Goal: Task Accomplishment & Management: Manage account settings

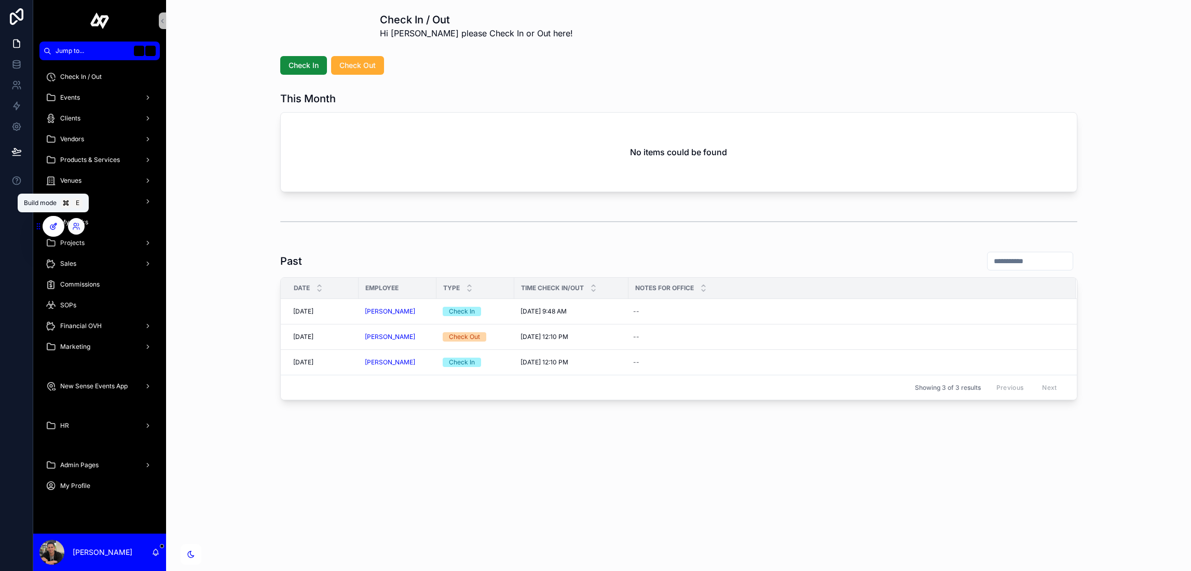
click at [56, 220] on div at bounding box center [53, 226] width 21 height 20
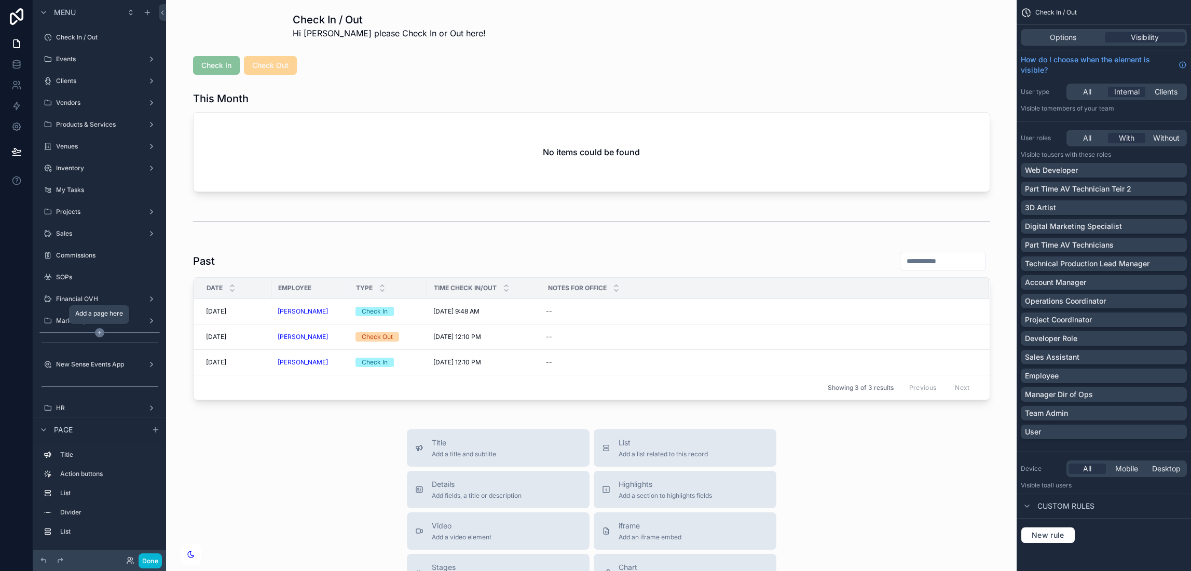
click at [100, 330] on icon "scrollable content" at bounding box center [99, 332] width 9 height 9
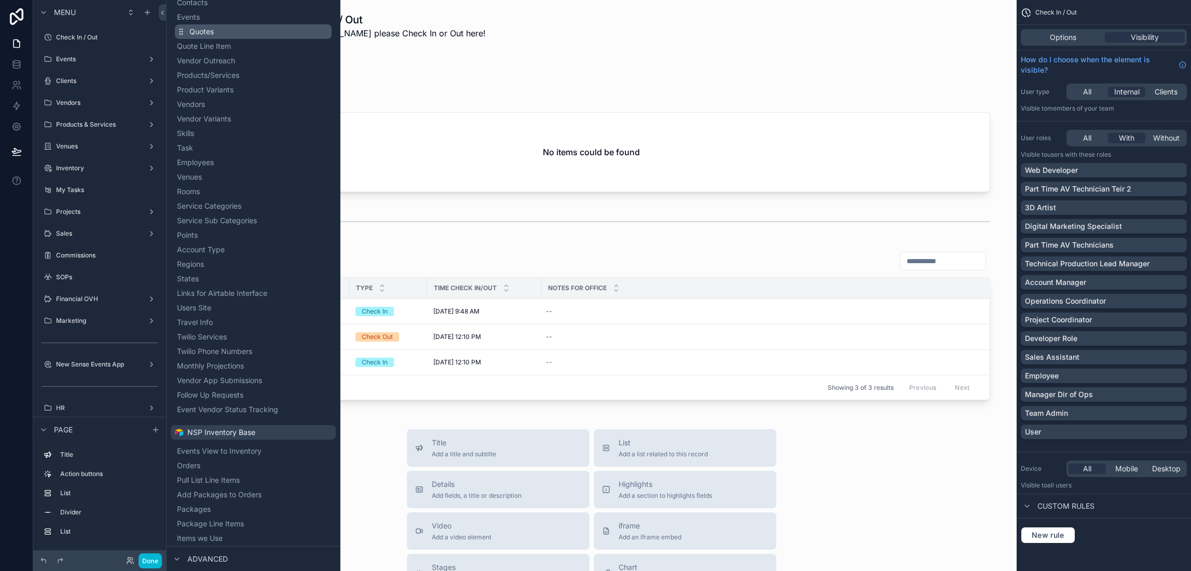
scroll to position [134, 0]
click at [213, 382] on span "Vendor App Submissions" at bounding box center [231, 380] width 85 height 10
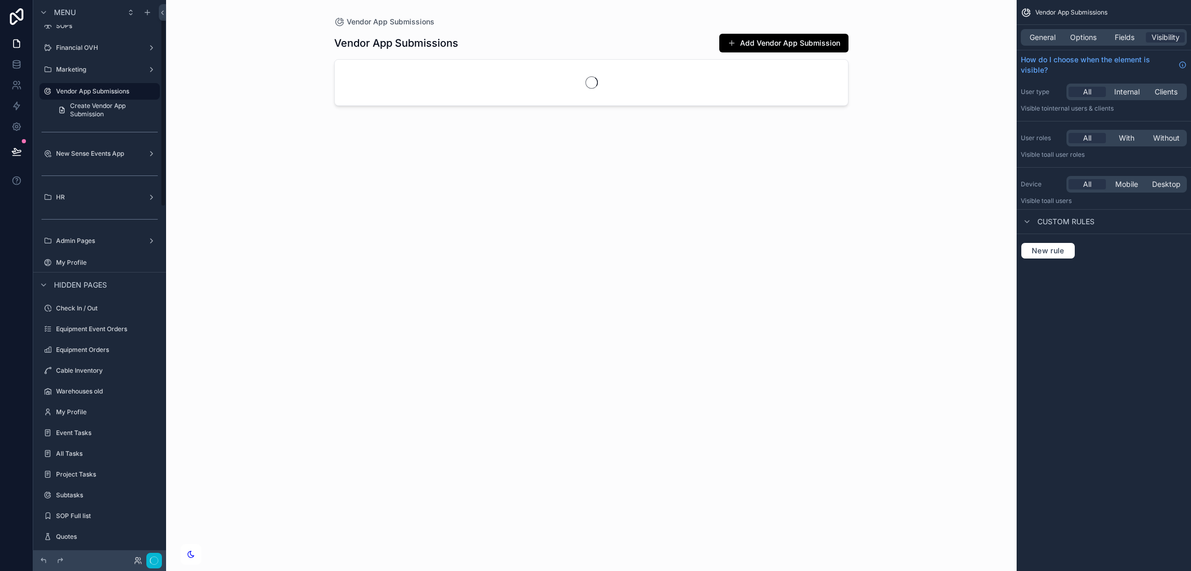
scroll to position [52, 0]
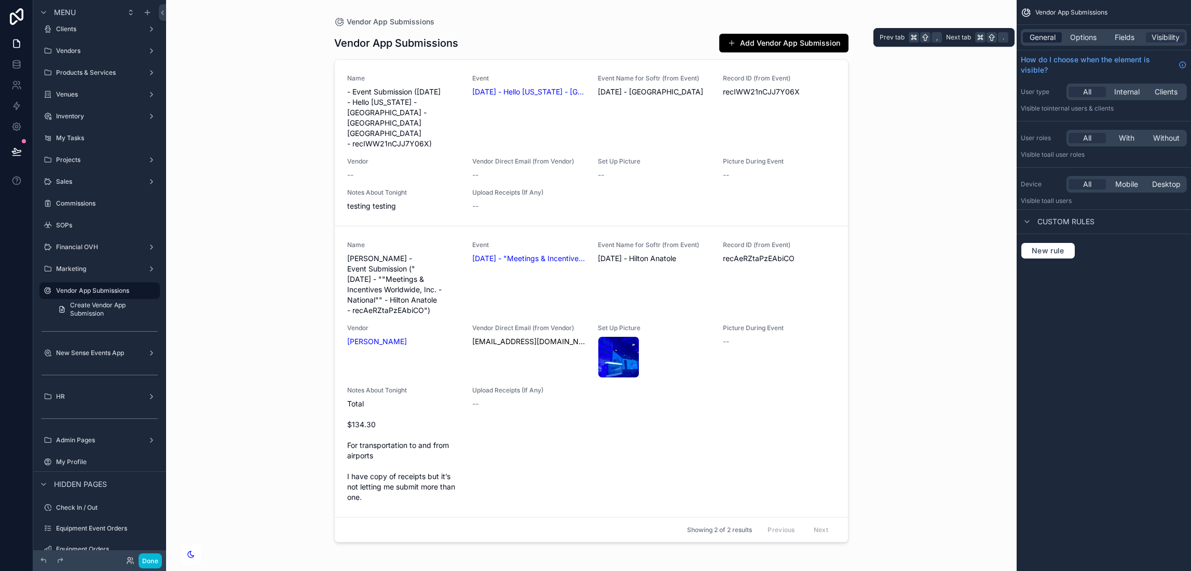
click at [1043, 38] on span "General" at bounding box center [1043, 37] width 26 height 10
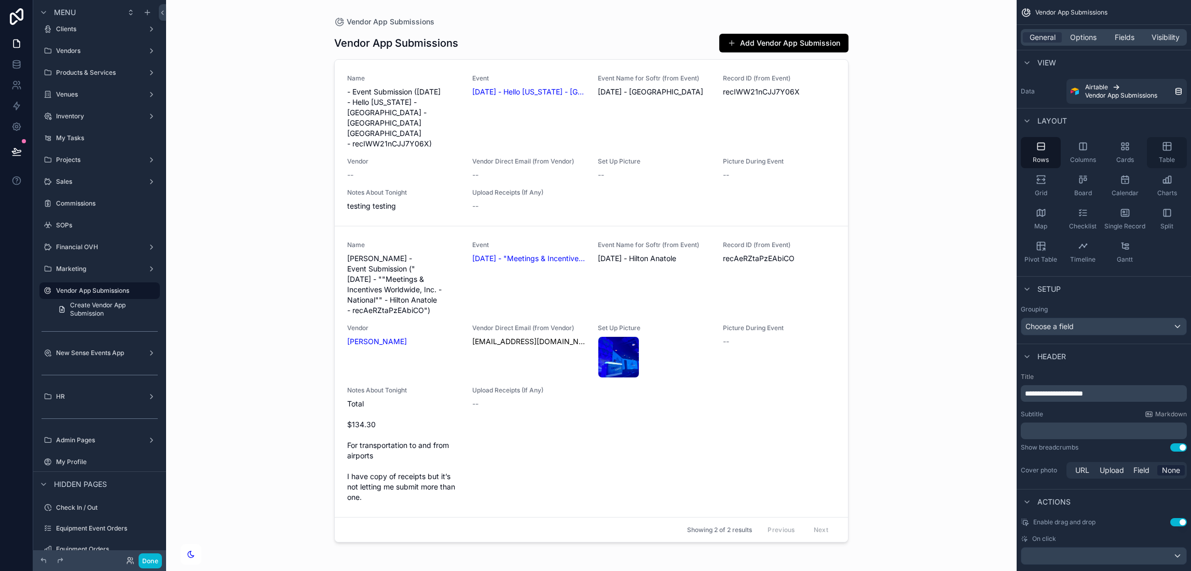
click at [1163, 146] on icon "scrollable content" at bounding box center [1167, 147] width 8 height 8
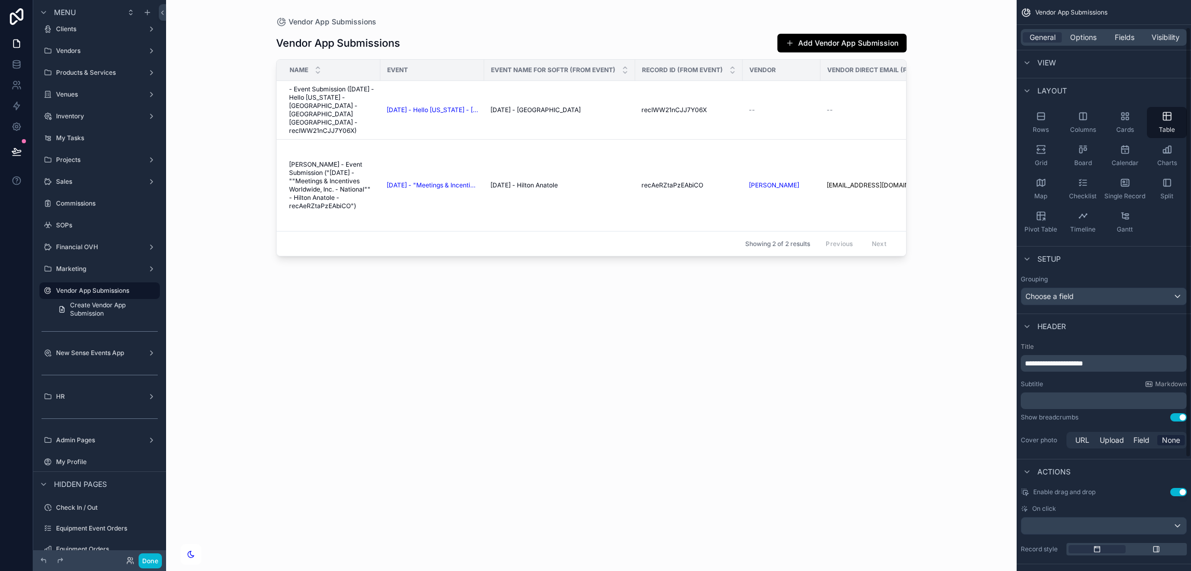
scroll to position [0, 0]
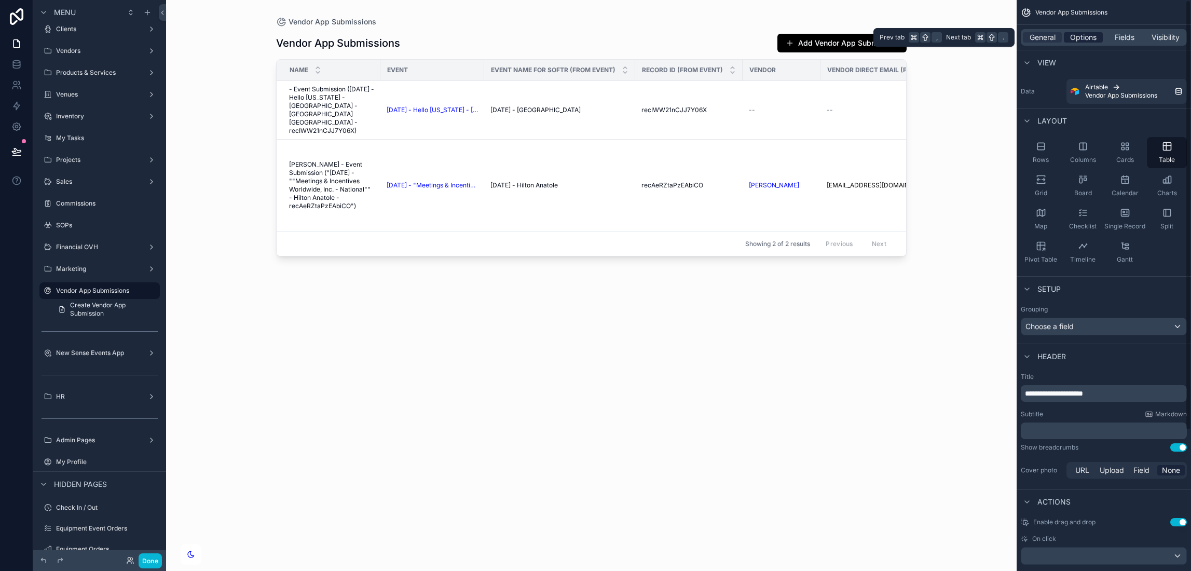
click at [1089, 32] on span "Options" at bounding box center [1083, 37] width 26 height 10
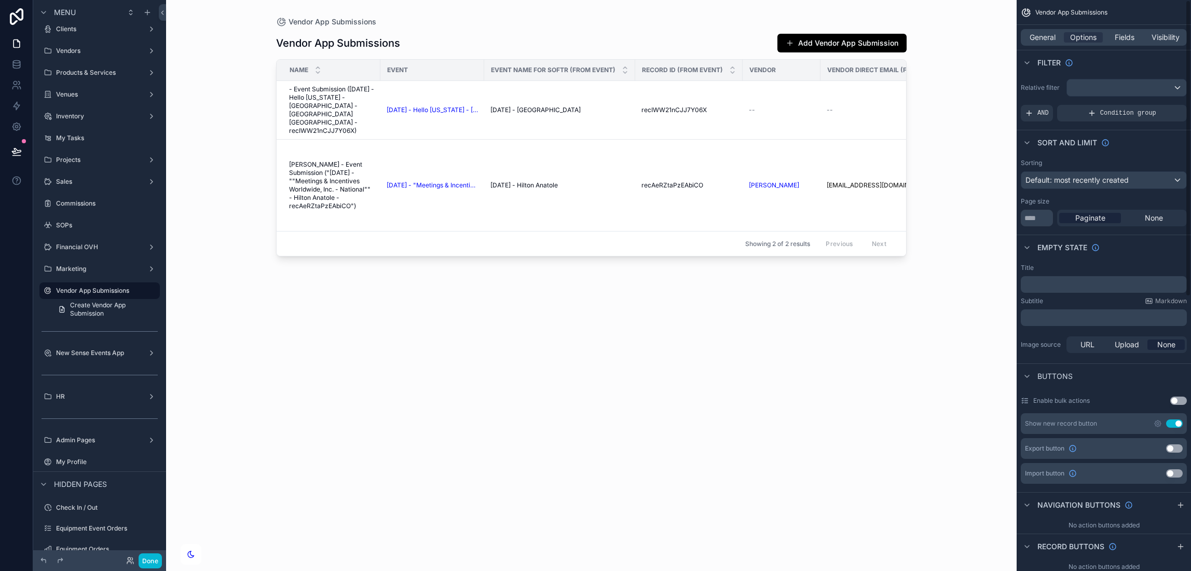
click at [1179, 423] on button "Use setting" at bounding box center [1174, 423] width 17 height 8
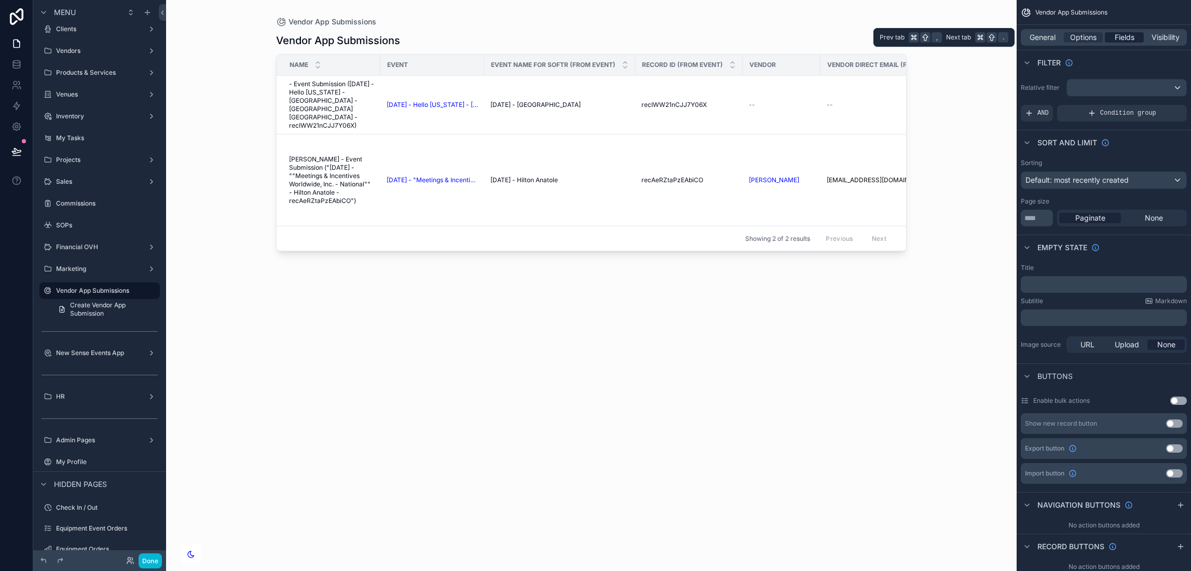
click at [1115, 32] on span "Fields" at bounding box center [1125, 37] width 20 height 10
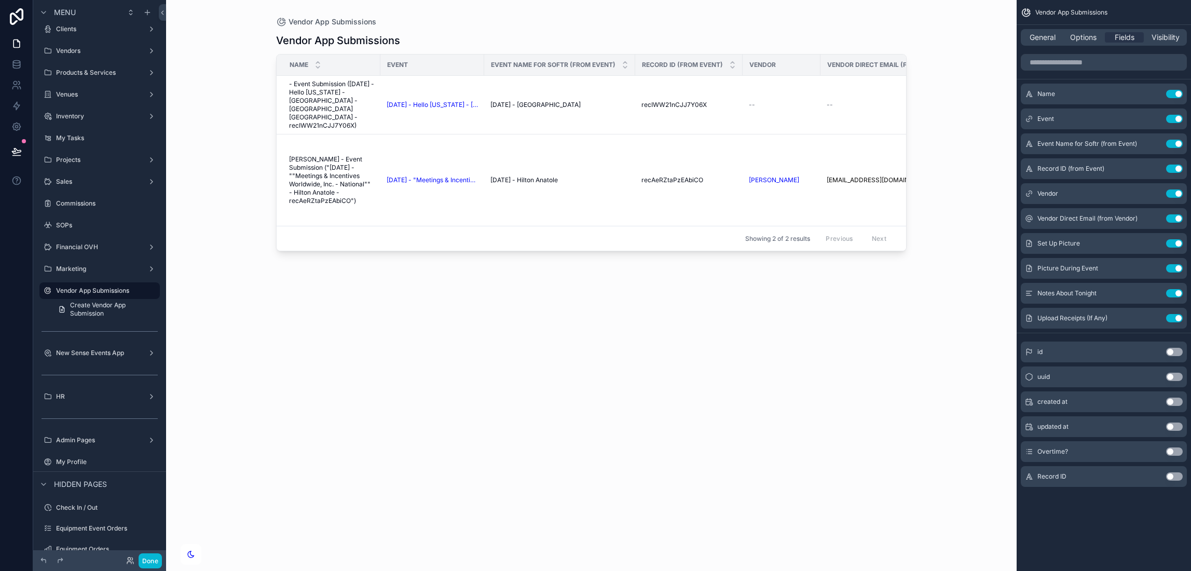
click at [1171, 451] on button "Use setting" at bounding box center [1174, 451] width 17 height 8
click at [1169, 429] on button "Use setting" at bounding box center [1174, 427] width 17 height 8
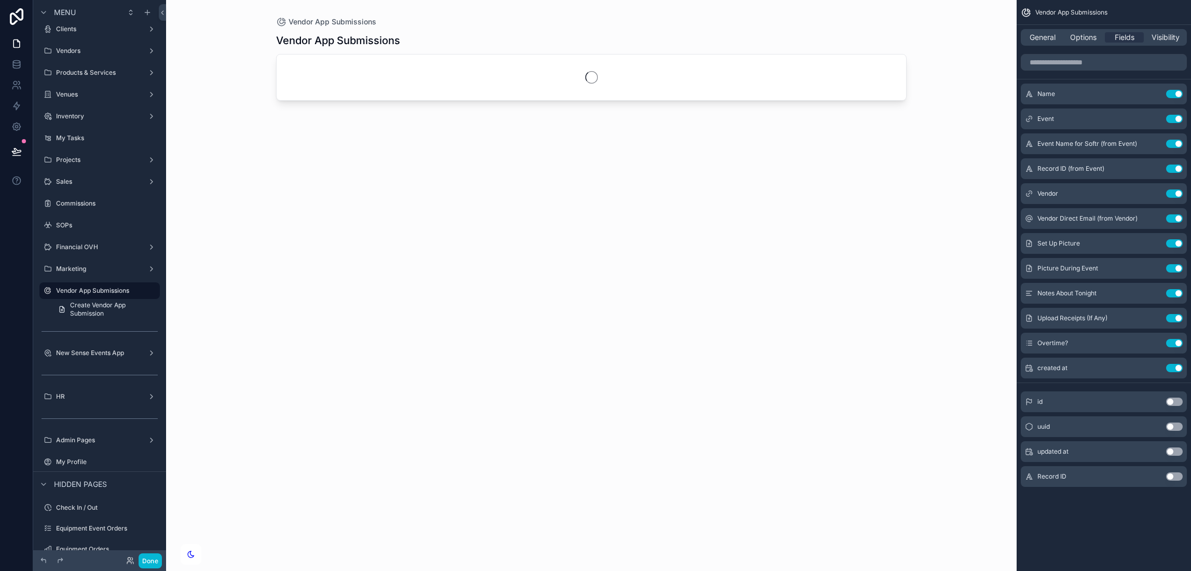
click at [1167, 449] on button "Use setting" at bounding box center [1174, 451] width 17 height 8
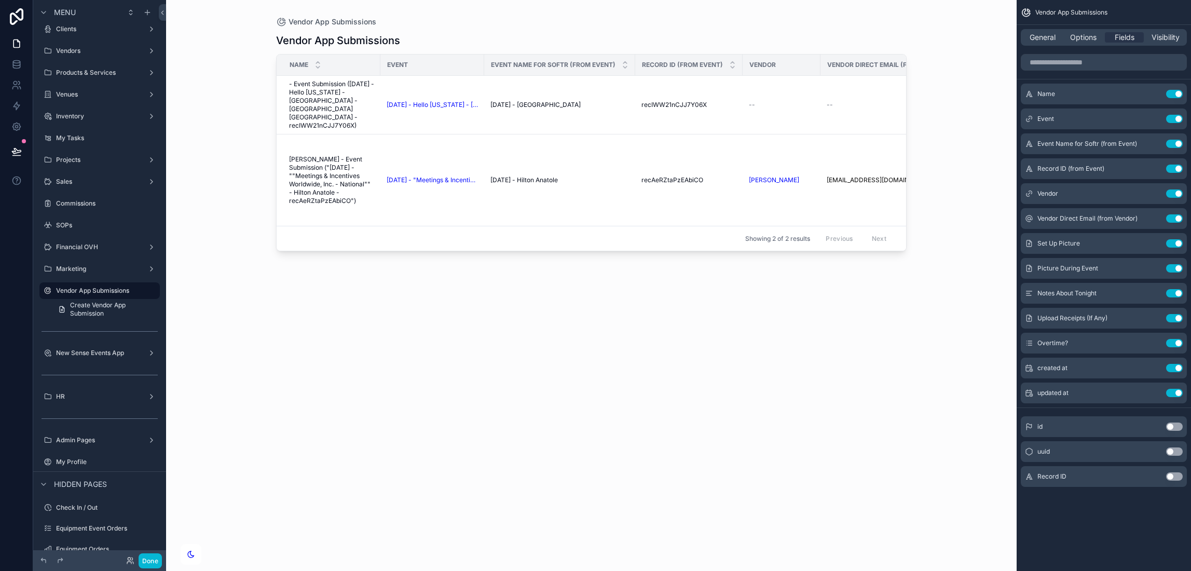
click at [453, 29] on div "scrollable content" at bounding box center [592, 279] width 664 height 559
click at [1037, 36] on span "General" at bounding box center [1043, 37] width 26 height 10
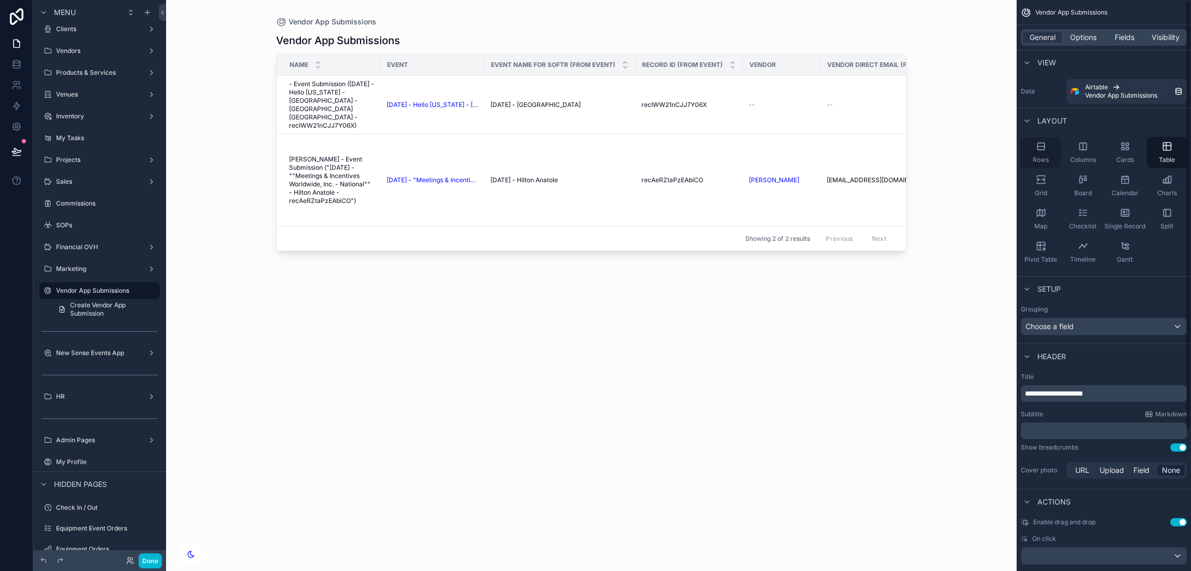
click at [1042, 144] on icon "scrollable content" at bounding box center [1041, 146] width 10 height 10
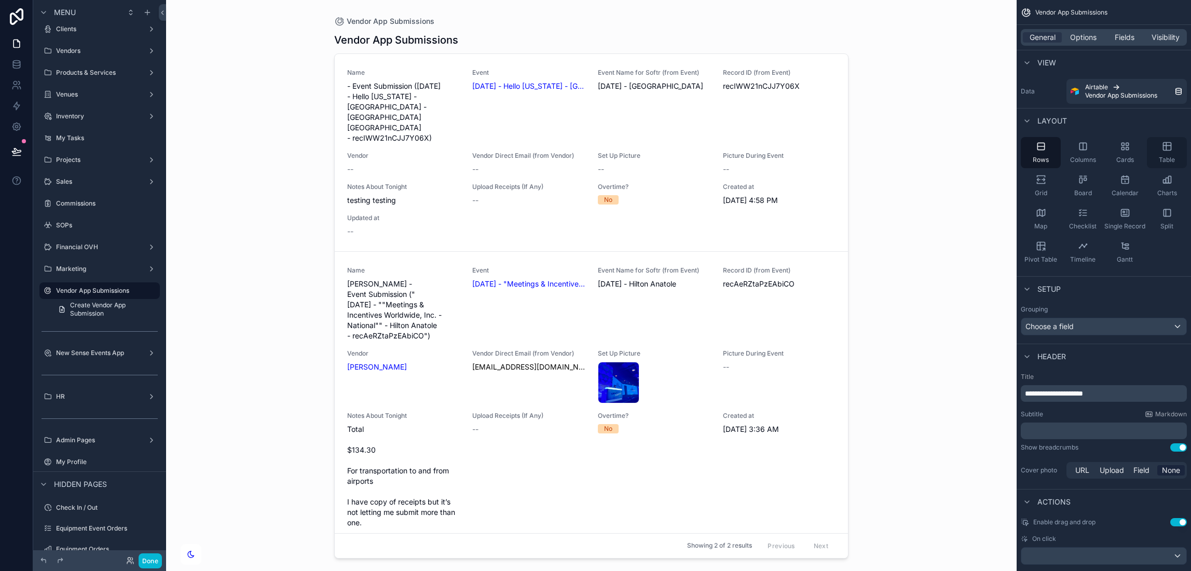
click at [1171, 139] on div "Table" at bounding box center [1167, 152] width 40 height 31
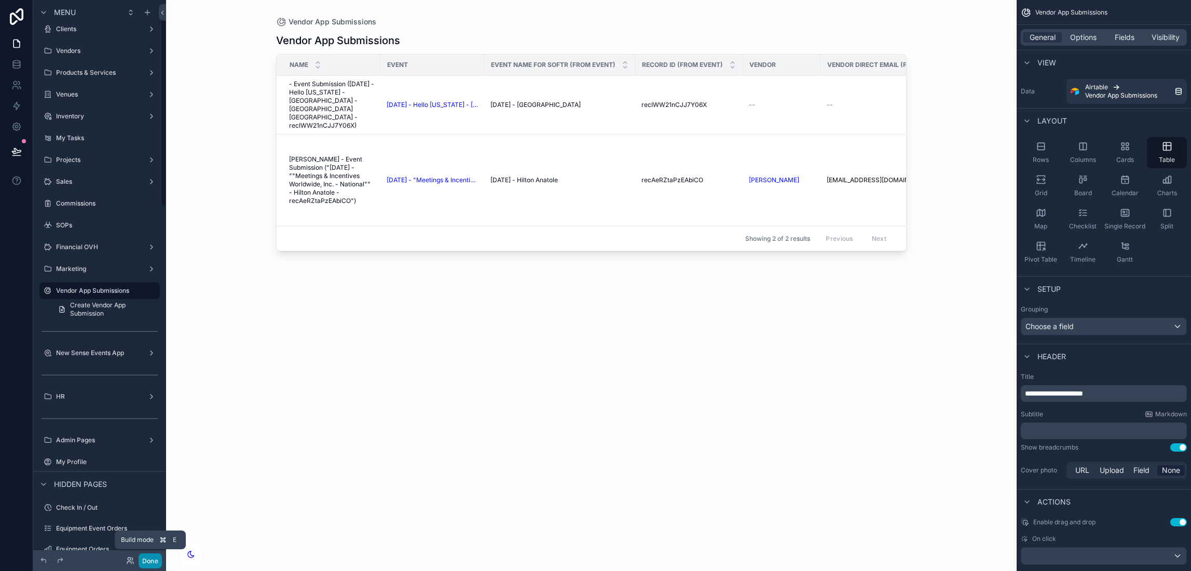
click at [148, 560] on button "Done" at bounding box center [150, 560] width 23 height 15
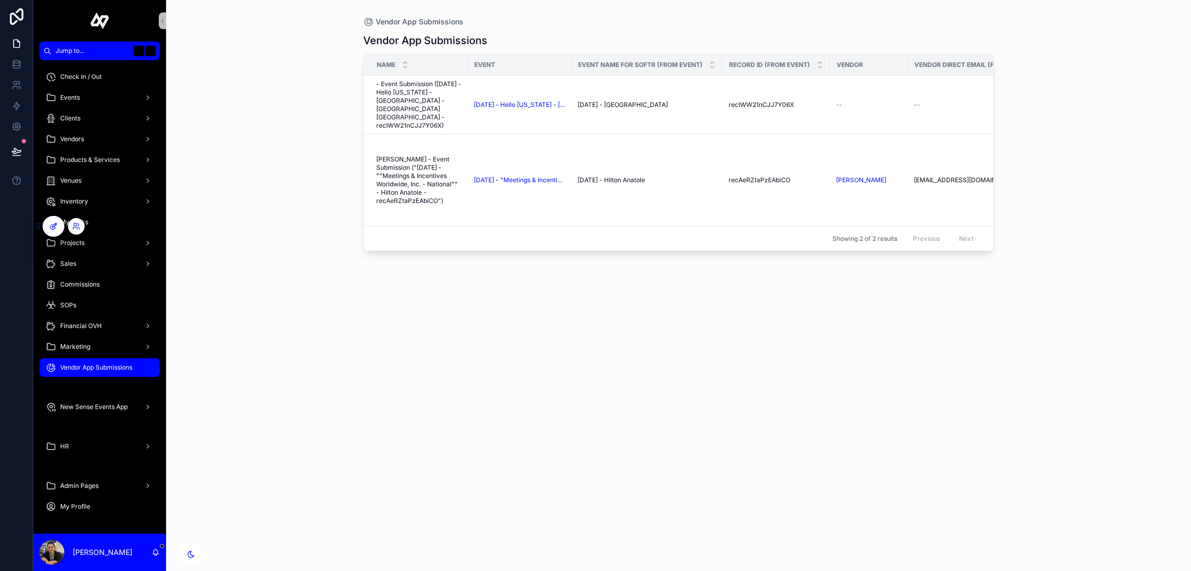
click at [53, 229] on icon at bounding box center [52, 227] width 5 height 5
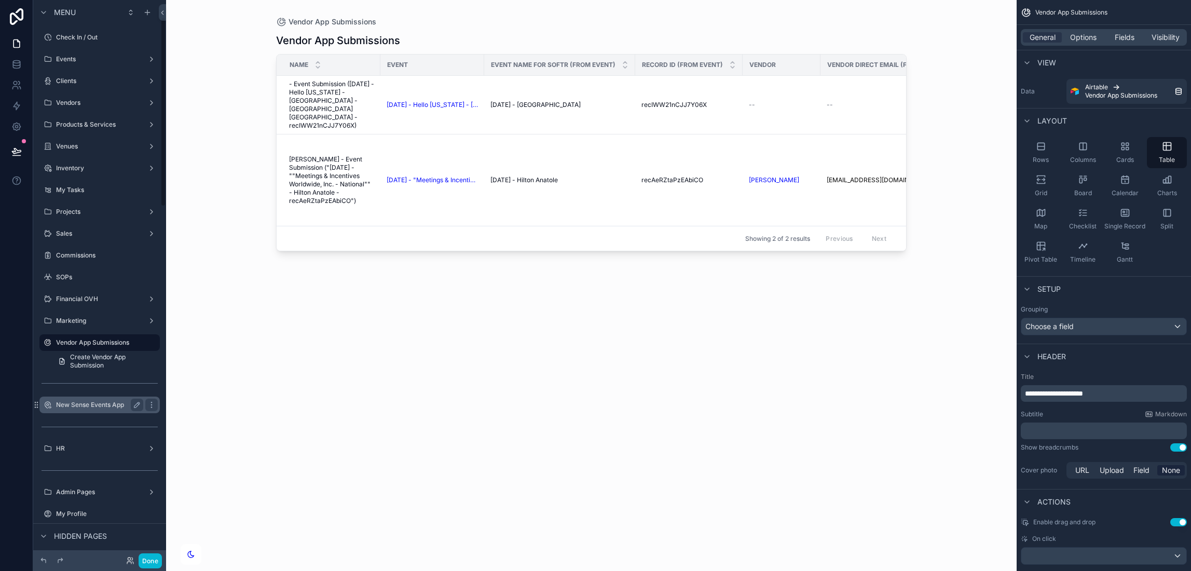
scroll to position [52, 0]
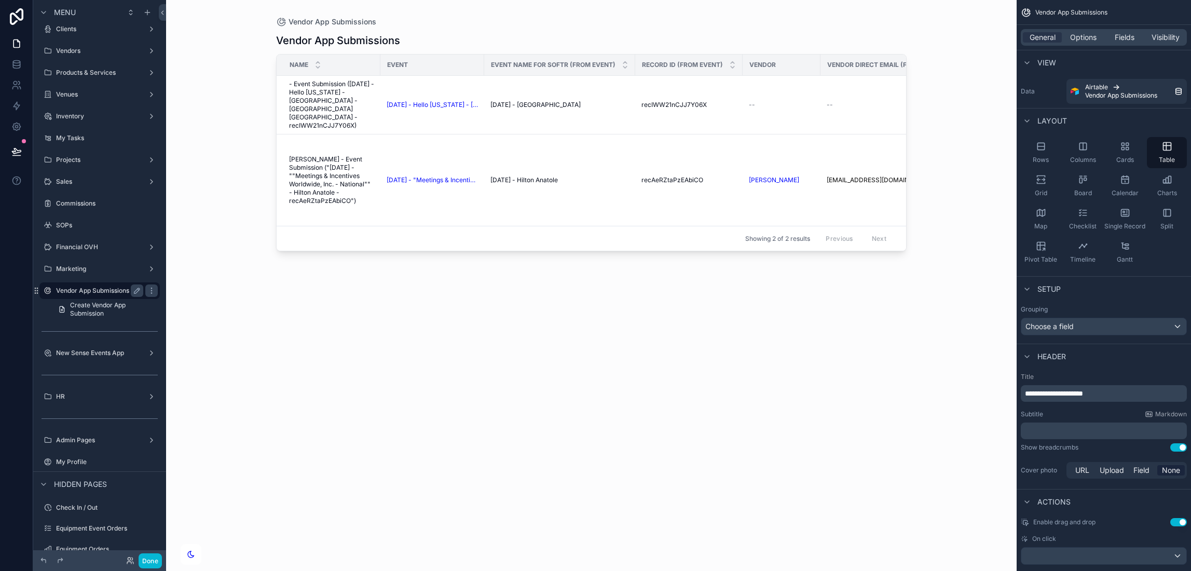
click at [116, 289] on label "Vendor App Submissions" at bounding box center [97, 291] width 83 height 8
click at [1082, 35] on span "Options" at bounding box center [1083, 37] width 26 height 10
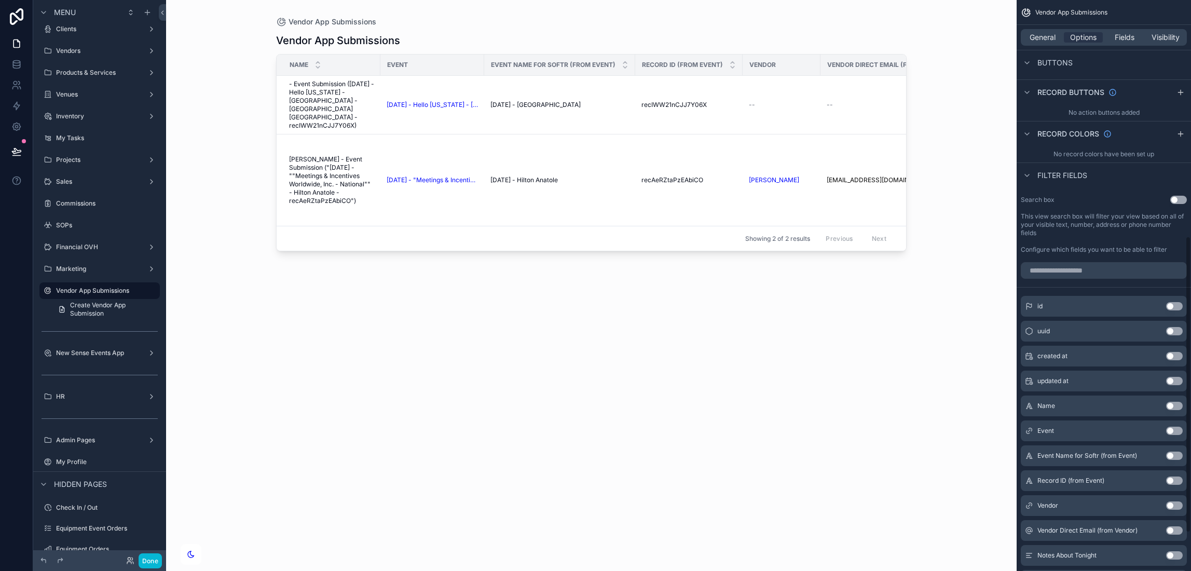
scroll to position [452, 0]
click at [1173, 200] on button "Use setting" at bounding box center [1179, 202] width 17 height 8
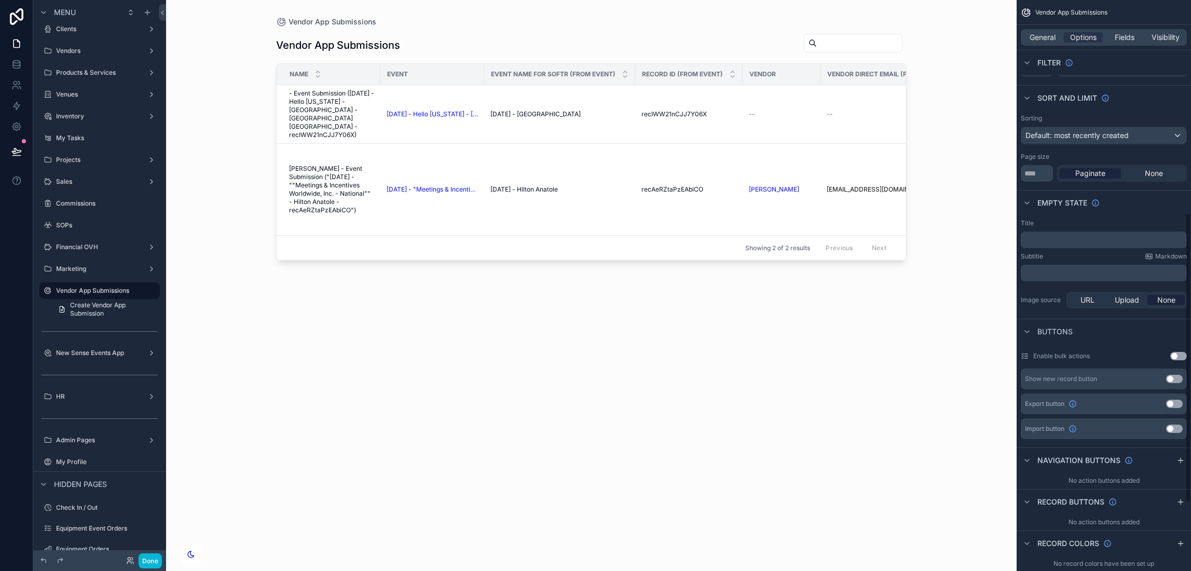
scroll to position [0, 0]
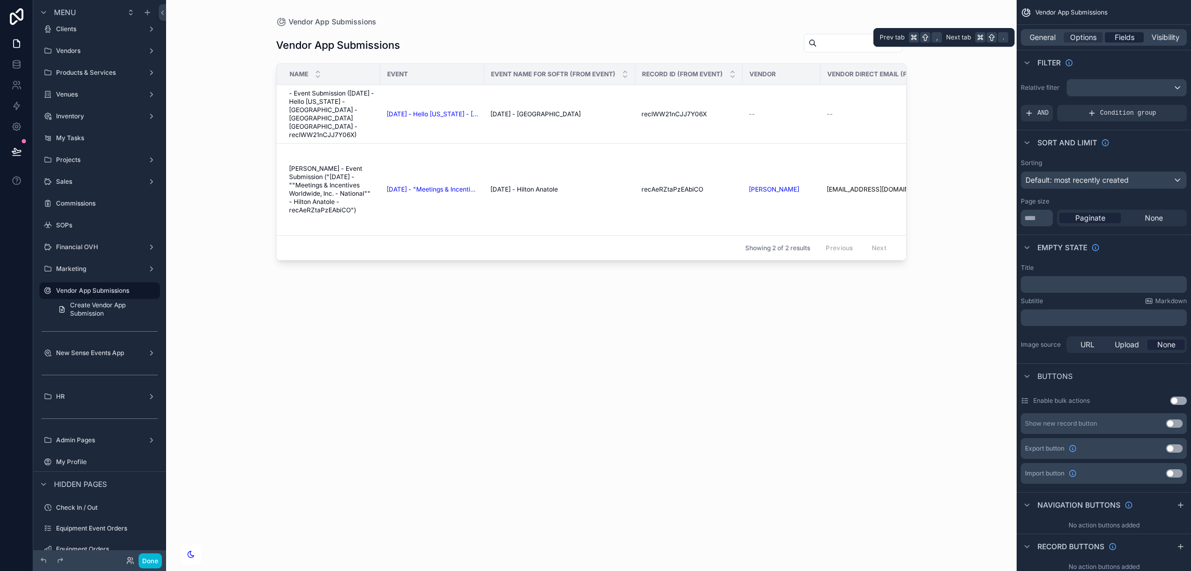
click at [1136, 35] on div "Fields" at bounding box center [1124, 37] width 39 height 10
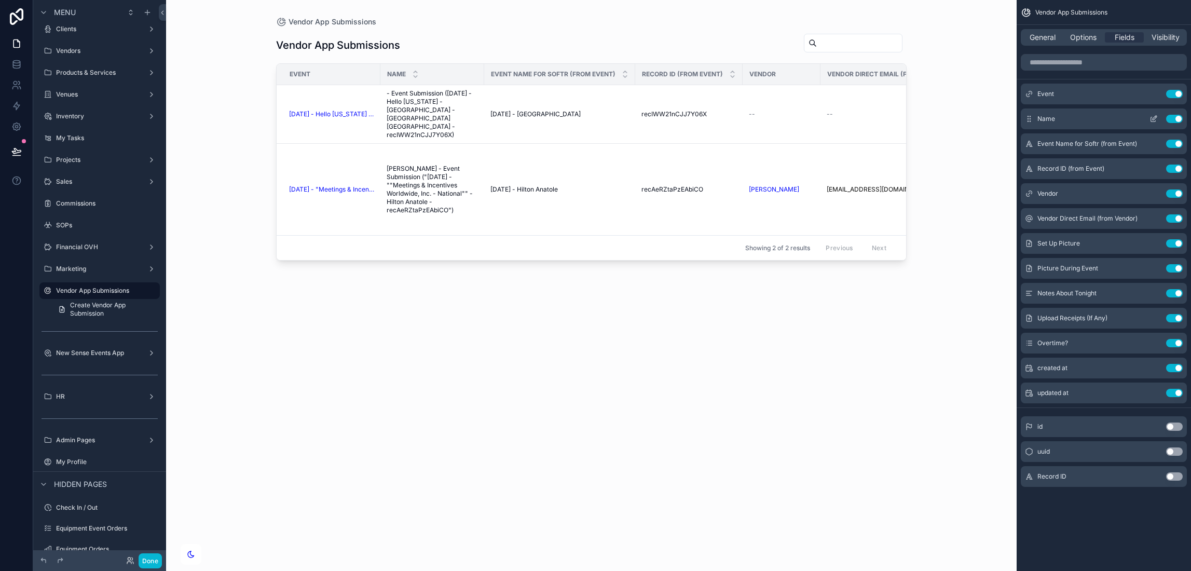
click at [1175, 117] on button "Use setting" at bounding box center [1174, 119] width 17 height 8
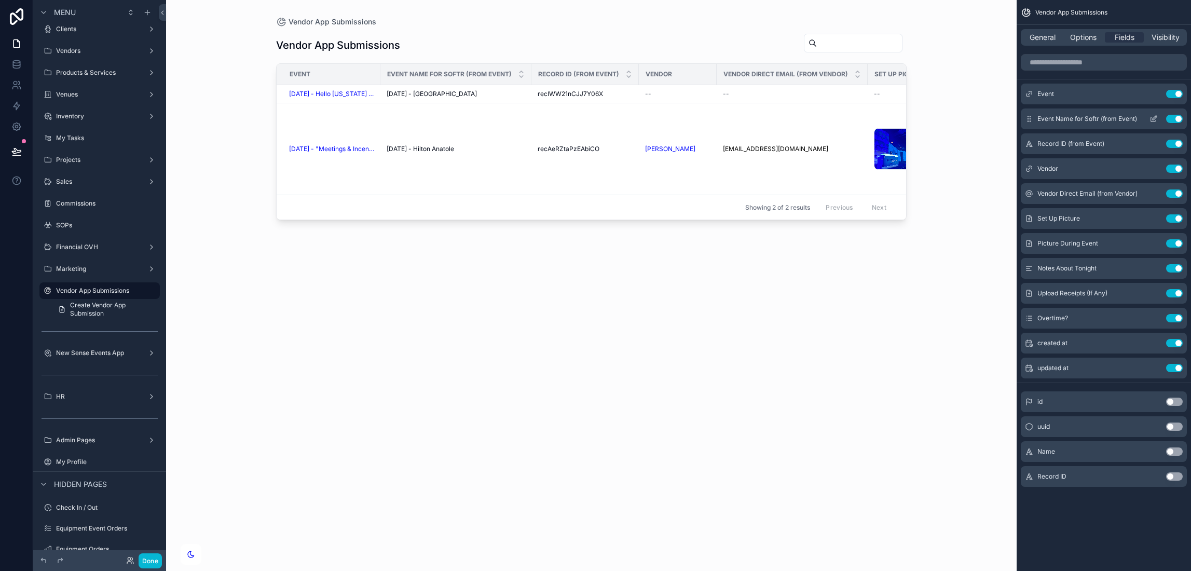
click at [1175, 117] on button "Use setting" at bounding box center [1174, 119] width 17 height 8
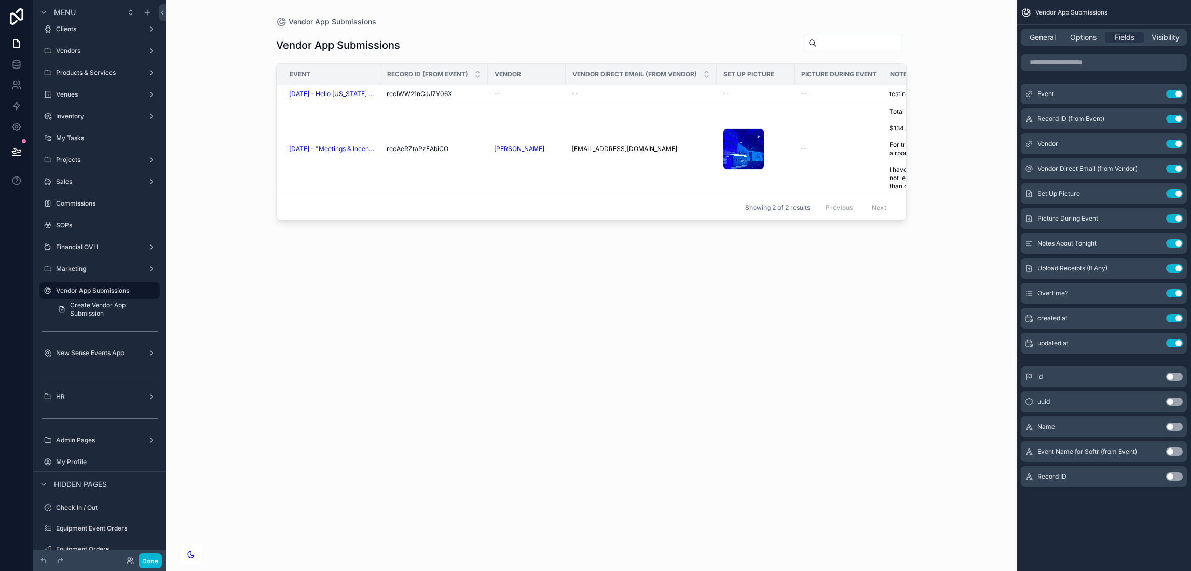
click at [1175, 117] on button "Use setting" at bounding box center [1174, 119] width 17 height 8
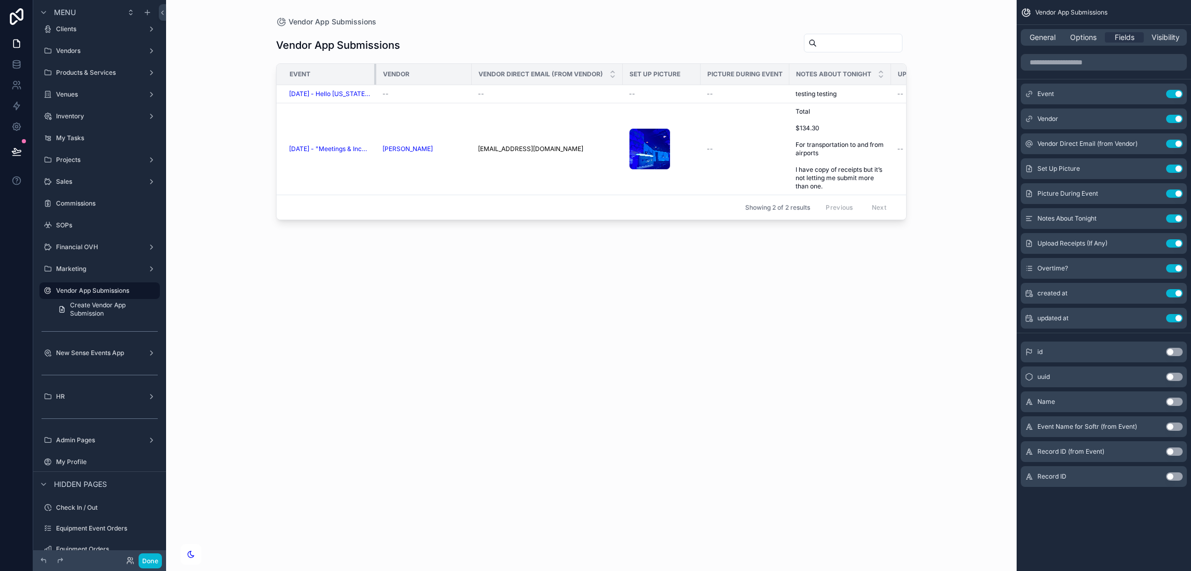
drag, startPoint x: 378, startPoint y: 69, endPoint x: 374, endPoint y: 92, distance: 23.7
click at [374, 92] on div "Vendor App Submissions Vendor App Submissions Event Vendor Vendor Direct Email …" at bounding box center [592, 279] width 664 height 559
click at [1174, 143] on button "Use setting" at bounding box center [1174, 144] width 17 height 8
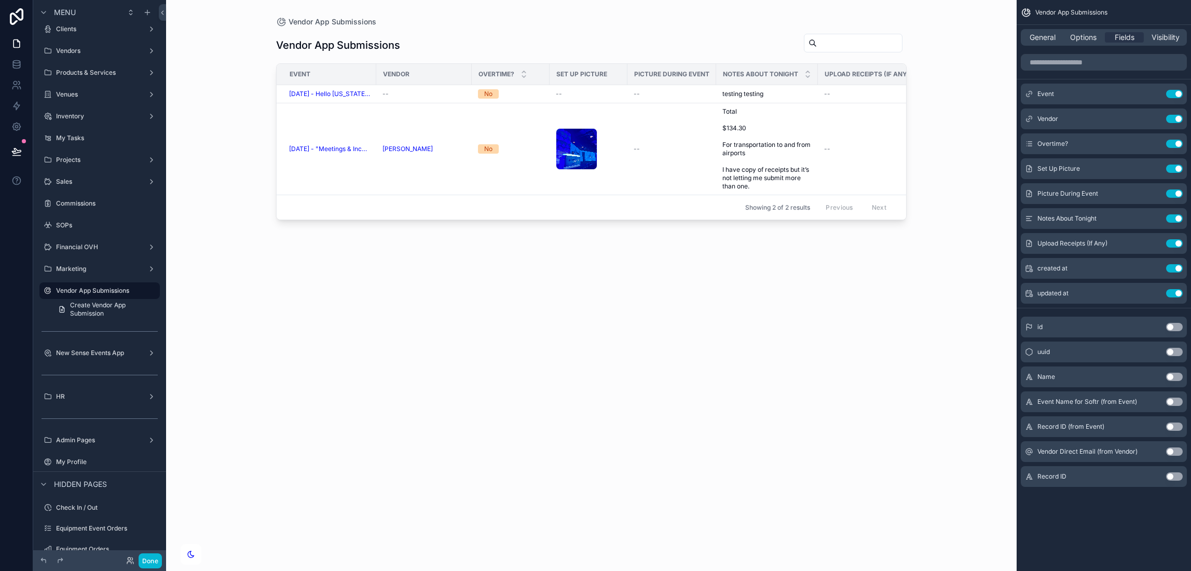
click at [943, 126] on div "Vendor App Submissions Vendor App Submissions Event Vendor Overtime? Set Up Pic…" at bounding box center [591, 285] width 851 height 571
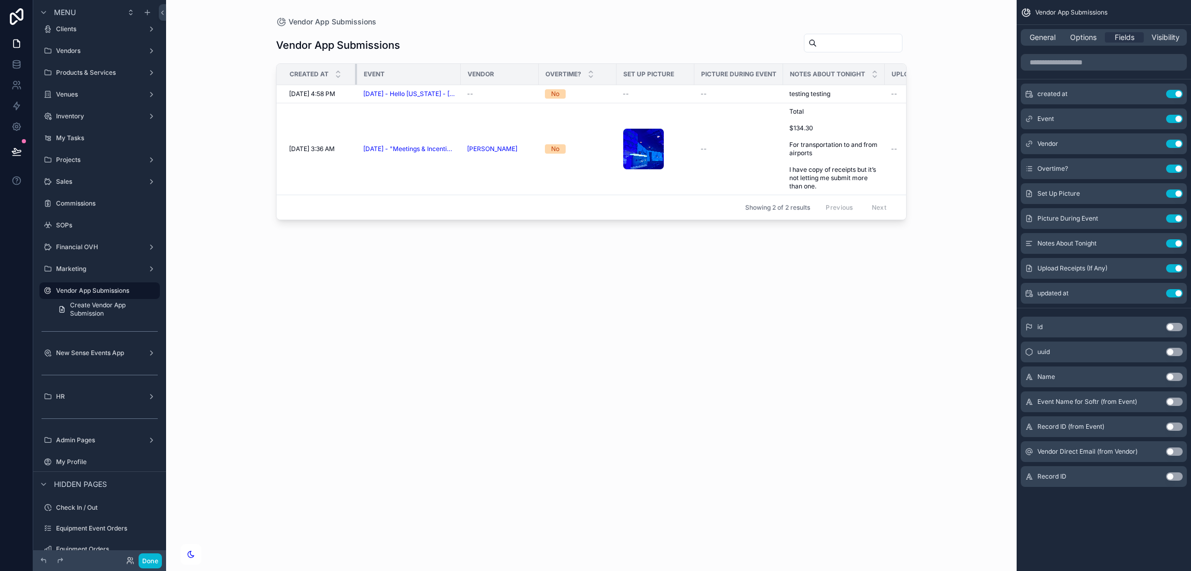
drag, startPoint x: 367, startPoint y: 72, endPoint x: 356, endPoint y: 72, distance: 10.9
click at [356, 72] on div "scrollable content" at bounding box center [357, 74] width 4 height 21
click at [646, 157] on div "scrollable content" at bounding box center [643, 163] width 40 height 12
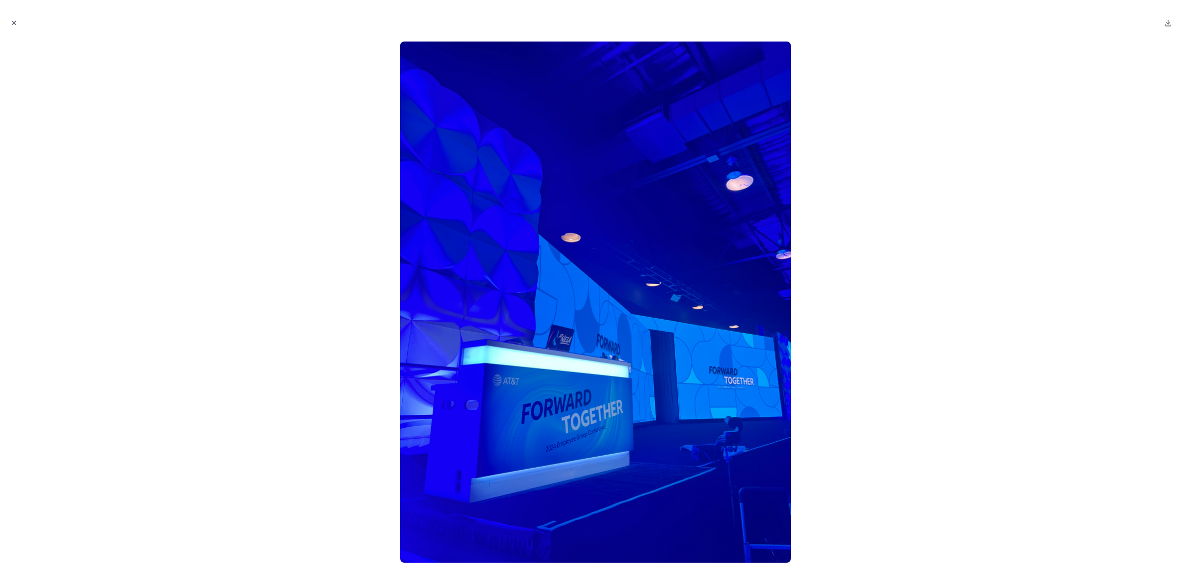
click at [13, 22] on icon "Close modal" at bounding box center [14, 23] width 4 height 4
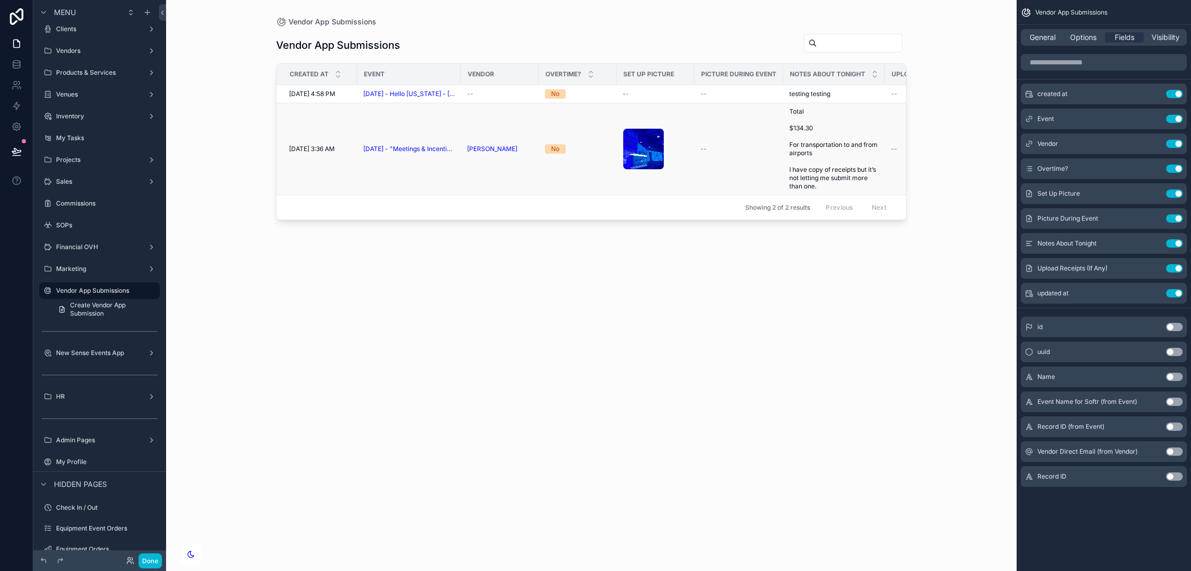
click at [313, 145] on span "[DATE] 3:36 AM" at bounding box center [312, 149] width 46 height 8
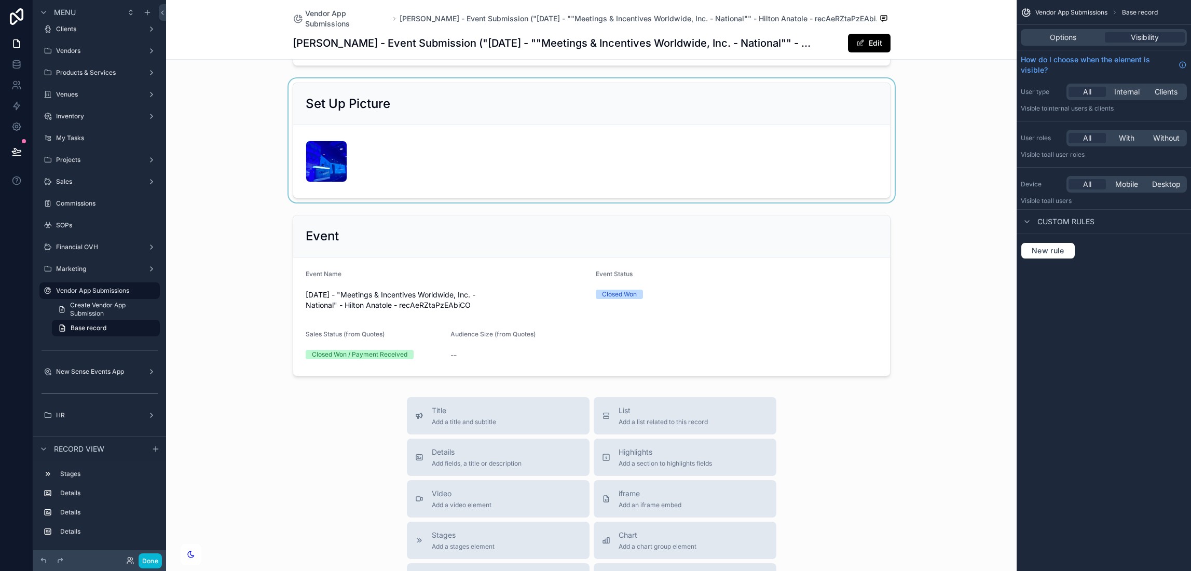
scroll to position [298, 0]
click at [525, 279] on div "scrollable content" at bounding box center [591, 295] width 851 height 170
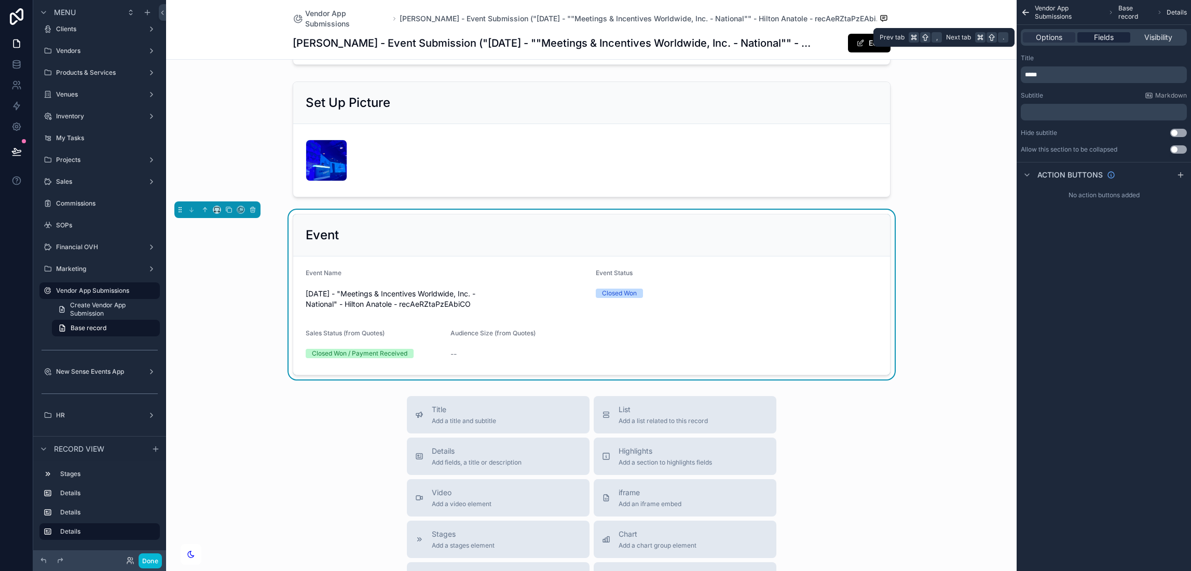
click at [1107, 33] on span "Fields" at bounding box center [1104, 37] width 20 height 10
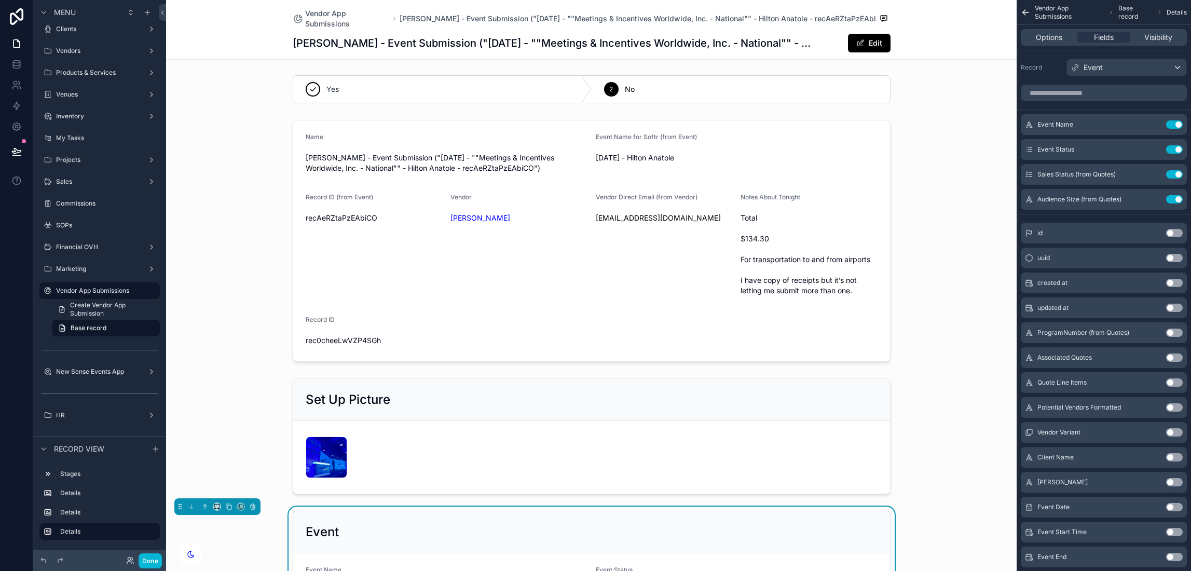
scroll to position [0, 0]
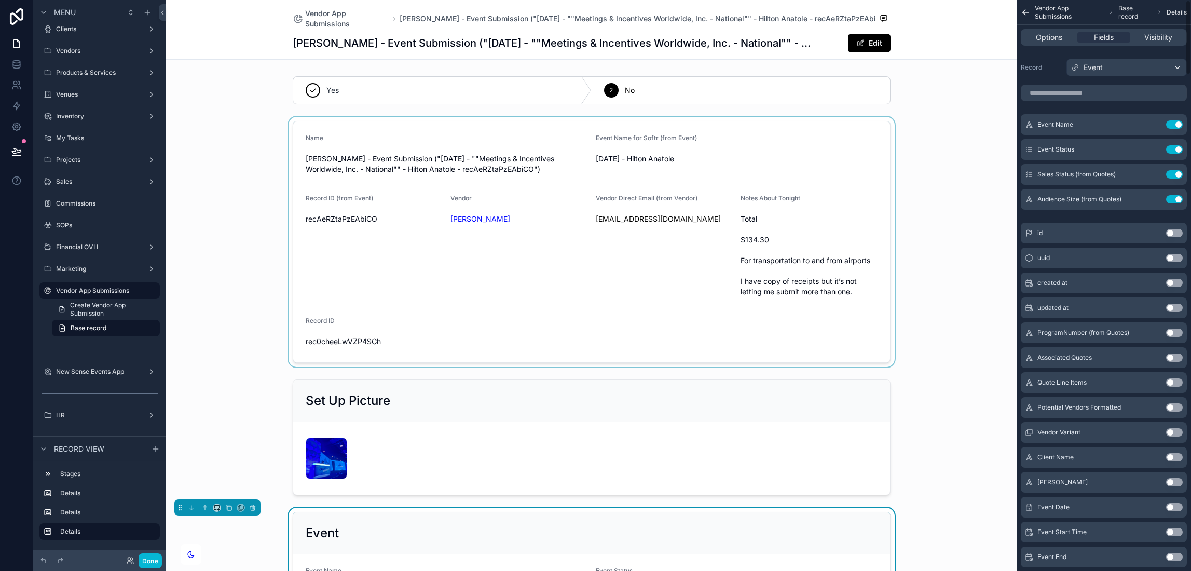
click at [812, 146] on div "scrollable content" at bounding box center [591, 242] width 851 height 250
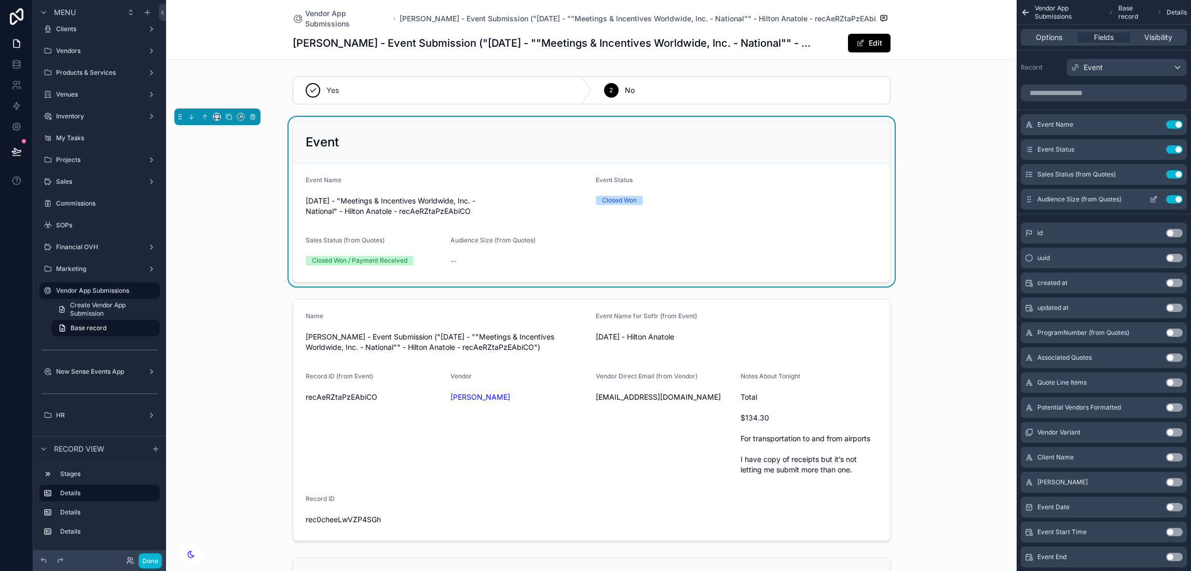
click at [1179, 197] on button "Use setting" at bounding box center [1174, 199] width 17 height 8
click at [1176, 178] on button "Use setting" at bounding box center [1174, 174] width 17 height 8
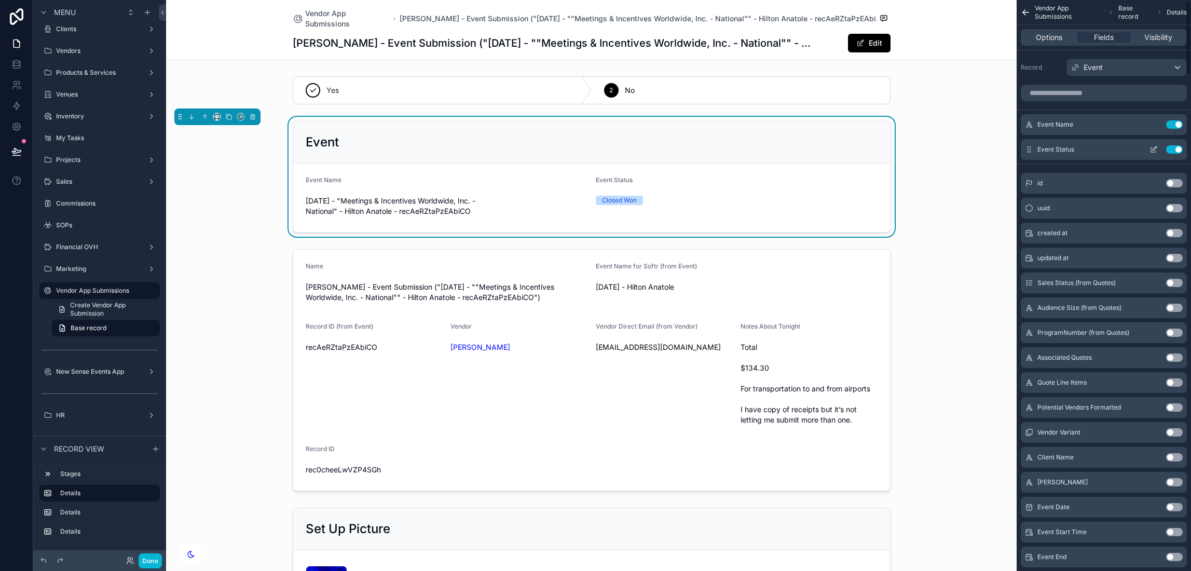
click at [1176, 152] on button "Use setting" at bounding box center [1174, 149] width 17 height 8
click at [1152, 122] on icon "scrollable content" at bounding box center [1154, 124] width 8 height 8
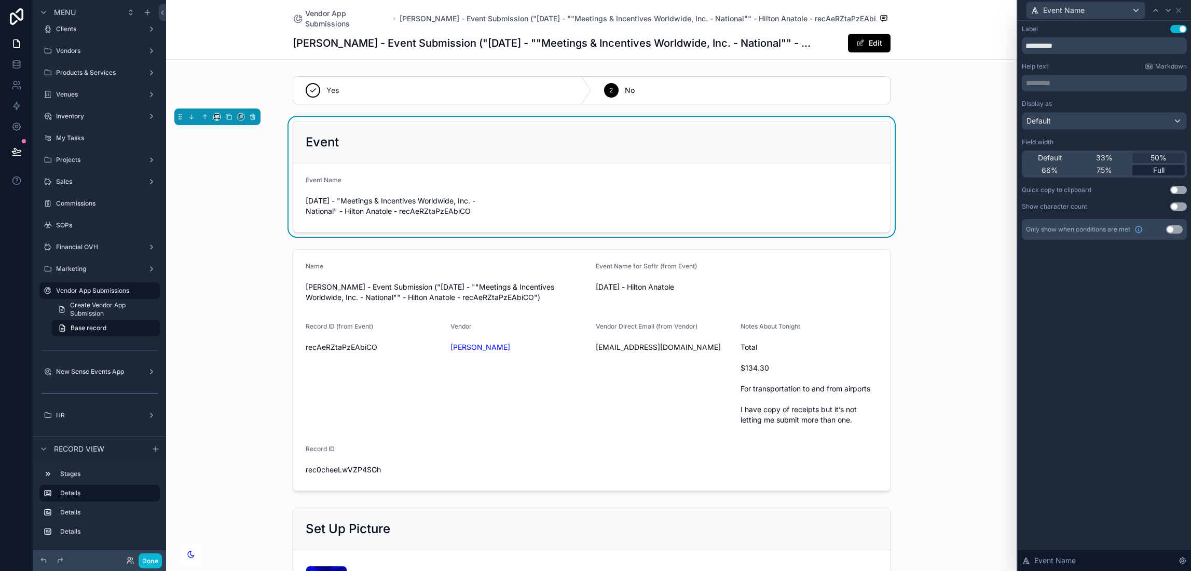
click at [1146, 170] on div "Full" at bounding box center [1159, 170] width 52 height 10
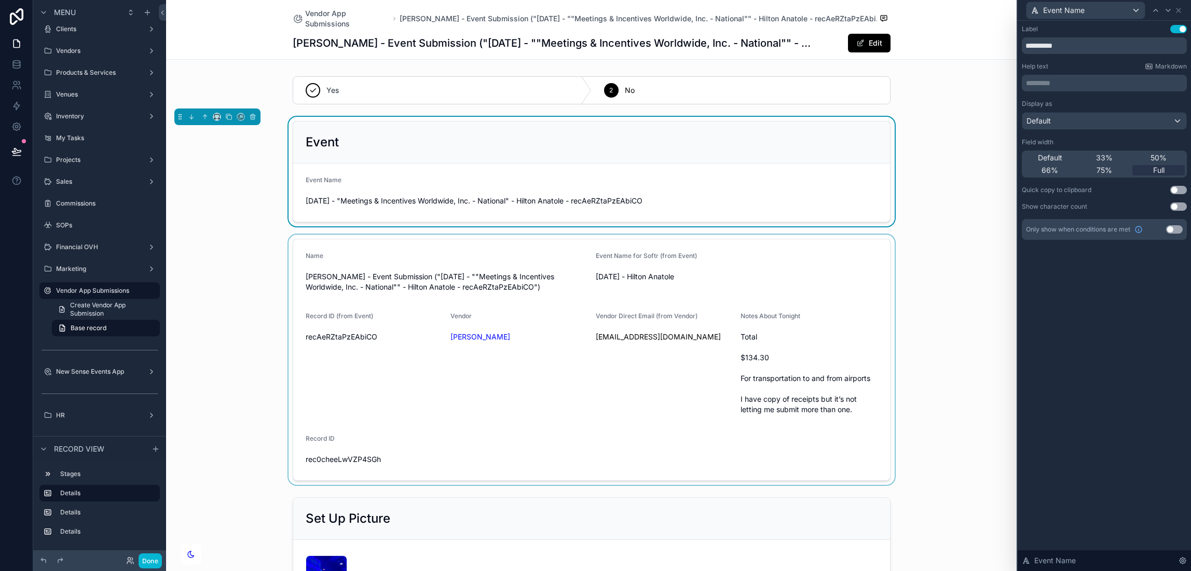
click at [558, 261] on div "scrollable content" at bounding box center [591, 360] width 851 height 250
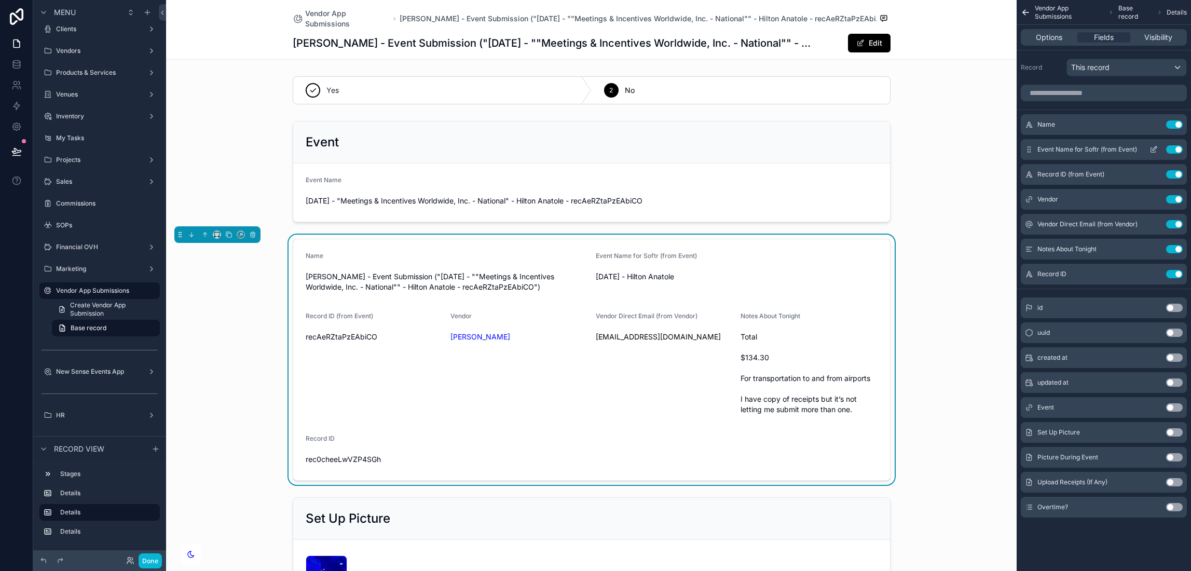
click at [1174, 148] on button "Use setting" at bounding box center [1174, 149] width 17 height 8
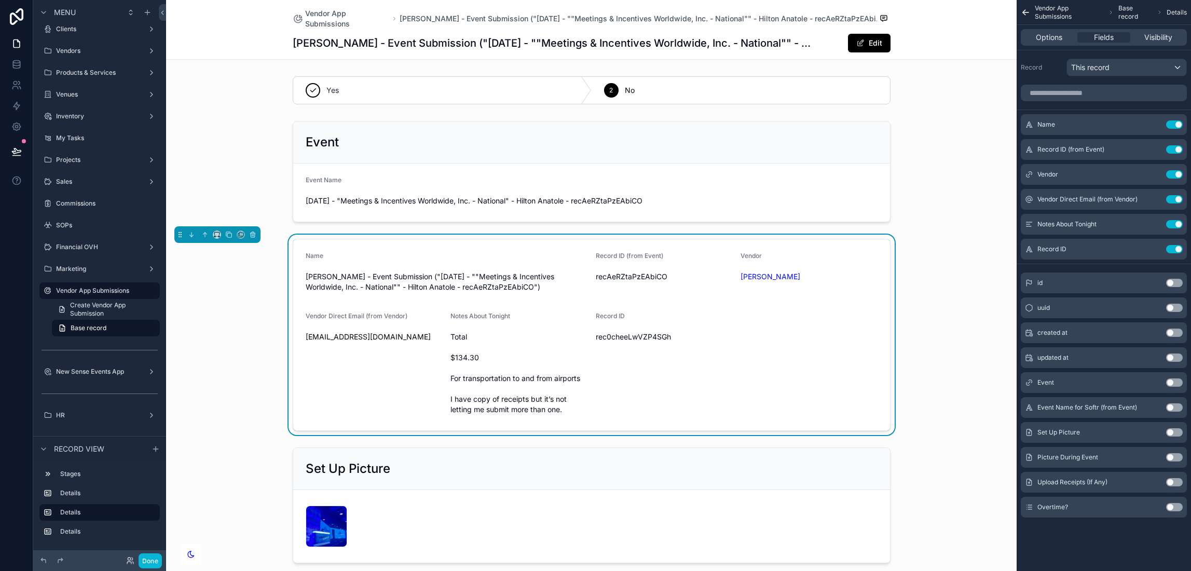
click at [1174, 148] on button "Use setting" at bounding box center [1174, 149] width 17 height 8
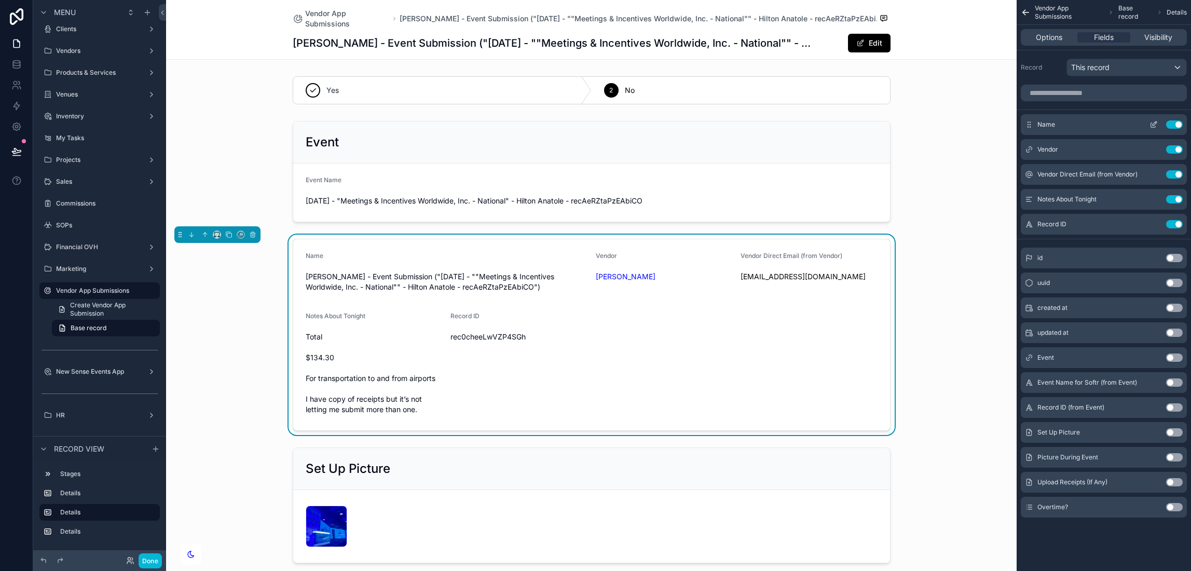
click at [1154, 124] on icon "scrollable content" at bounding box center [1154, 124] width 8 height 8
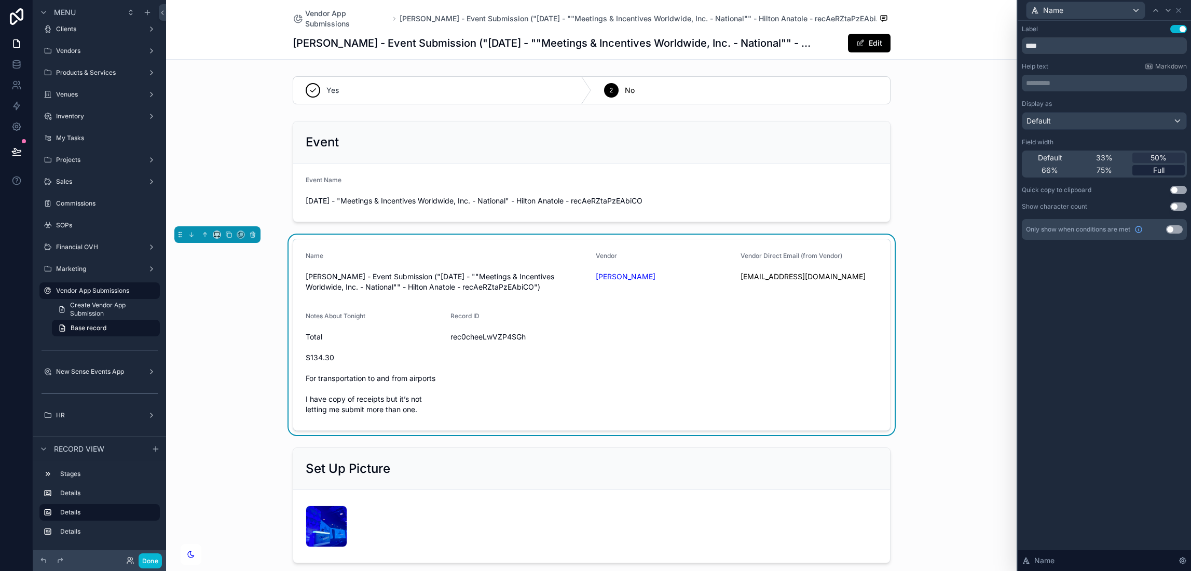
click at [1154, 168] on span "Full" at bounding box center [1158, 170] width 11 height 10
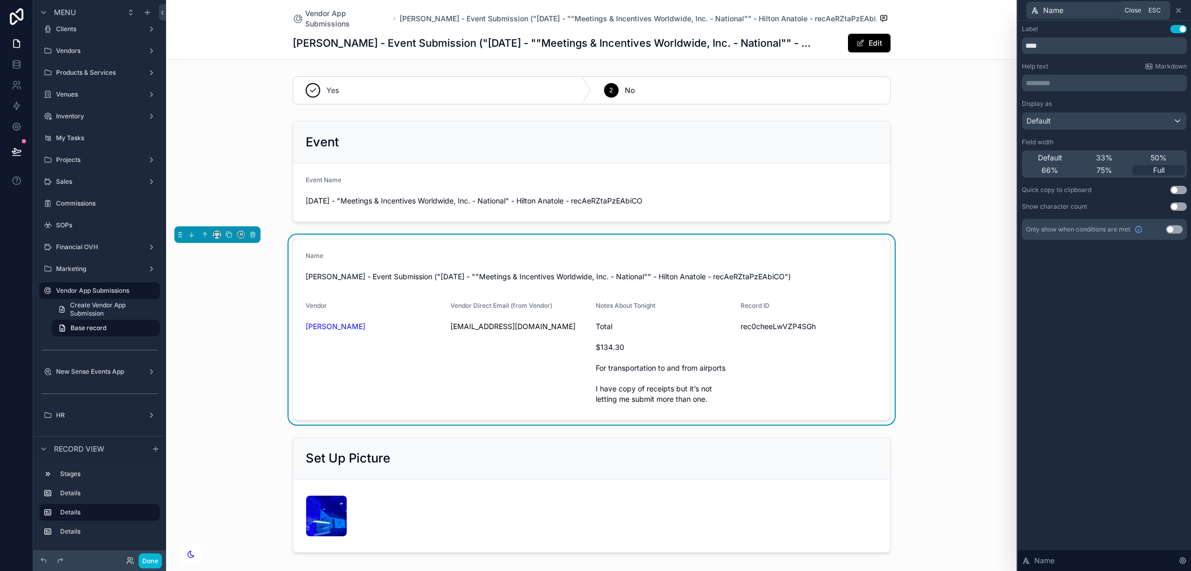
click at [1181, 7] on icon at bounding box center [1179, 10] width 8 height 8
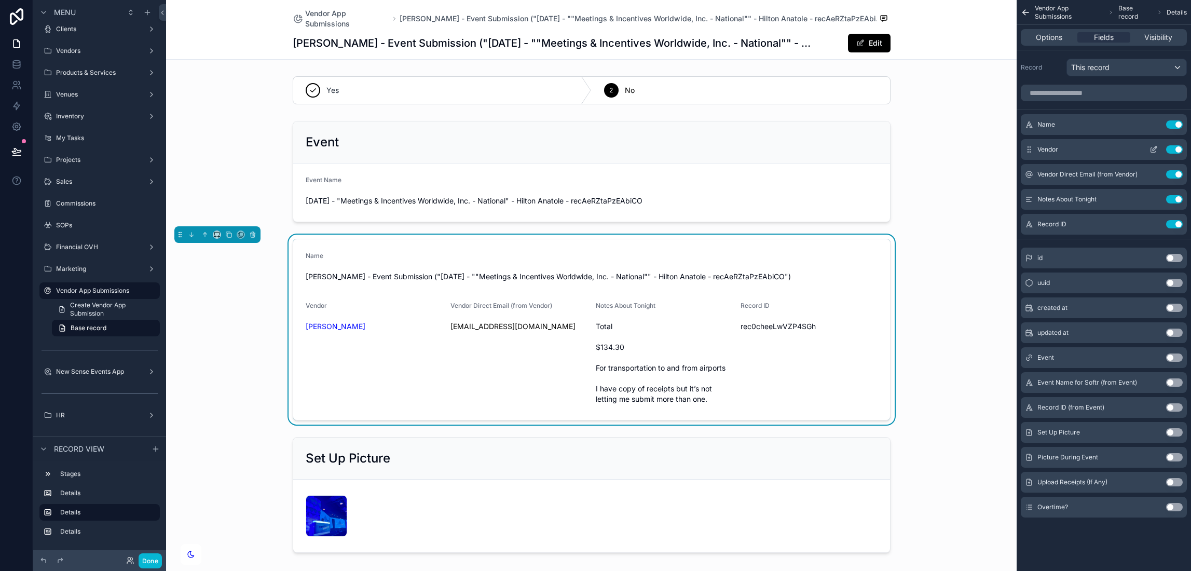
click at [1153, 147] on icon "scrollable content" at bounding box center [1154, 149] width 8 height 8
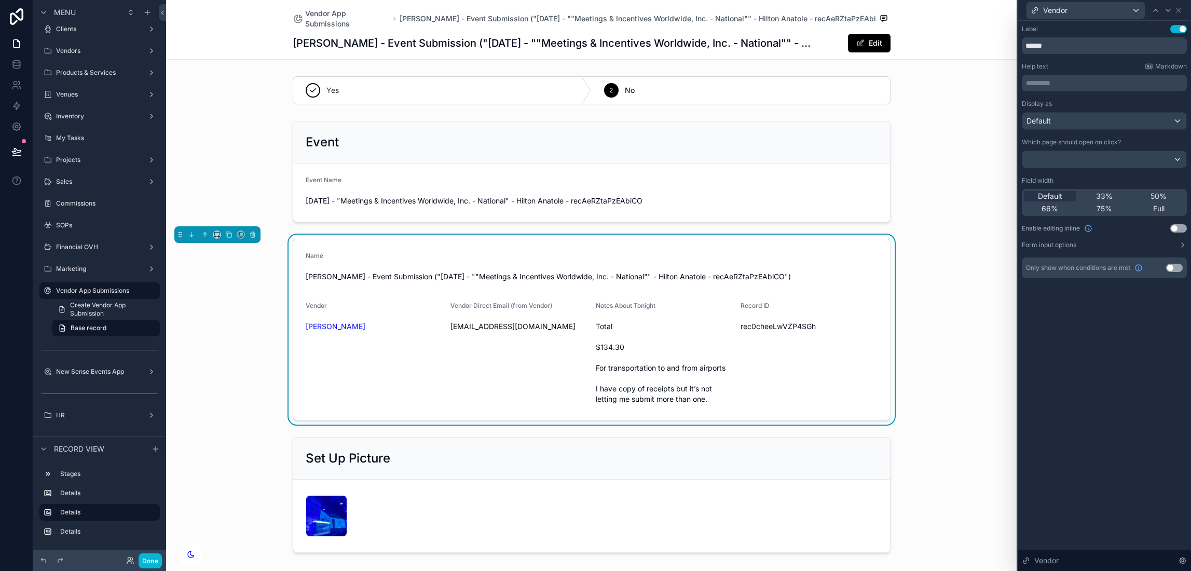
click at [1110, 203] on div "Default 33% 50% 66% 75% Full" at bounding box center [1104, 202] width 165 height 27
click at [1110, 207] on span "75%" at bounding box center [1105, 208] width 16 height 10
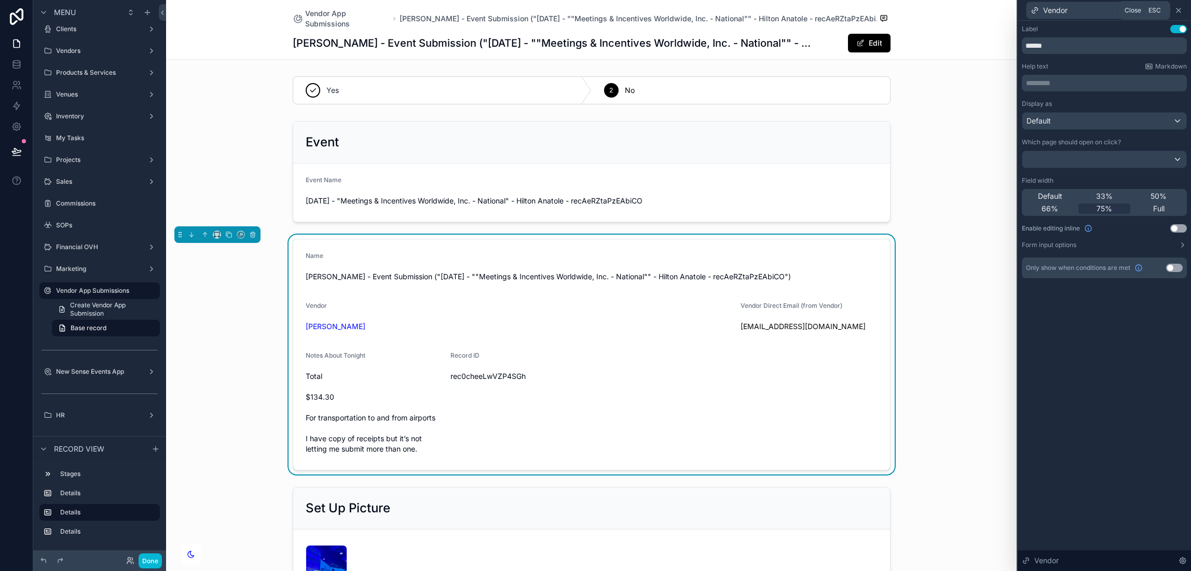
click at [1180, 11] on icon at bounding box center [1179, 10] width 4 height 4
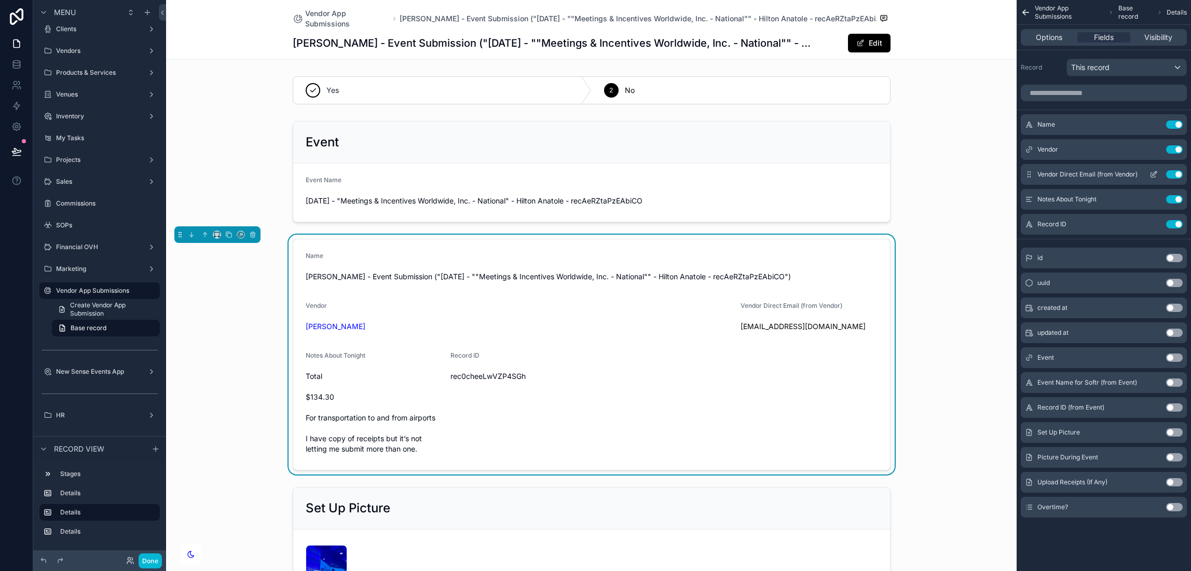
click at [1157, 174] on icon "scrollable content" at bounding box center [1154, 174] width 8 height 8
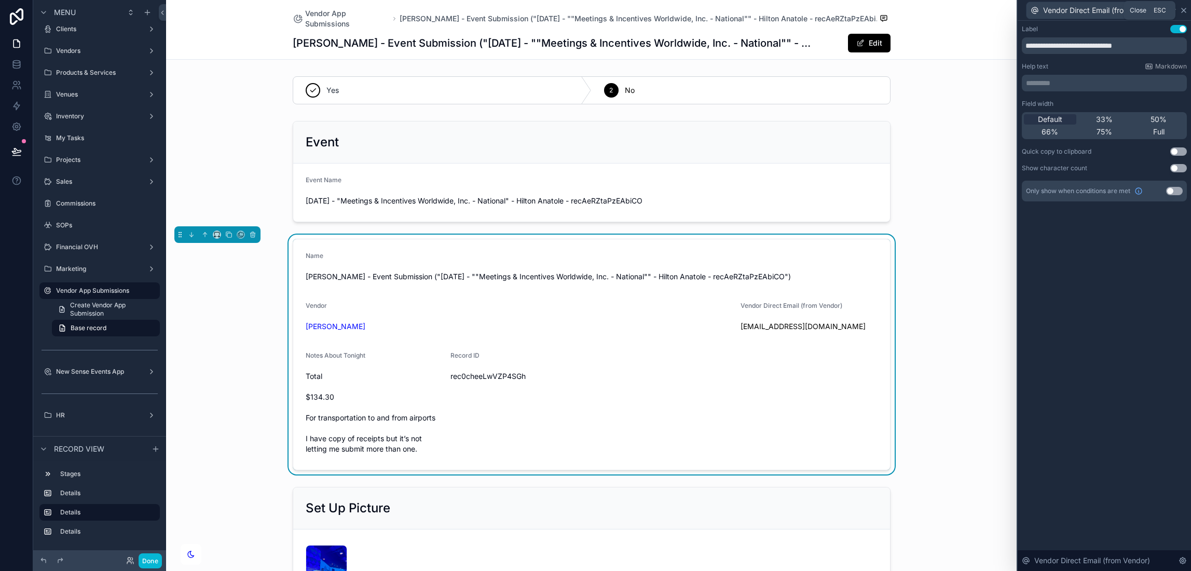
click at [1186, 10] on icon at bounding box center [1184, 10] width 8 height 8
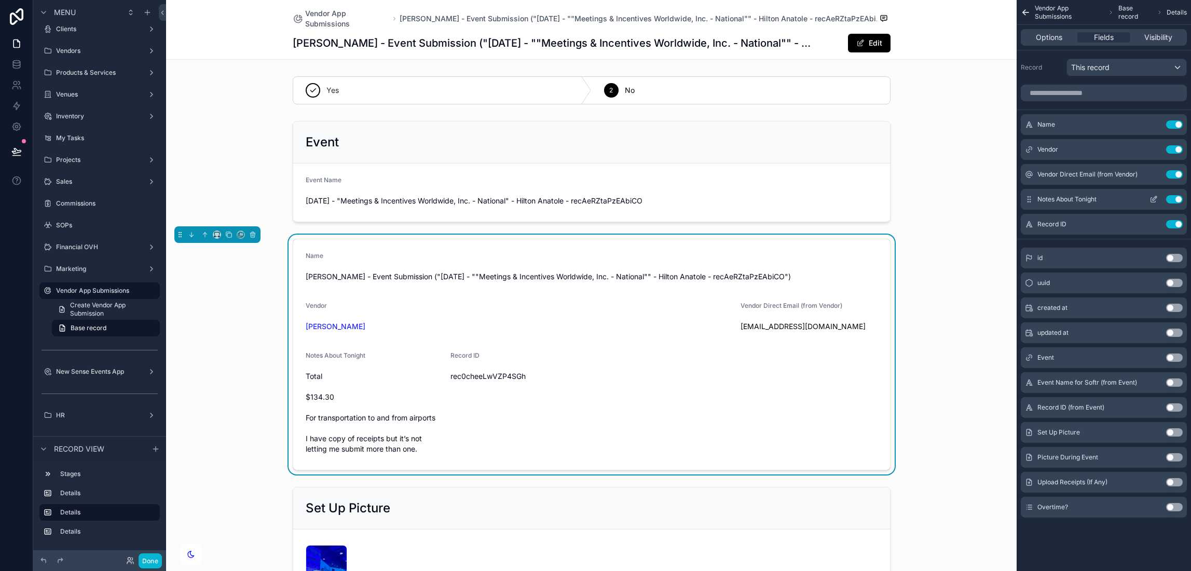
click at [1150, 198] on icon "scrollable content" at bounding box center [1154, 199] width 8 height 8
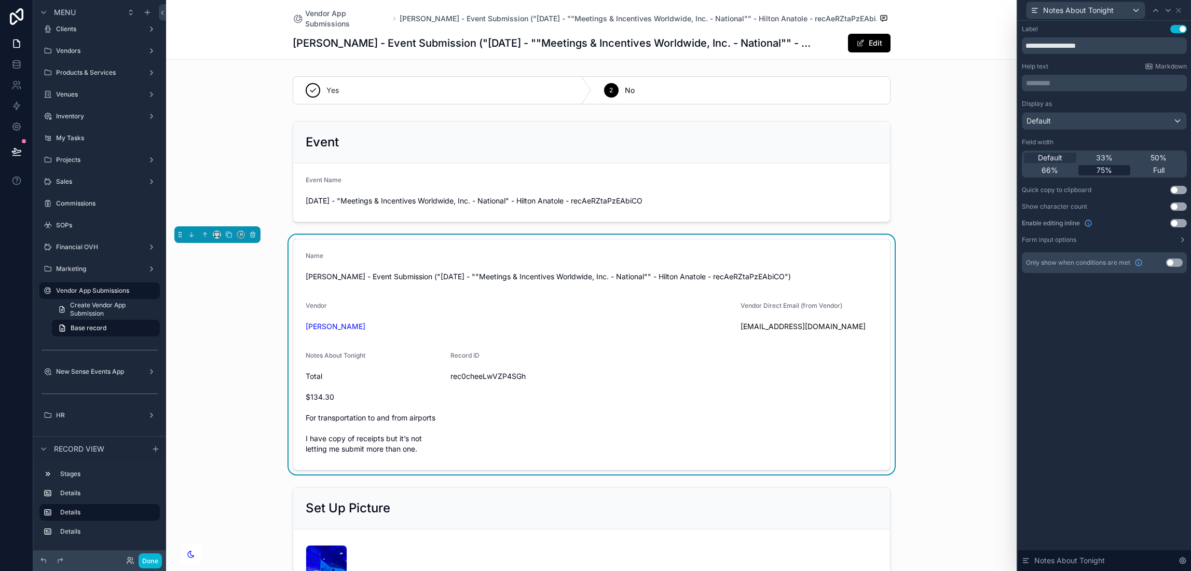
click at [1109, 171] on span "75%" at bounding box center [1105, 170] width 16 height 10
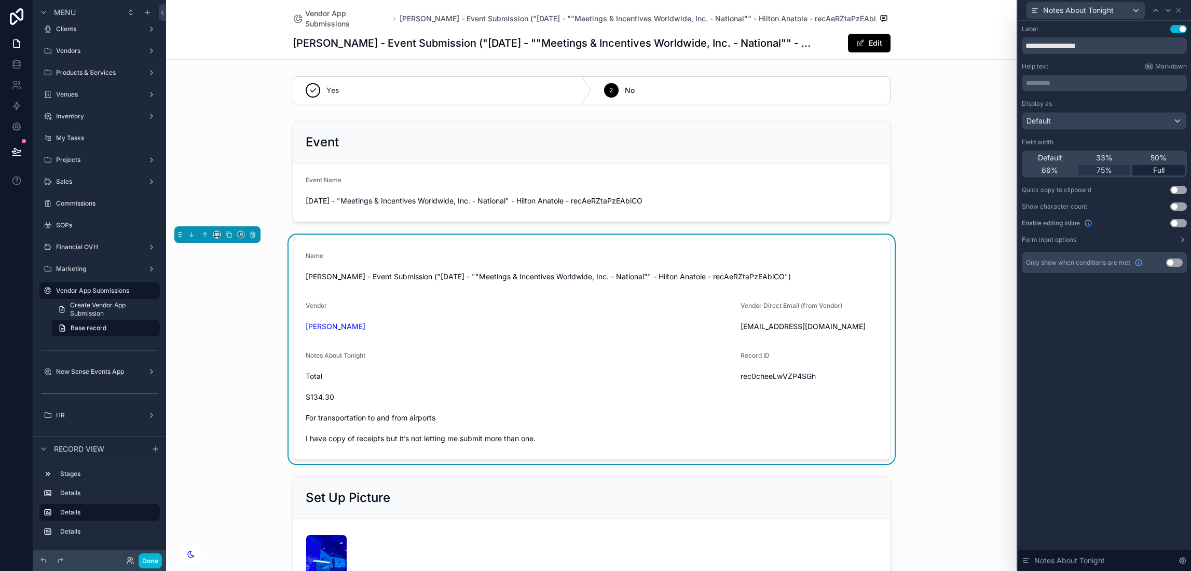
click at [1153, 168] on span "Full" at bounding box center [1158, 170] width 11 height 10
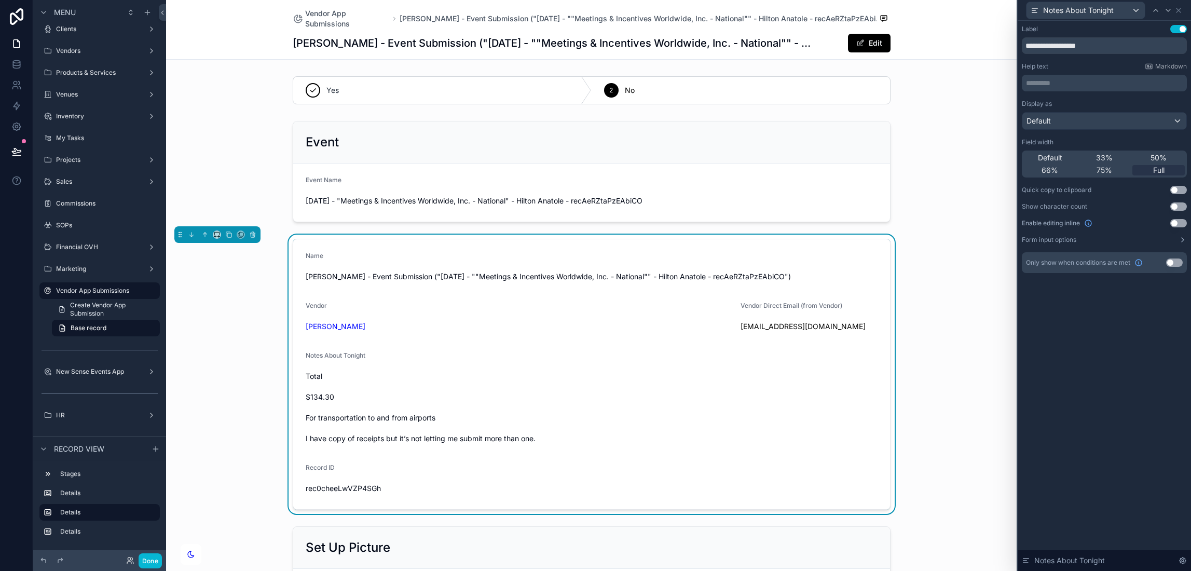
click at [1175, 187] on button "Use setting" at bounding box center [1179, 190] width 17 height 8
click at [1180, 8] on icon at bounding box center [1179, 10] width 4 height 4
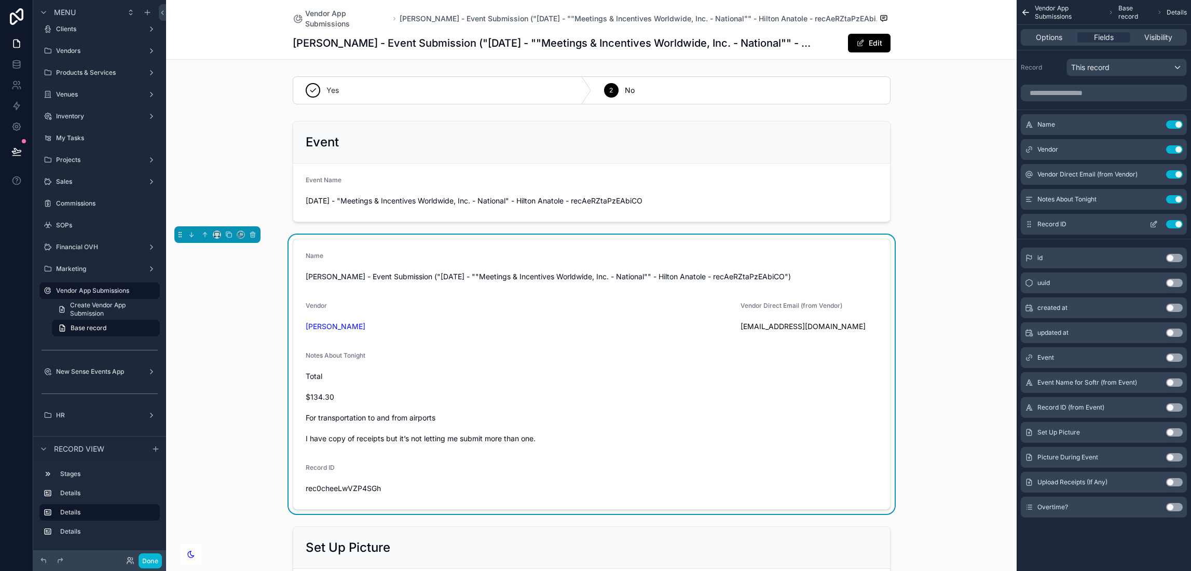
click at [1178, 223] on button "Use setting" at bounding box center [1174, 224] width 17 height 8
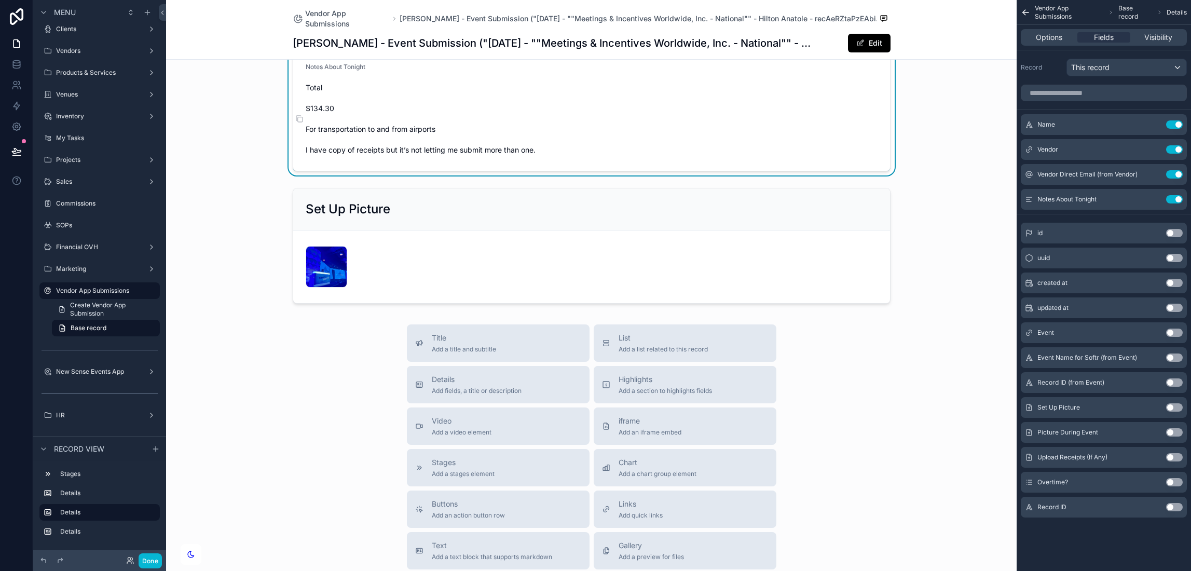
scroll to position [297, 0]
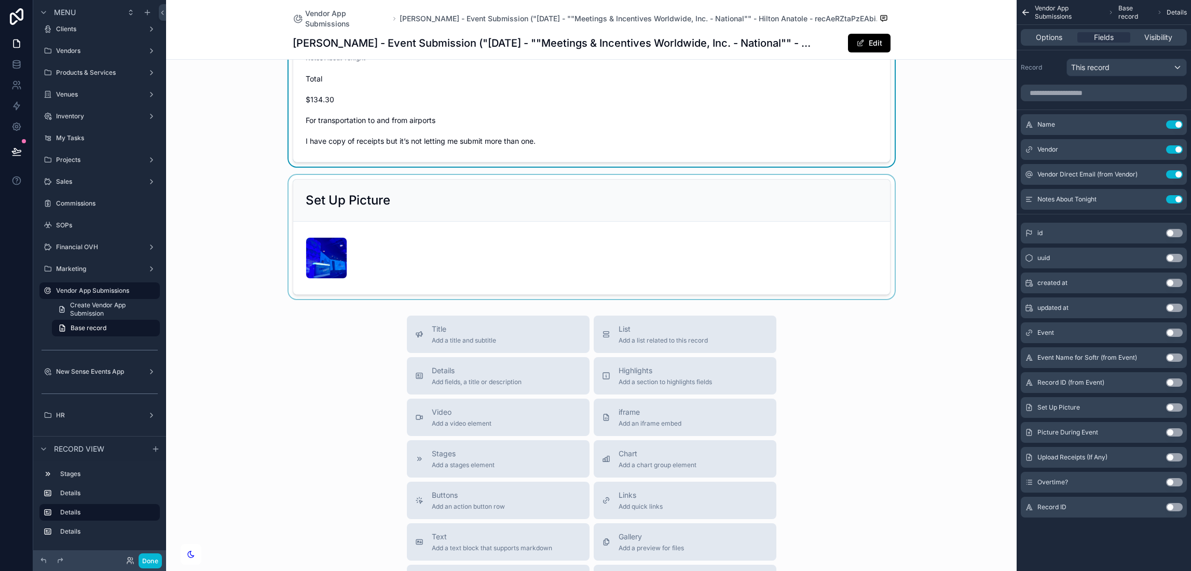
click at [776, 265] on div "scrollable content" at bounding box center [591, 237] width 851 height 124
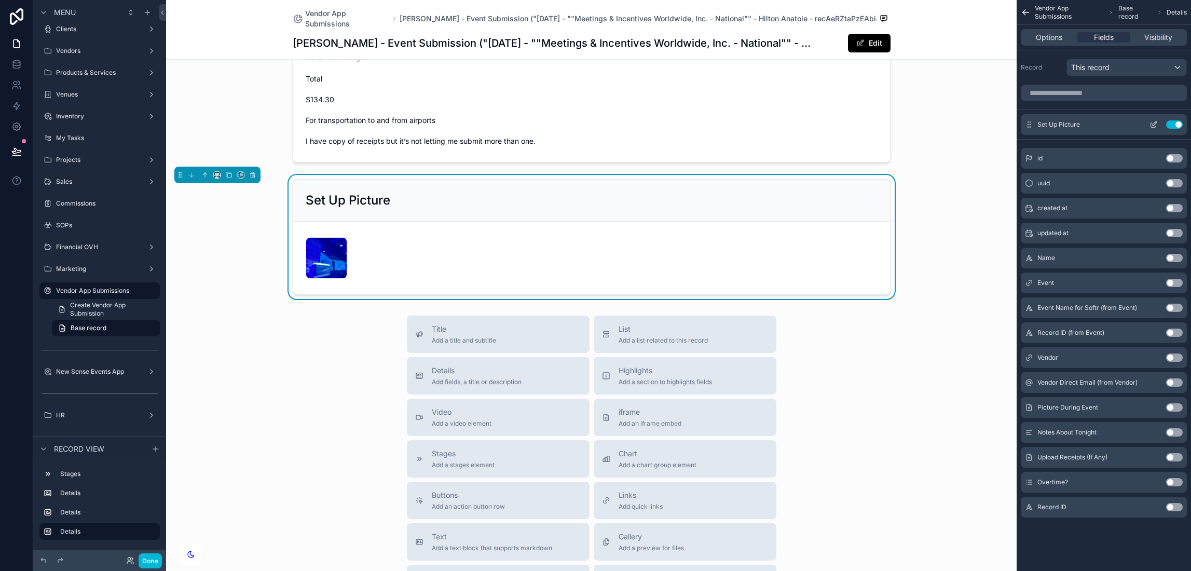
click at [1157, 123] on icon "scrollable content" at bounding box center [1154, 124] width 8 height 8
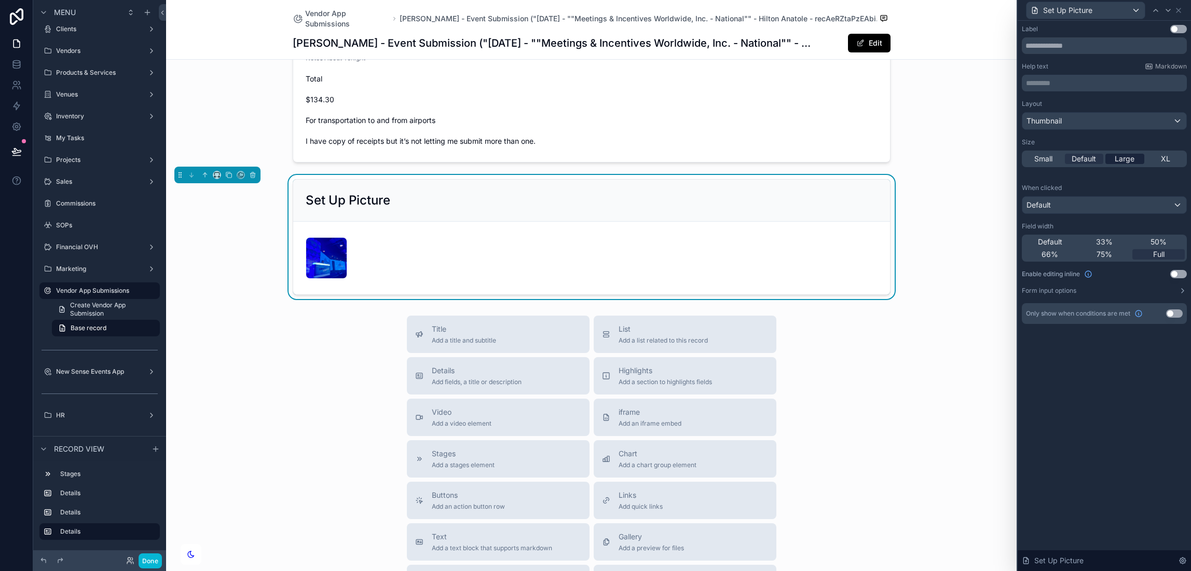
click at [1122, 159] on span "Large" at bounding box center [1125, 159] width 20 height 10
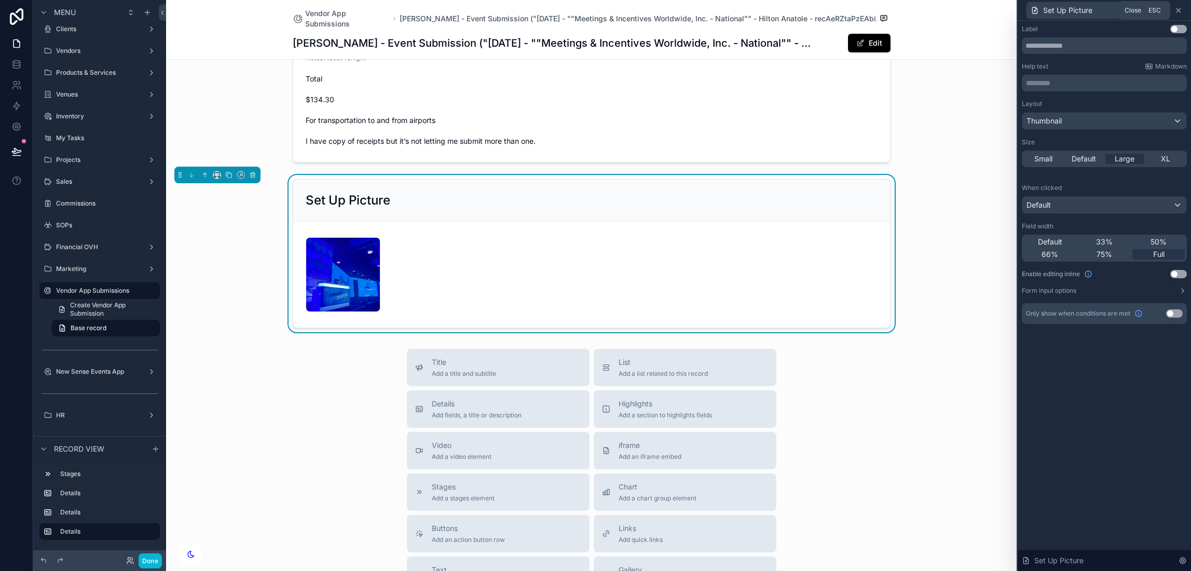
click at [1178, 9] on icon at bounding box center [1179, 10] width 8 height 8
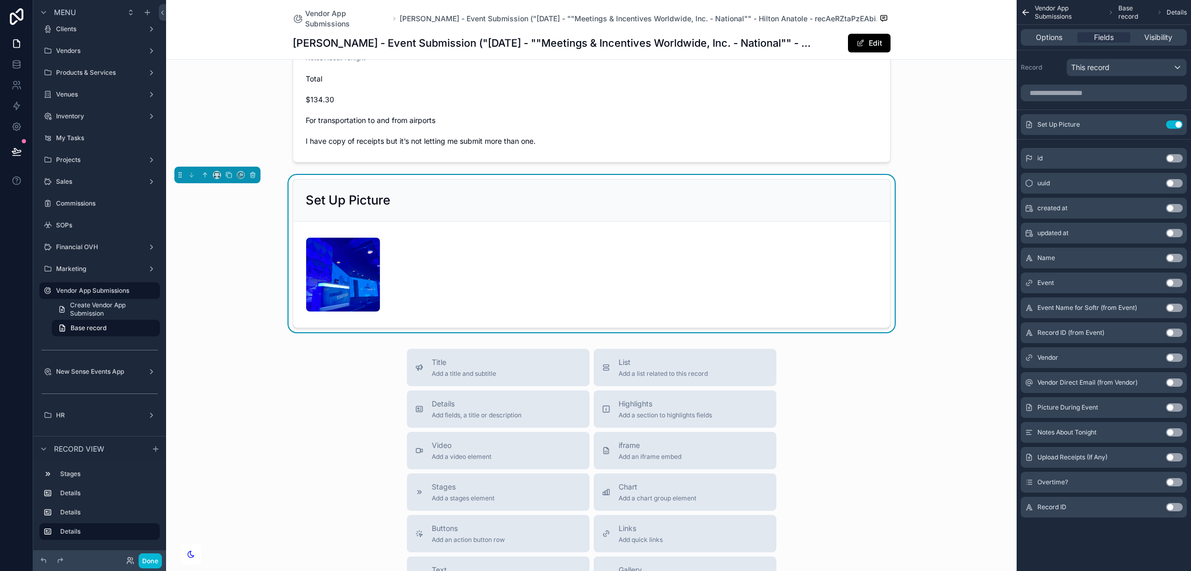
click at [1168, 458] on button "Use setting" at bounding box center [1174, 457] width 17 height 8
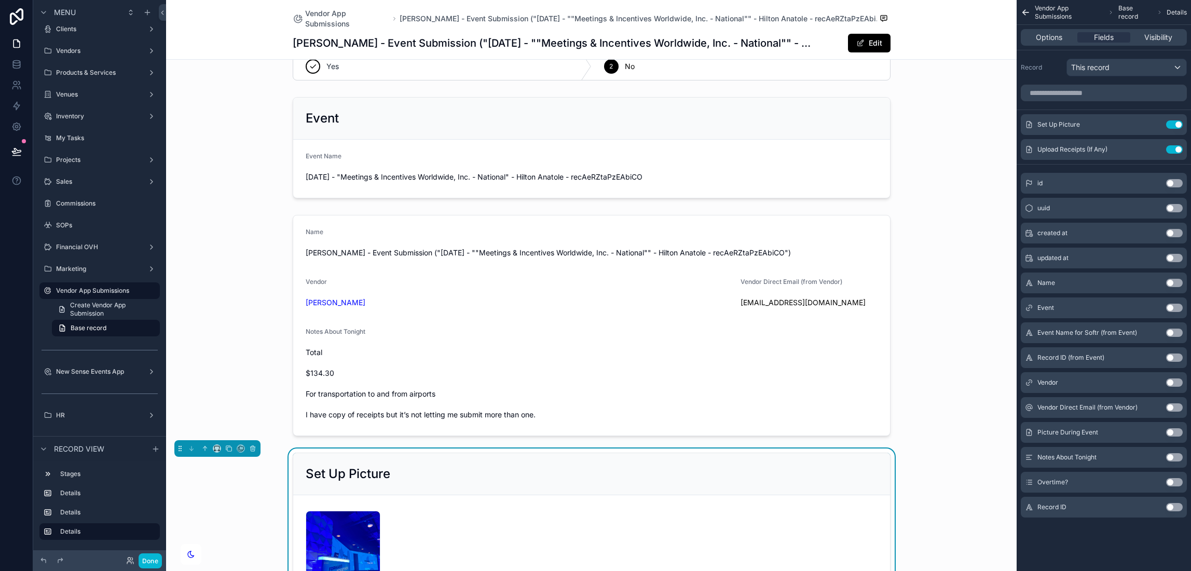
scroll to position [0, 0]
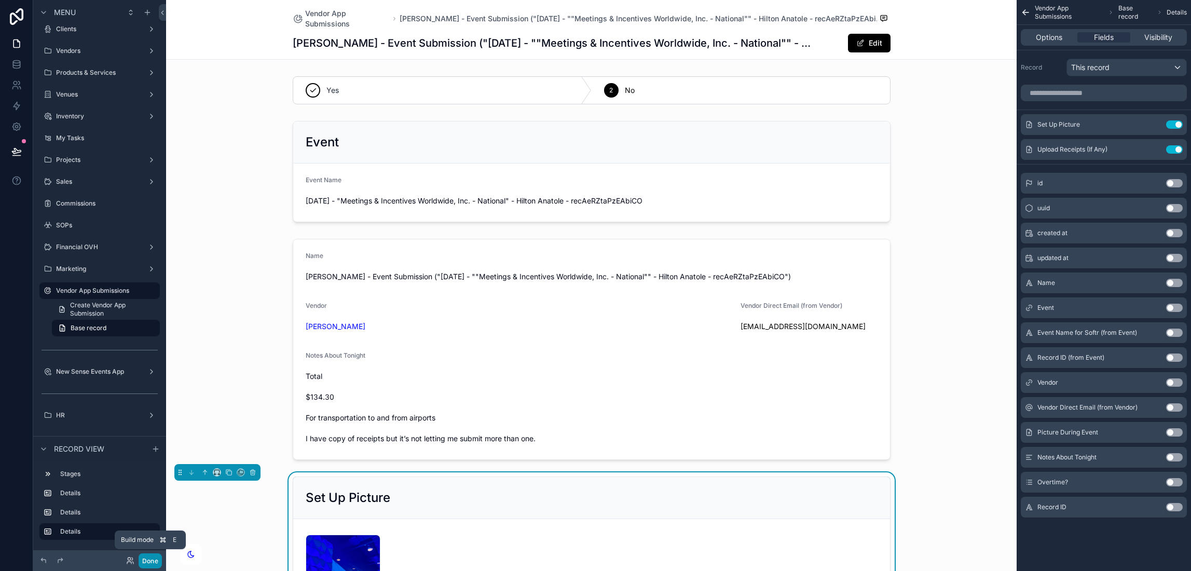
click at [161, 559] on button "Done" at bounding box center [150, 560] width 23 height 15
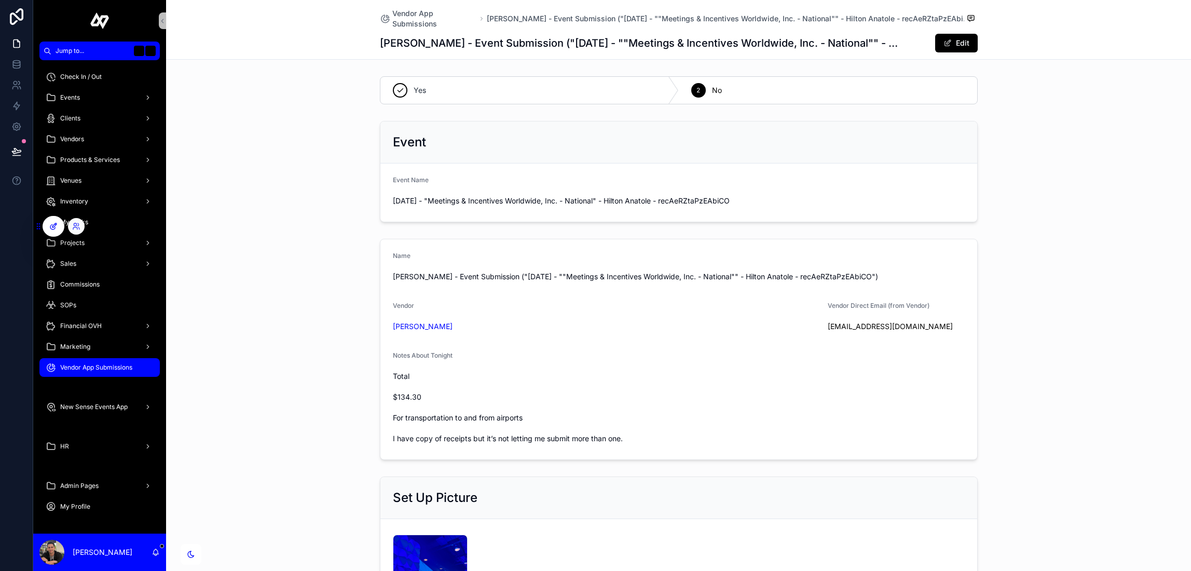
click at [49, 223] on icon at bounding box center [53, 226] width 8 height 8
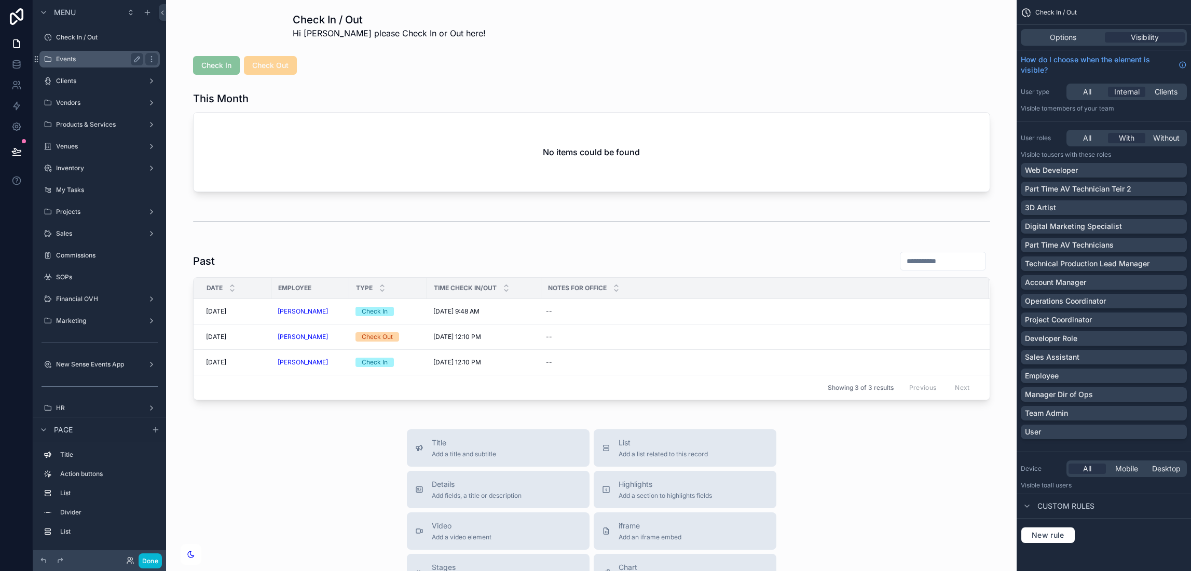
click at [70, 51] on div "Events" at bounding box center [100, 59] width 116 height 17
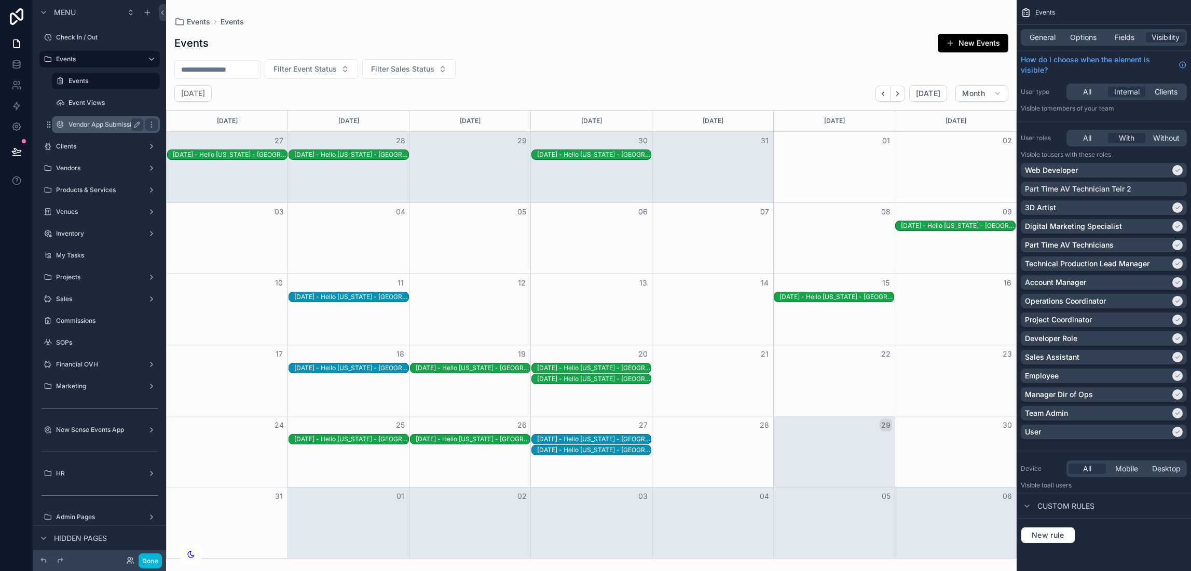
click at [94, 127] on label "Vendor App Submissions" at bounding box center [105, 124] width 73 height 8
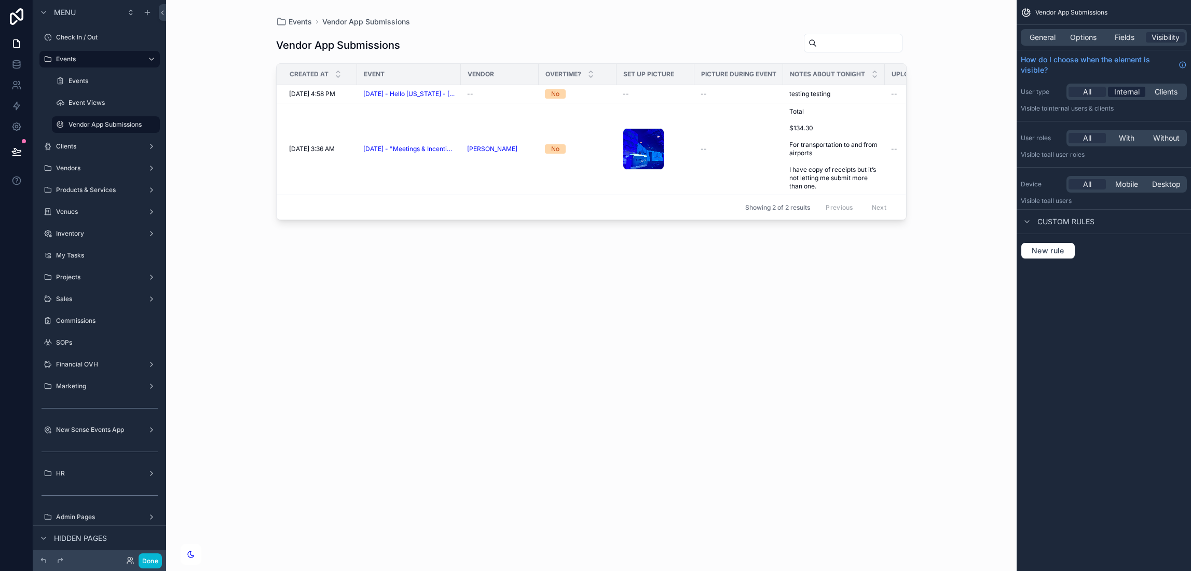
click at [1128, 88] on span "Internal" at bounding box center [1127, 92] width 25 height 10
click at [1173, 138] on span "Without" at bounding box center [1166, 138] width 26 height 10
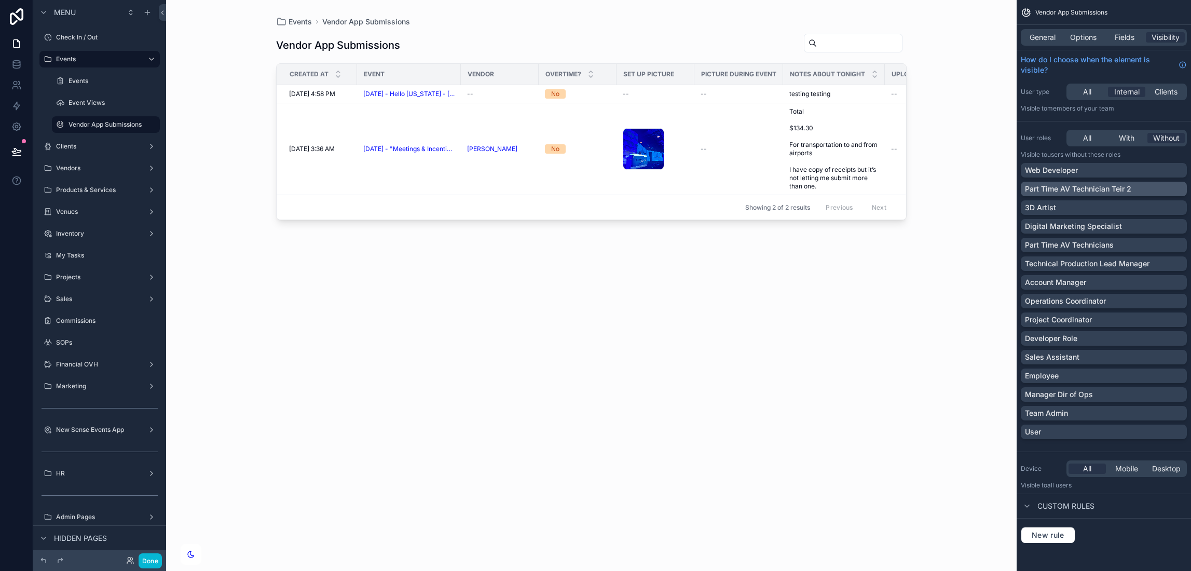
click at [1169, 187] on div "Part Time AV Technician Teir 2" at bounding box center [1104, 189] width 158 height 10
click at [102, 432] on label "New Sense Events App" at bounding box center [97, 430] width 83 height 8
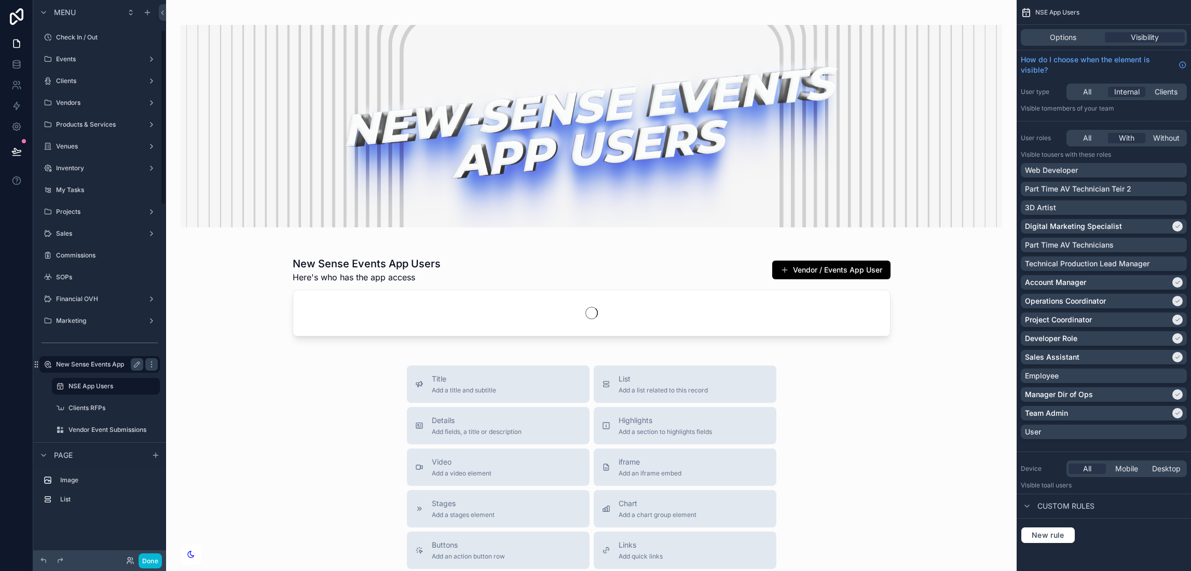
scroll to position [96, 0]
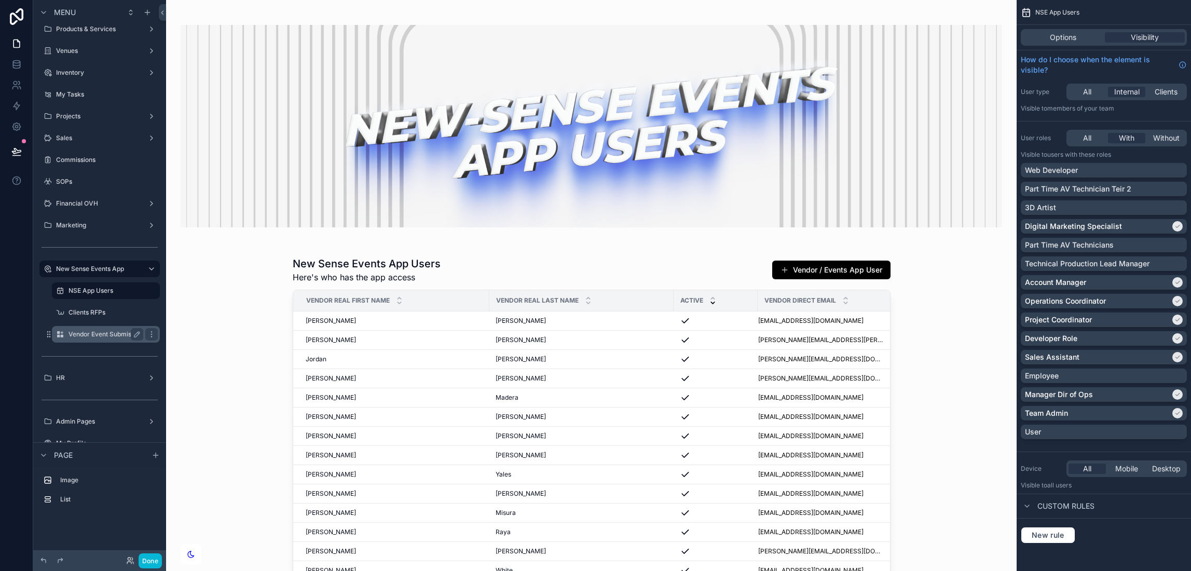
click at [93, 332] on label "Vendor Event Submissions" at bounding box center [108, 334] width 78 height 8
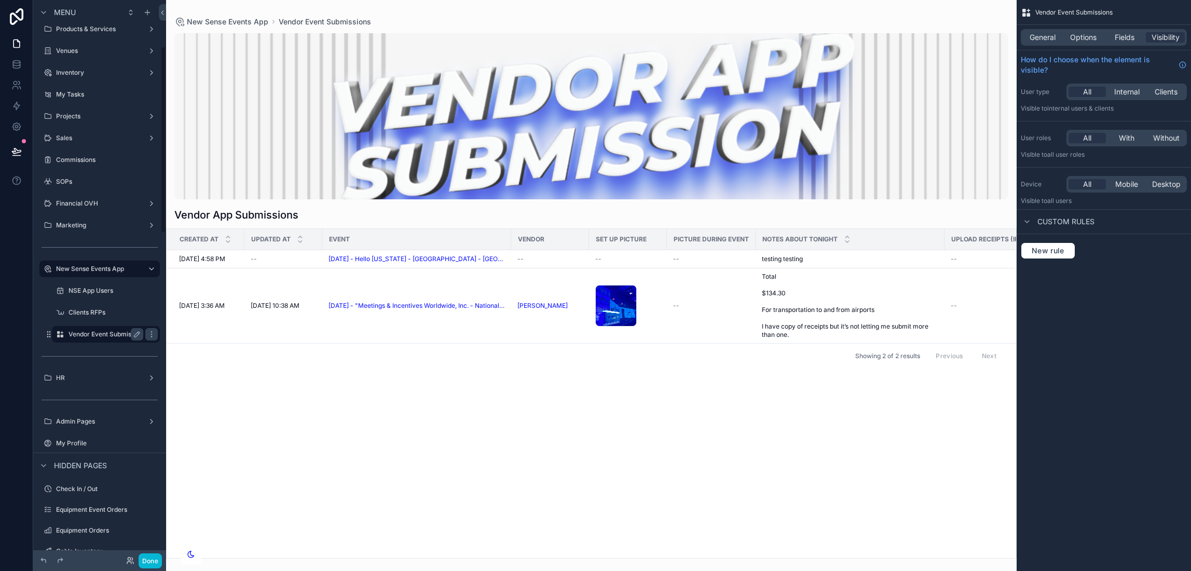
scroll to position [139, 0]
click at [1042, 39] on span "General" at bounding box center [1043, 37] width 26 height 10
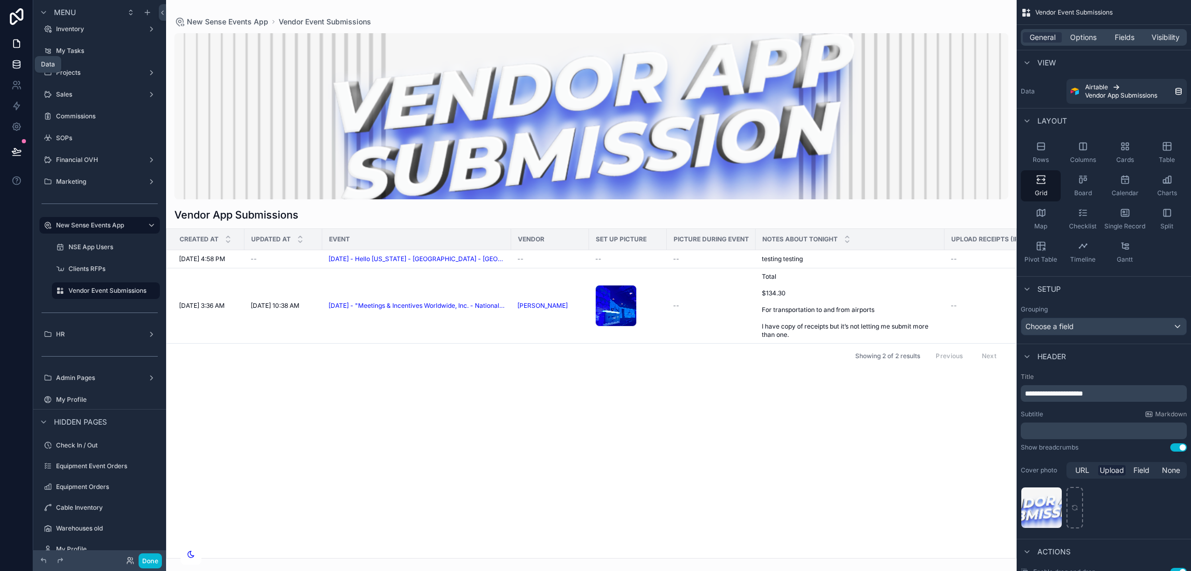
click at [17, 61] on icon at bounding box center [16, 64] width 10 height 10
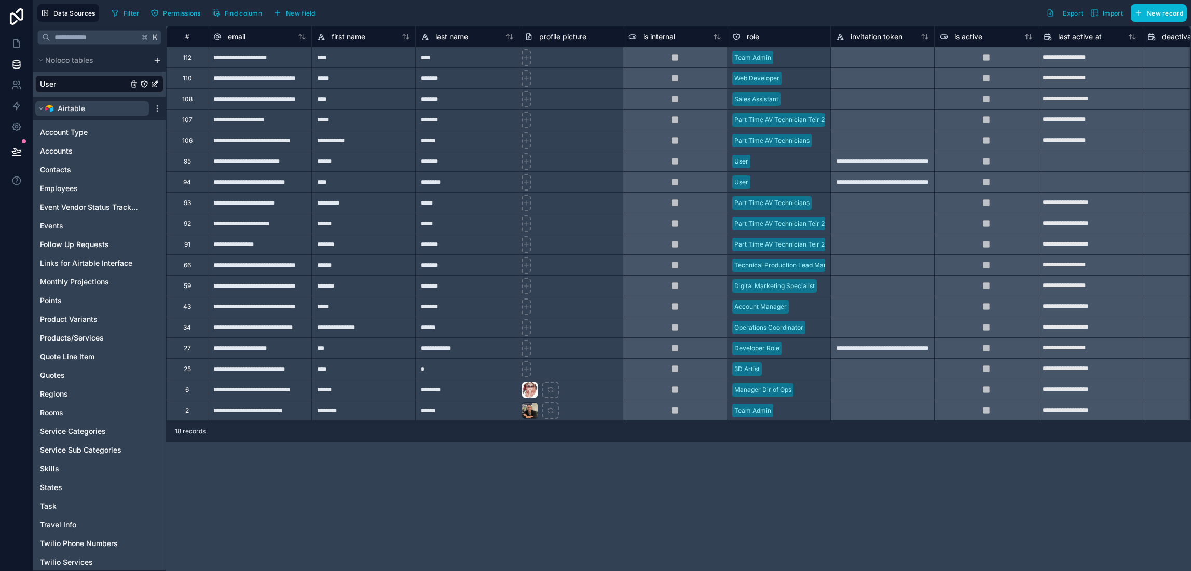
click at [39, 112] on button "Airtable" at bounding box center [92, 108] width 114 height 15
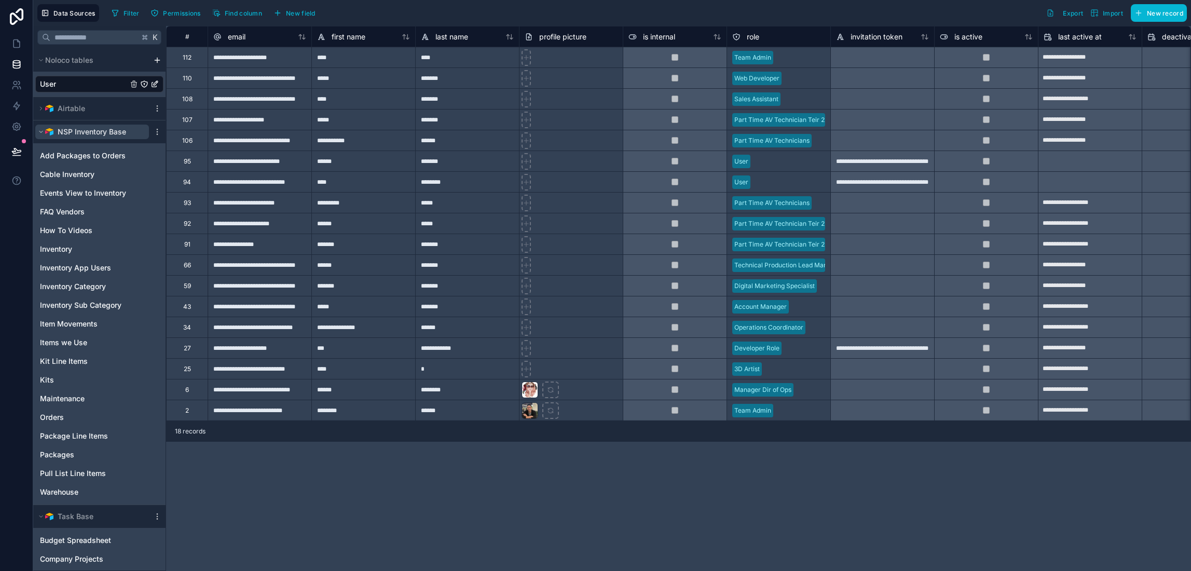
click at [38, 129] on icon "scrollable content" at bounding box center [41, 132] width 6 height 6
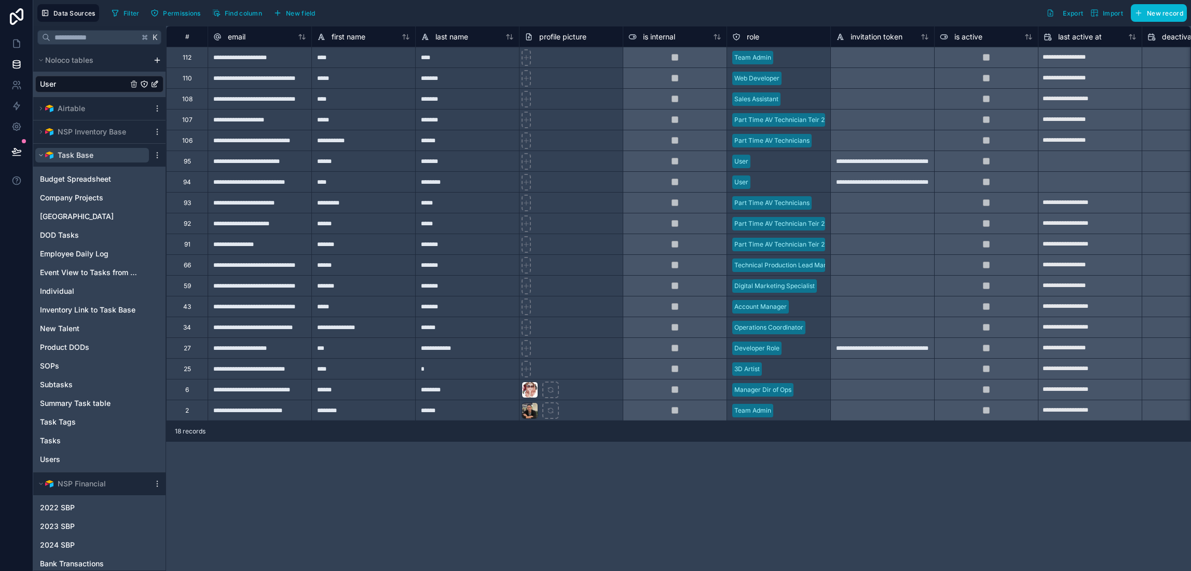
click at [36, 158] on button "Task Base" at bounding box center [92, 155] width 114 height 15
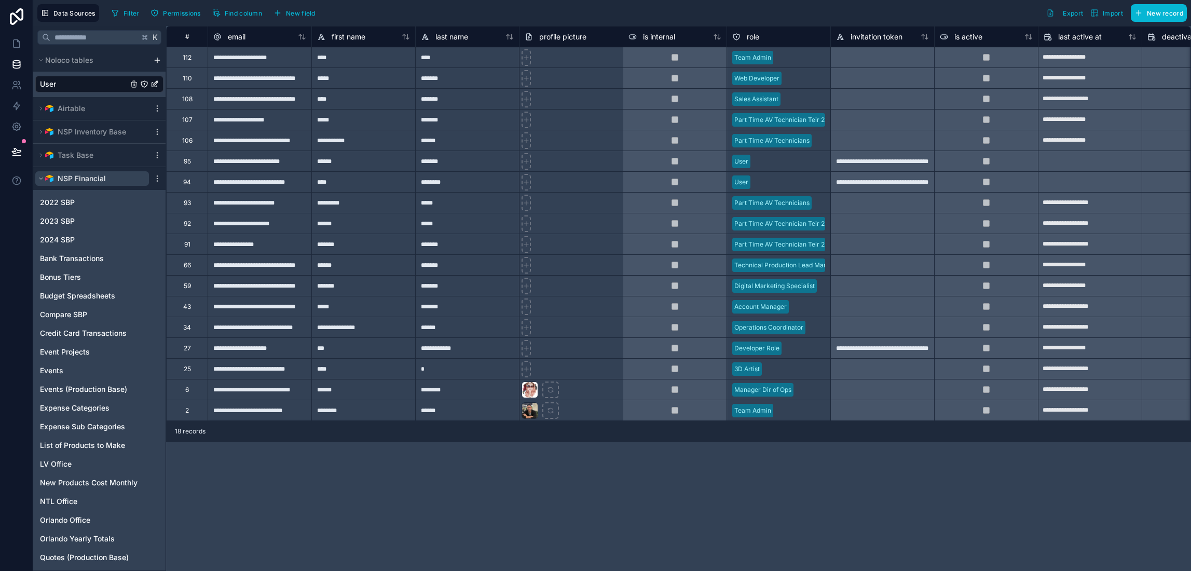
click at [38, 182] on button "NSP Financial" at bounding box center [92, 178] width 114 height 15
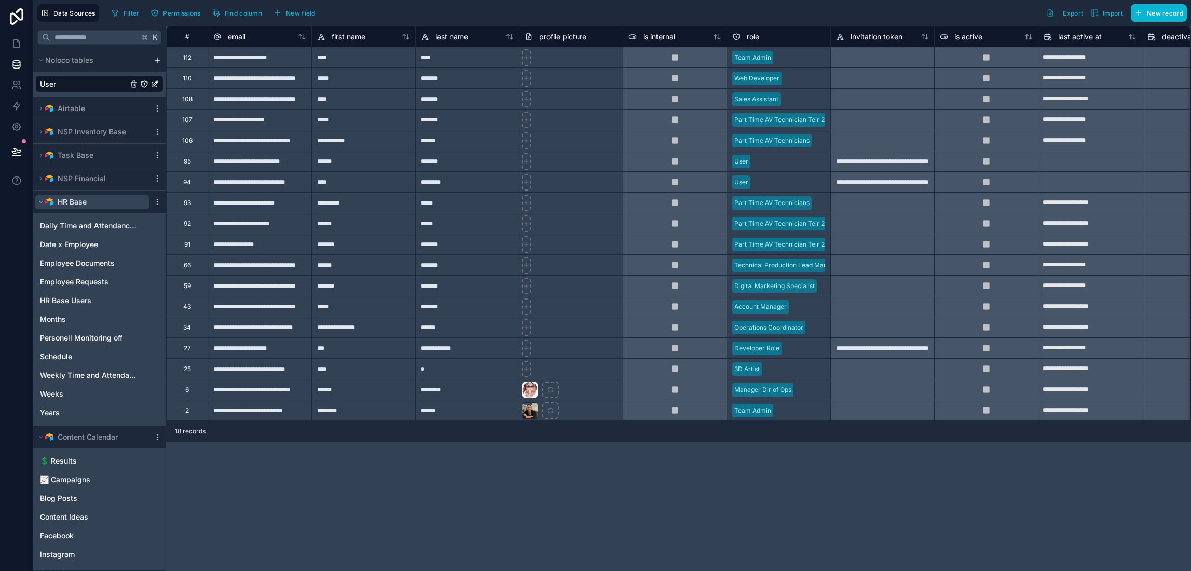
click at [38, 200] on icon "scrollable content" at bounding box center [41, 202] width 6 height 6
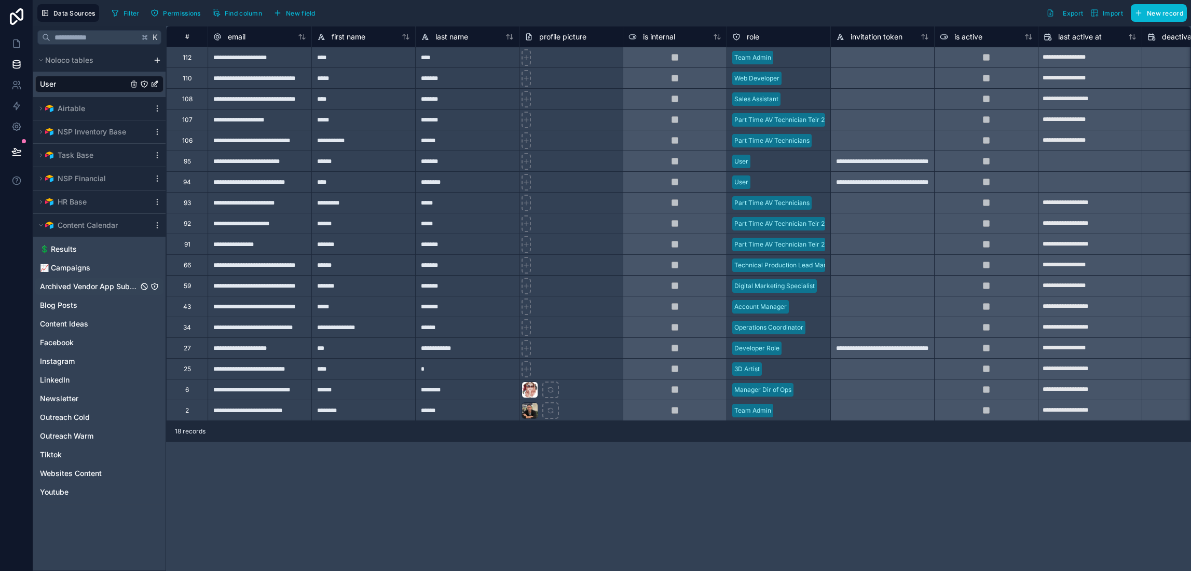
click at [107, 290] on span "Archived Vendor App Submissions" at bounding box center [89, 286] width 98 height 10
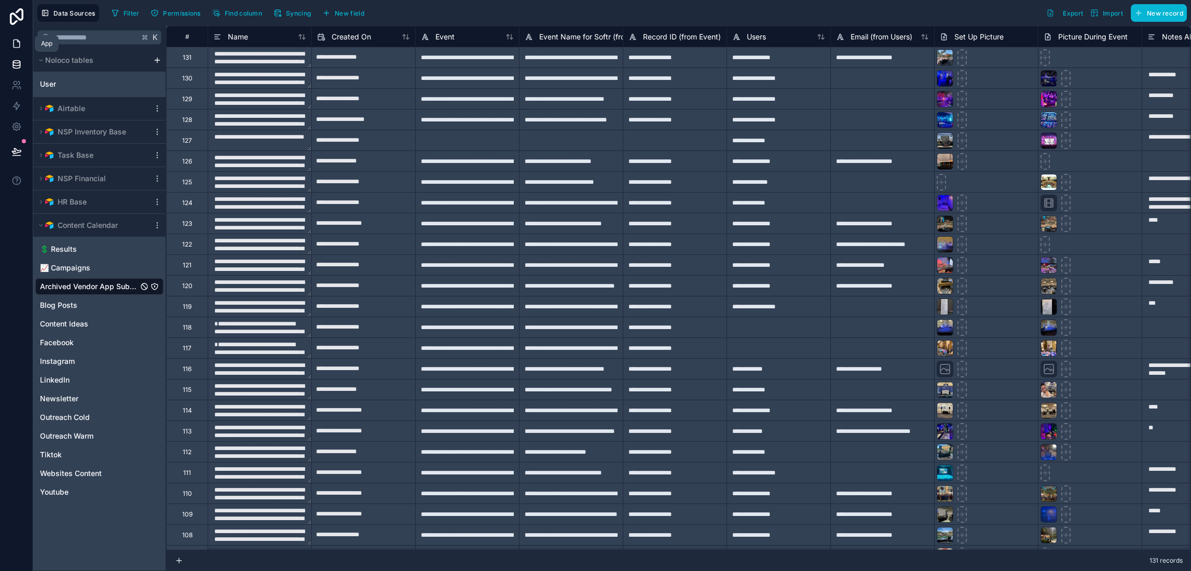
click at [15, 40] on icon at bounding box center [16, 43] width 10 height 10
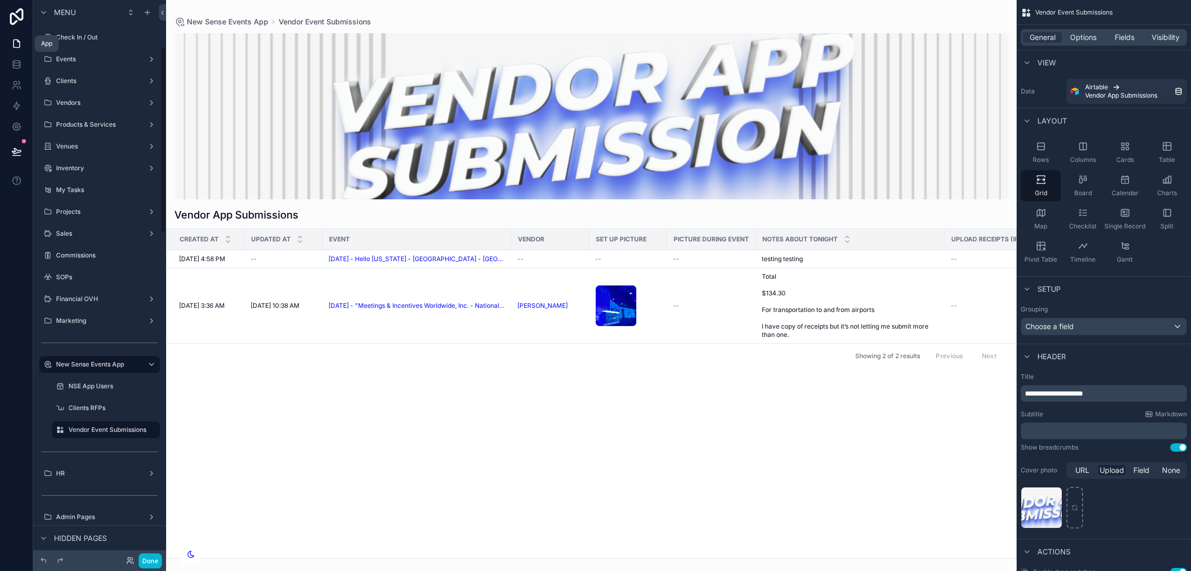
scroll to position [139, 0]
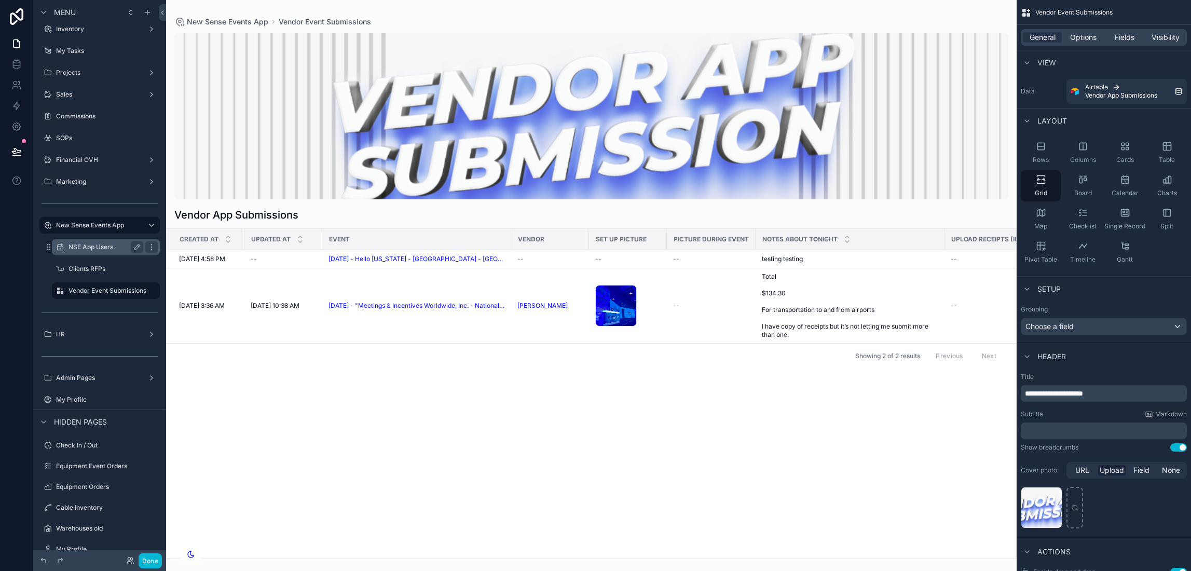
click at [95, 246] on label "NSE App Users" at bounding box center [104, 247] width 71 height 8
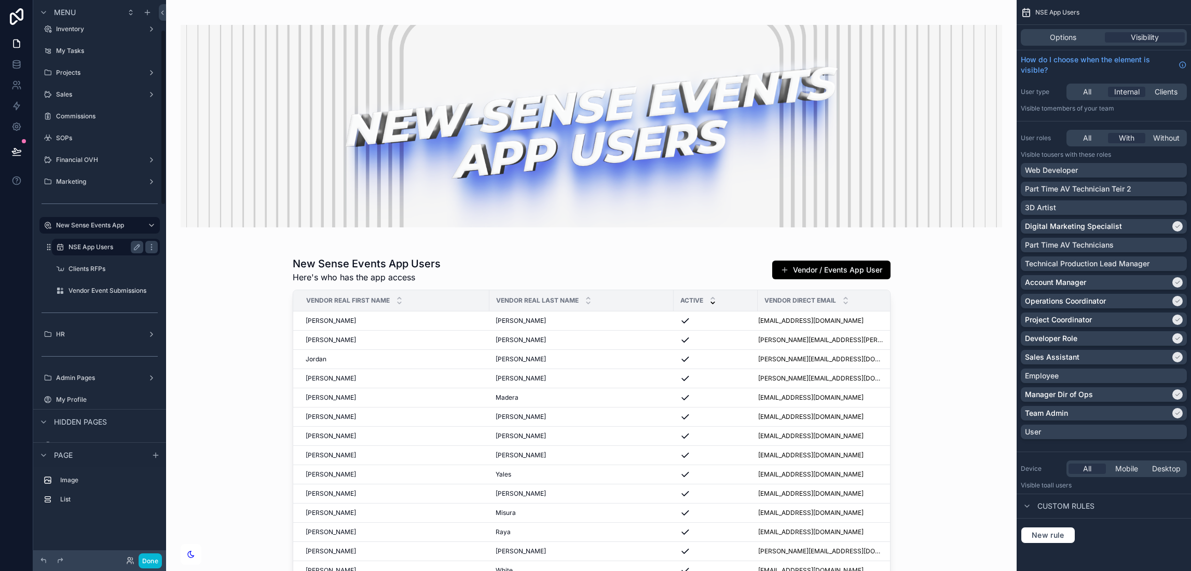
scroll to position [96, 0]
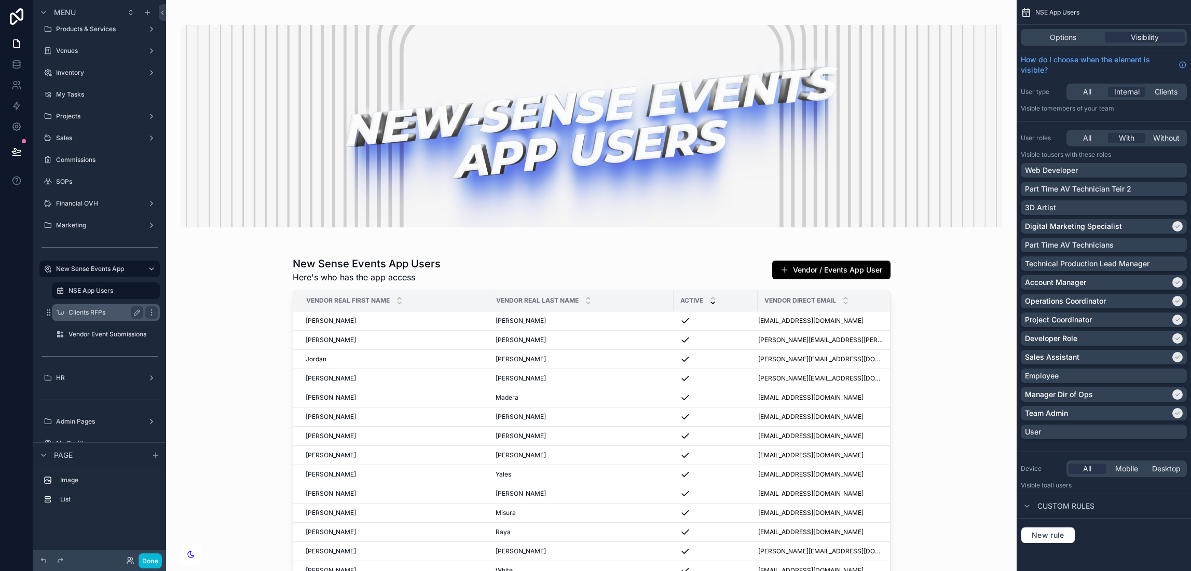
click at [93, 307] on div "Clients RFPs" at bounding box center [106, 312] width 75 height 12
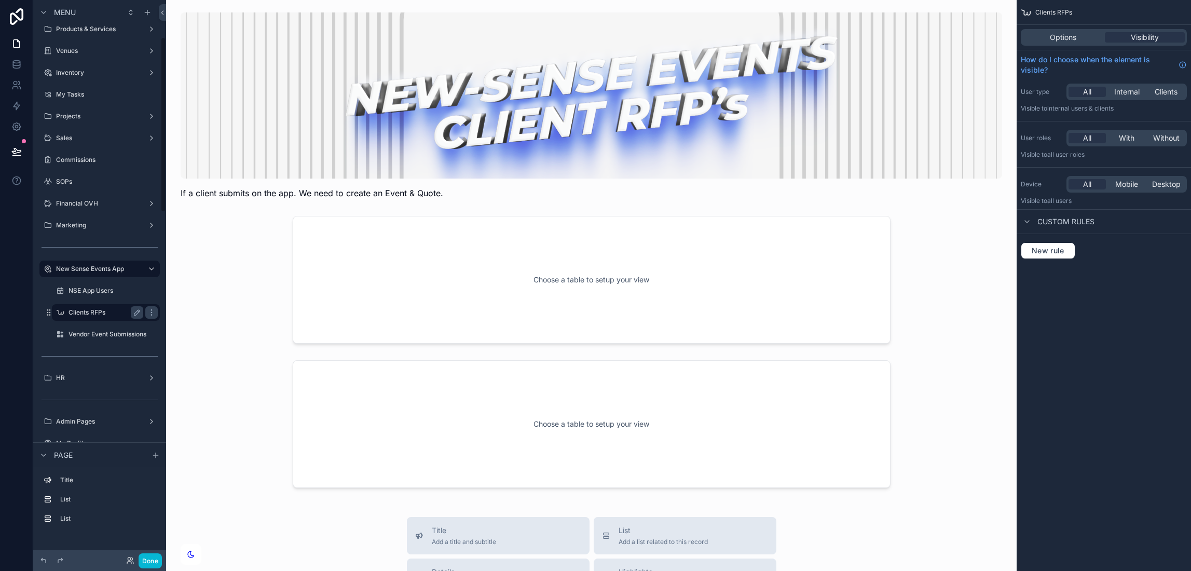
scroll to position [117, 0]
click at [151, 246] on icon "scrollable content" at bounding box center [151, 247] width 8 height 8
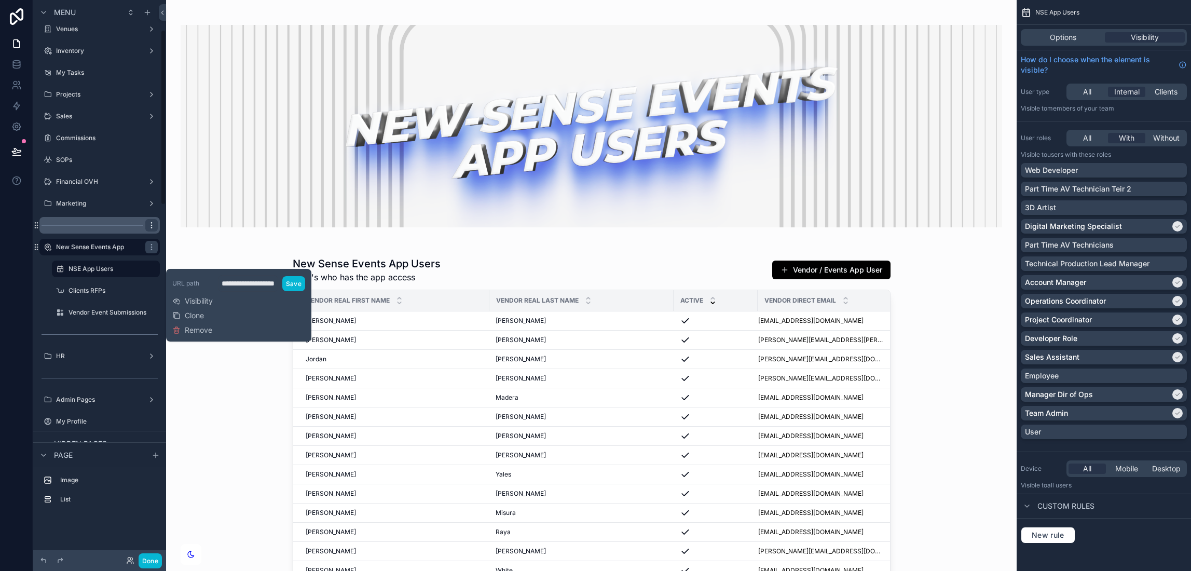
scroll to position [96, 0]
click at [193, 325] on span "Remove" at bounding box center [199, 330] width 28 height 10
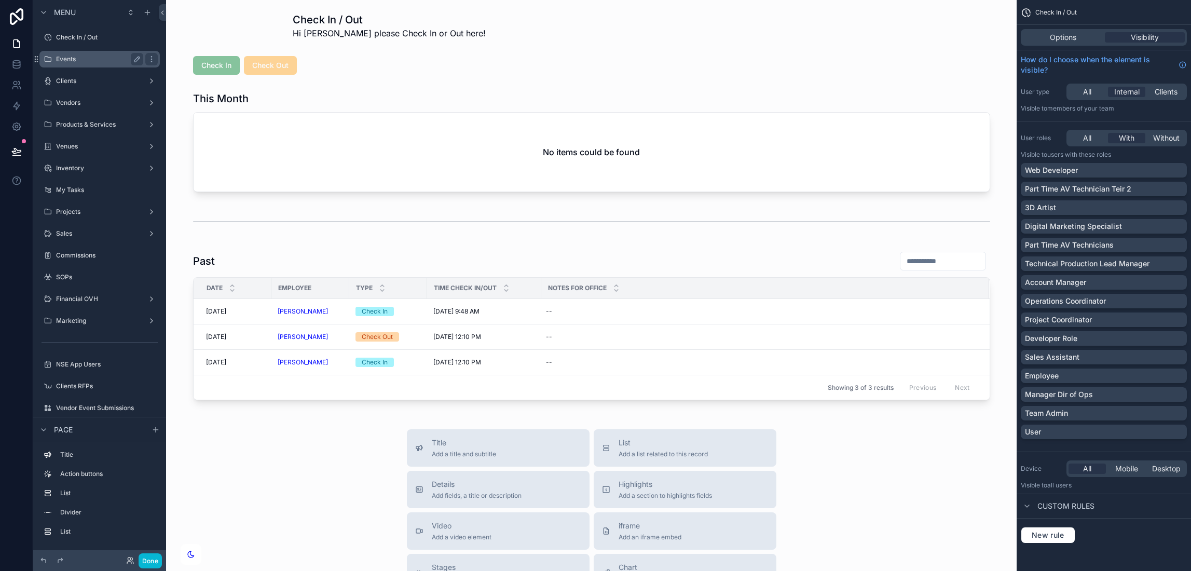
click at [81, 56] on label "Events" at bounding box center [97, 59] width 83 height 8
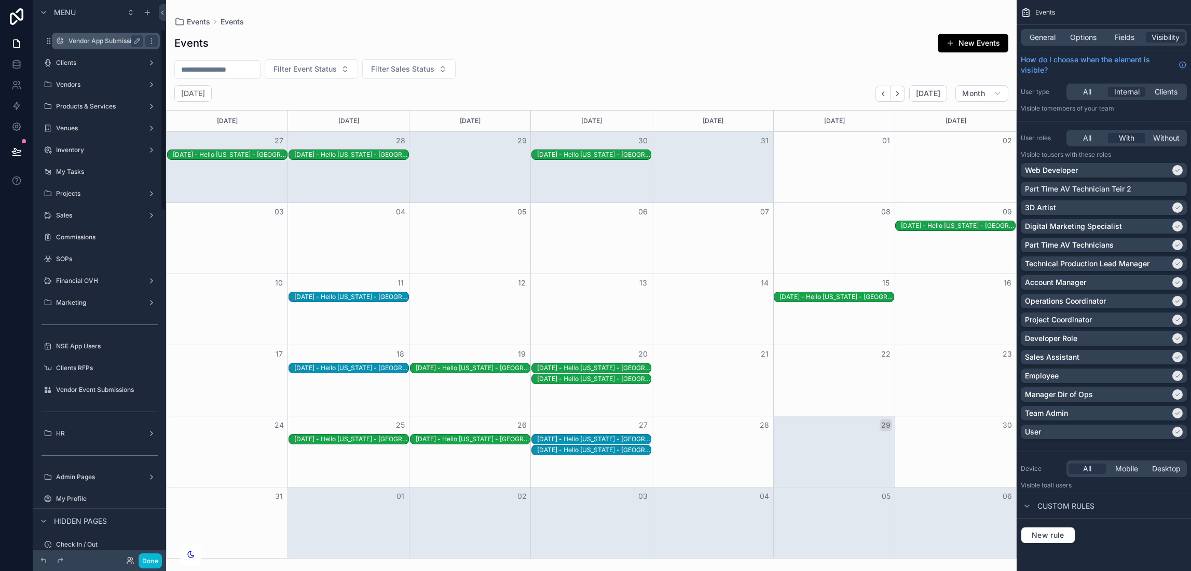
scroll to position [98, 0]
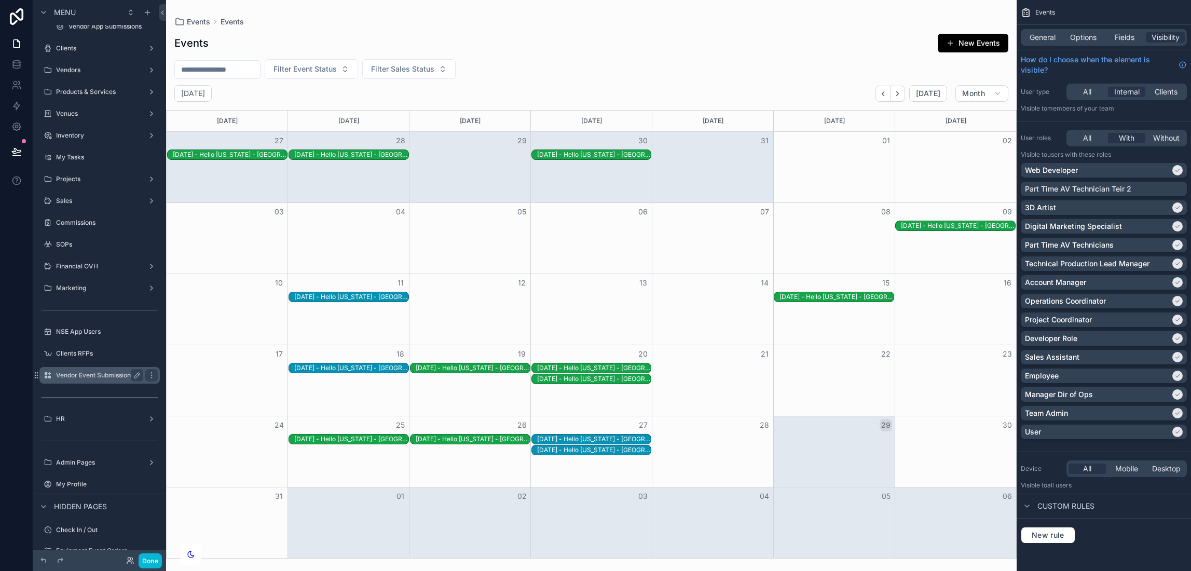
click at [78, 370] on div "Vendor Event Submissions" at bounding box center [99, 375] width 87 height 12
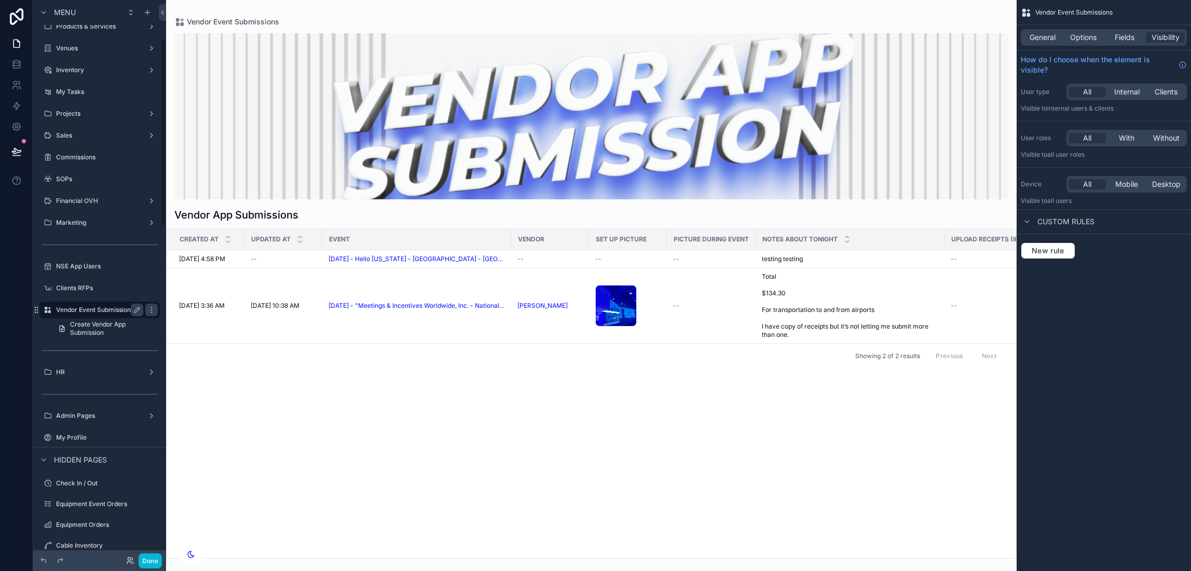
scroll to position [117, 0]
click at [150, 286] on div "scrollable content" at bounding box center [151, 290] width 12 height 12
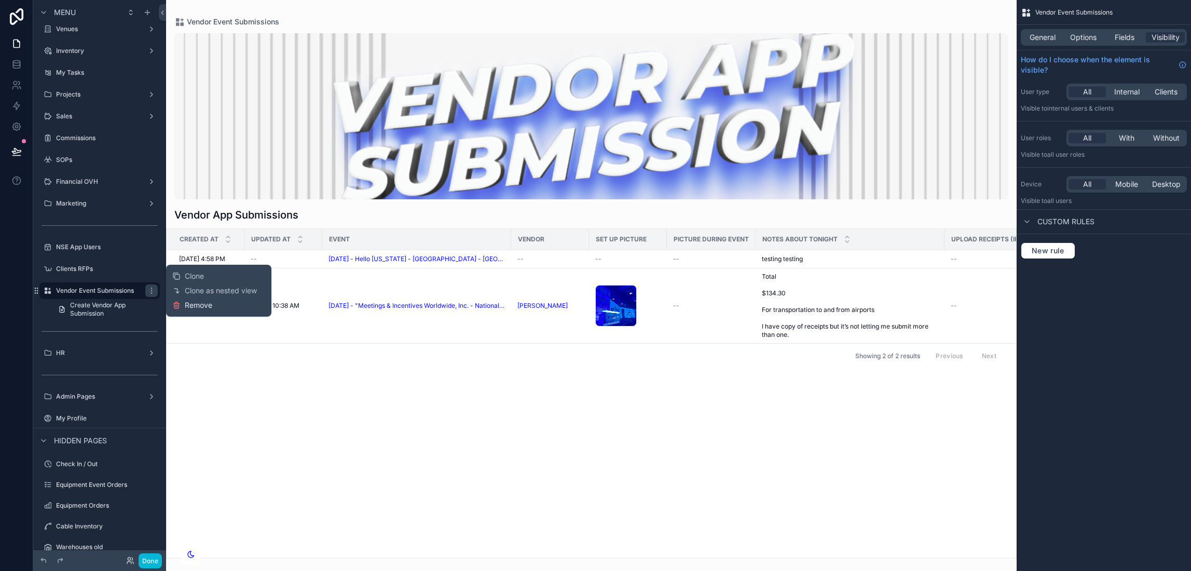
click at [182, 302] on button "Remove" at bounding box center [192, 305] width 40 height 10
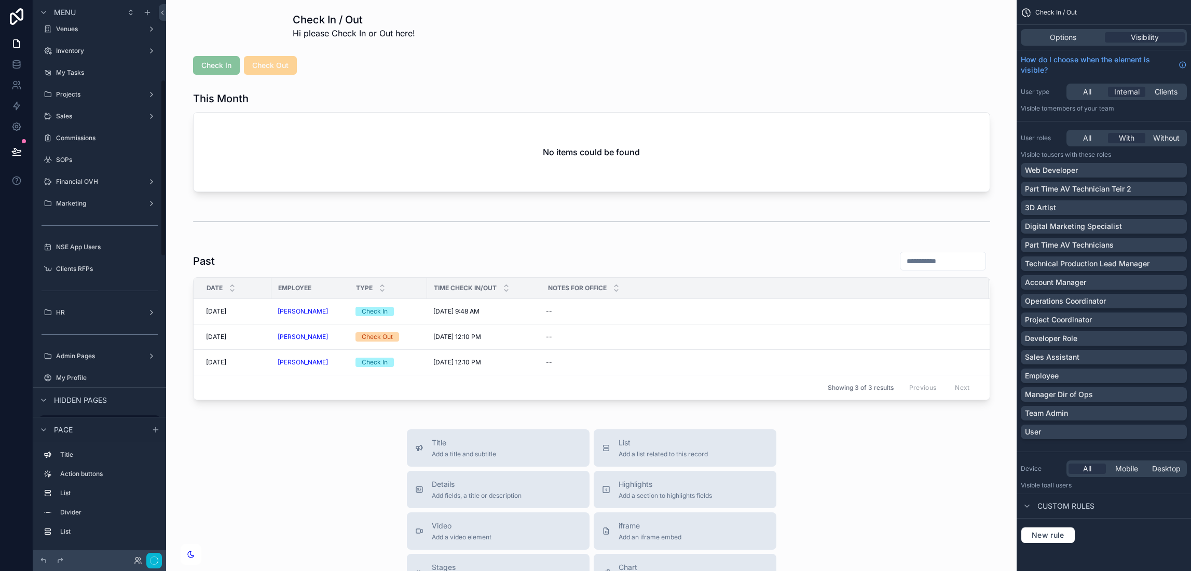
scroll to position [251, 0]
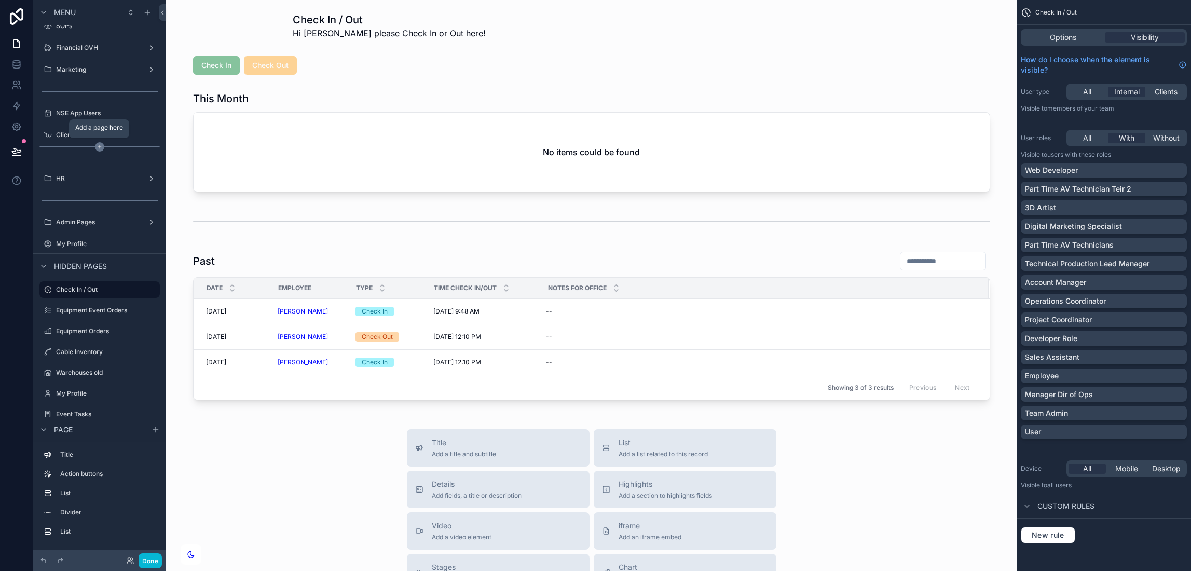
click at [96, 147] on icon "scrollable content" at bounding box center [99, 146] width 9 height 9
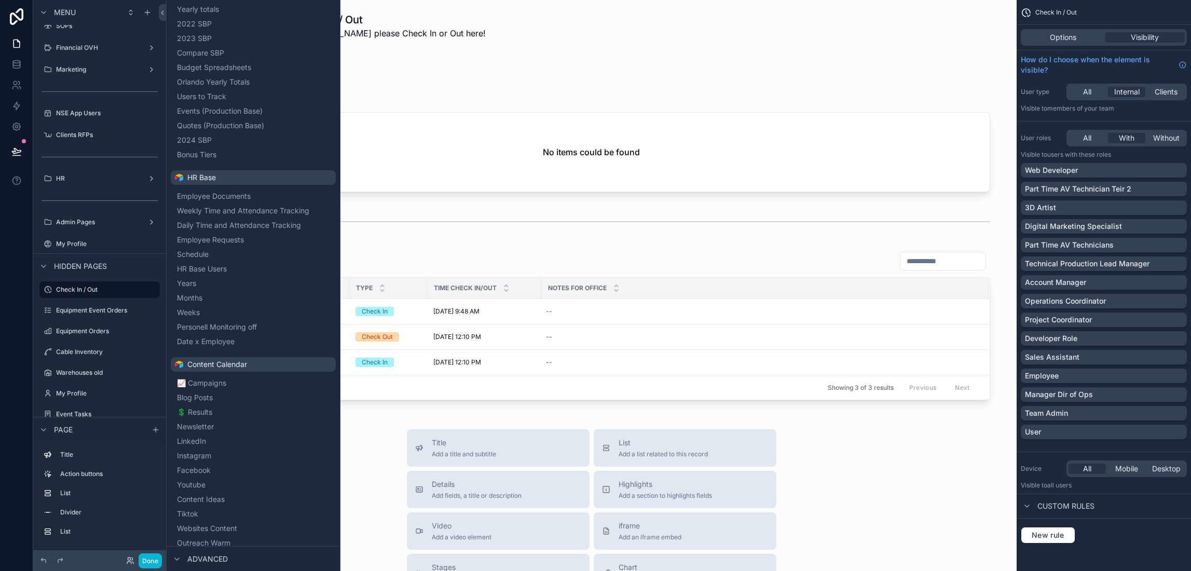
scroll to position [1427, 0]
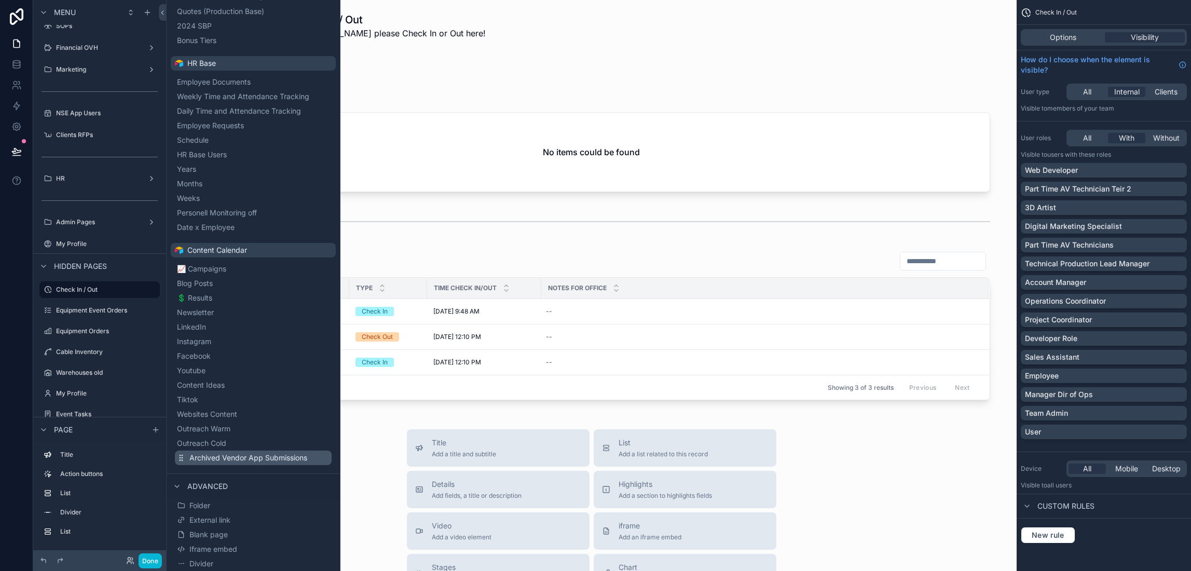
click at [238, 457] on span "Archived Vendor App Submissions" at bounding box center [248, 458] width 118 height 10
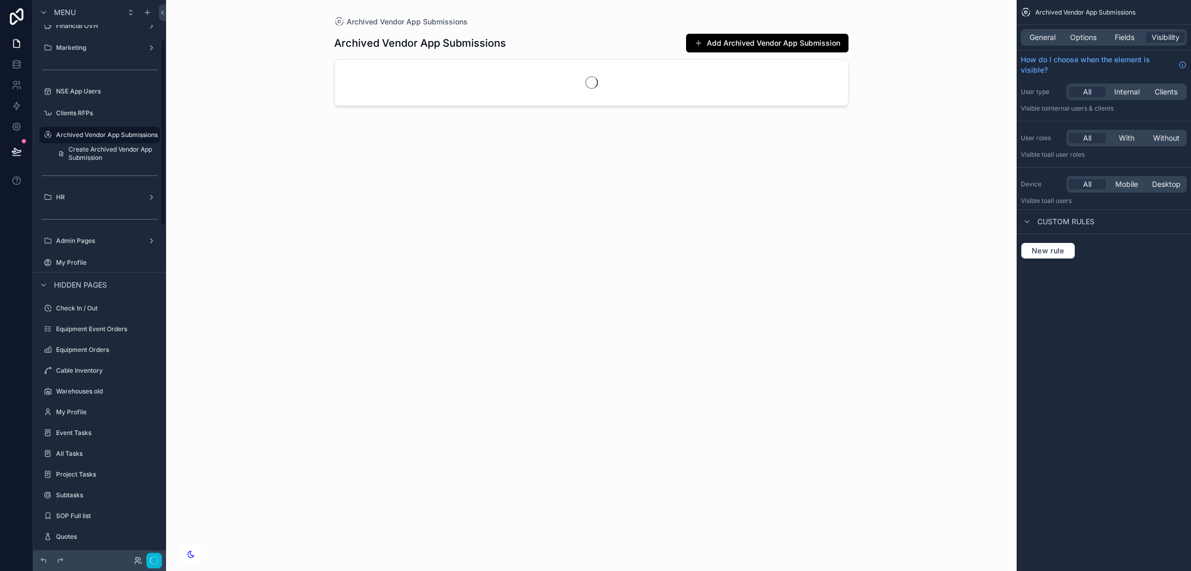
scroll to position [117, 0]
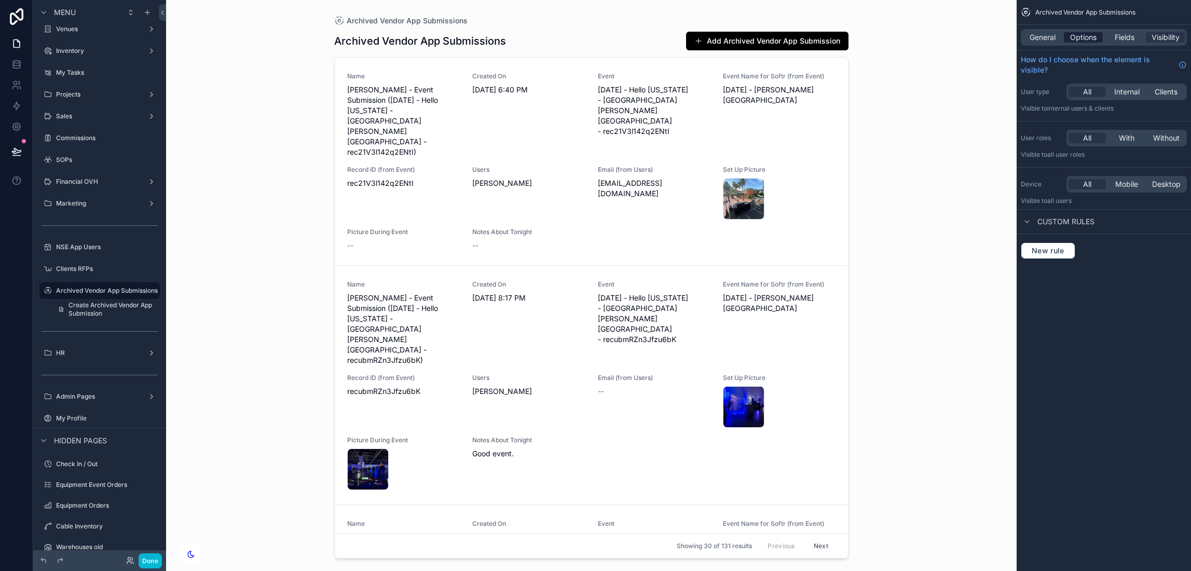
click at [1089, 35] on span "Options" at bounding box center [1083, 37] width 26 height 10
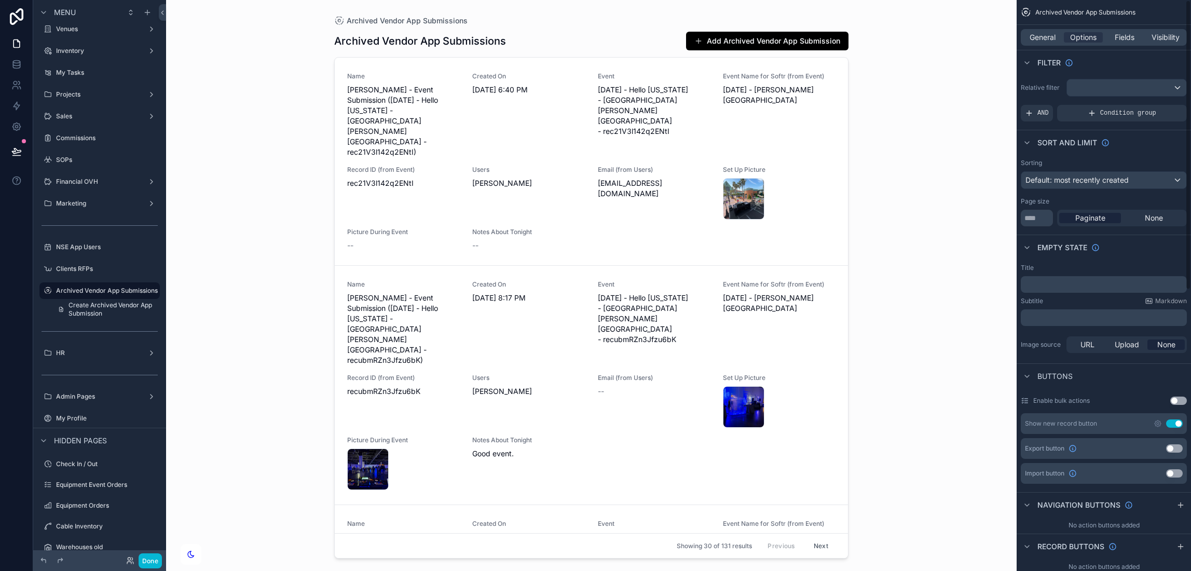
click at [1180, 424] on button "Use setting" at bounding box center [1174, 423] width 17 height 8
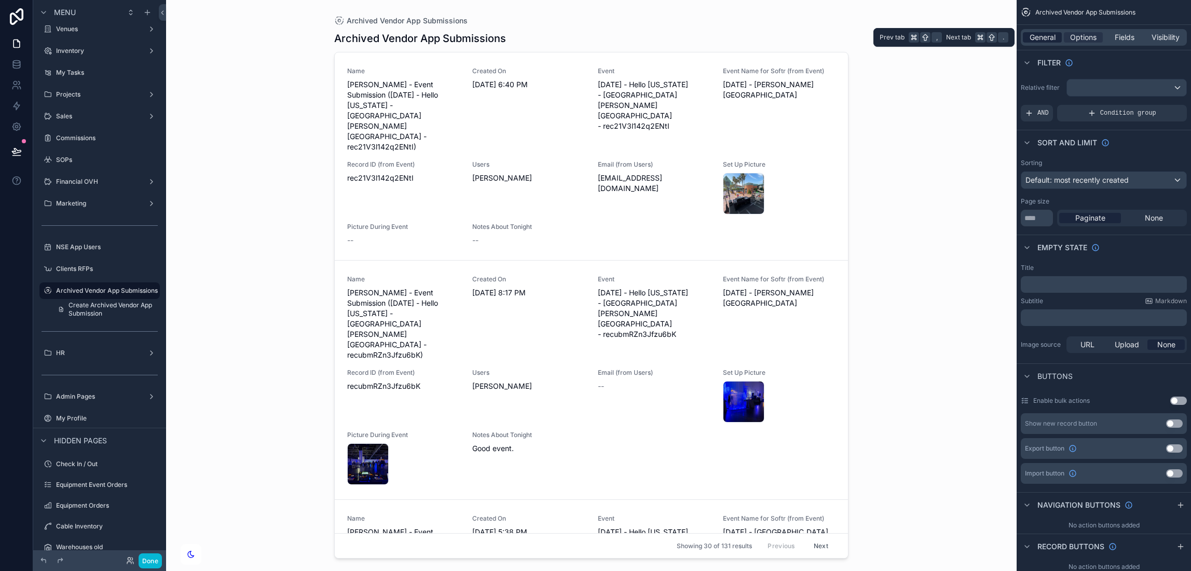
click at [1048, 35] on span "General" at bounding box center [1043, 37] width 26 height 10
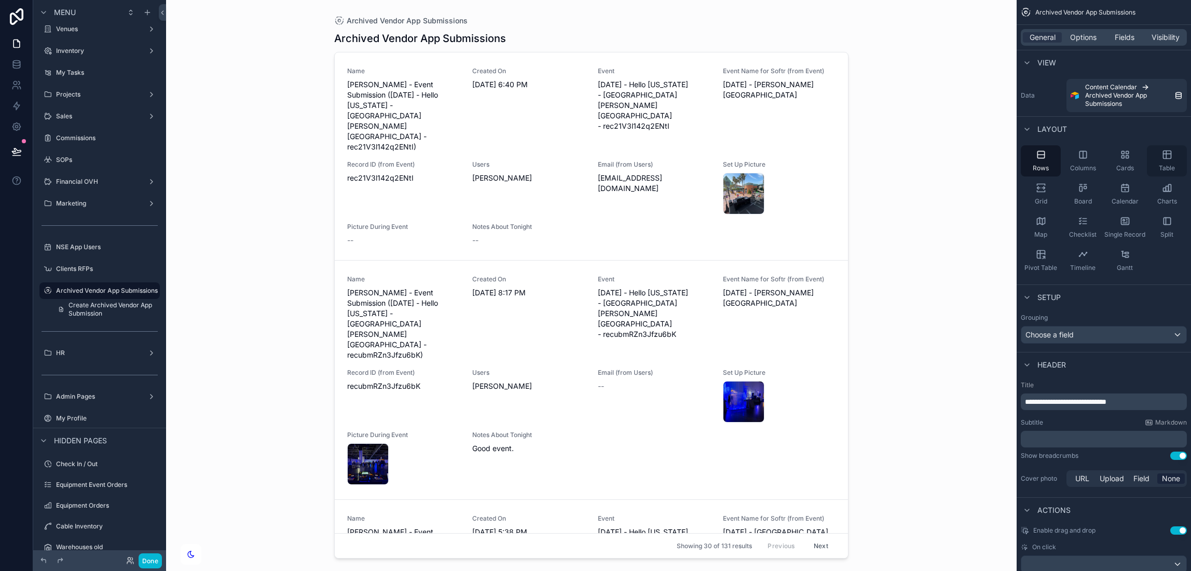
click at [1168, 159] on icon "scrollable content" at bounding box center [1167, 155] width 8 height 8
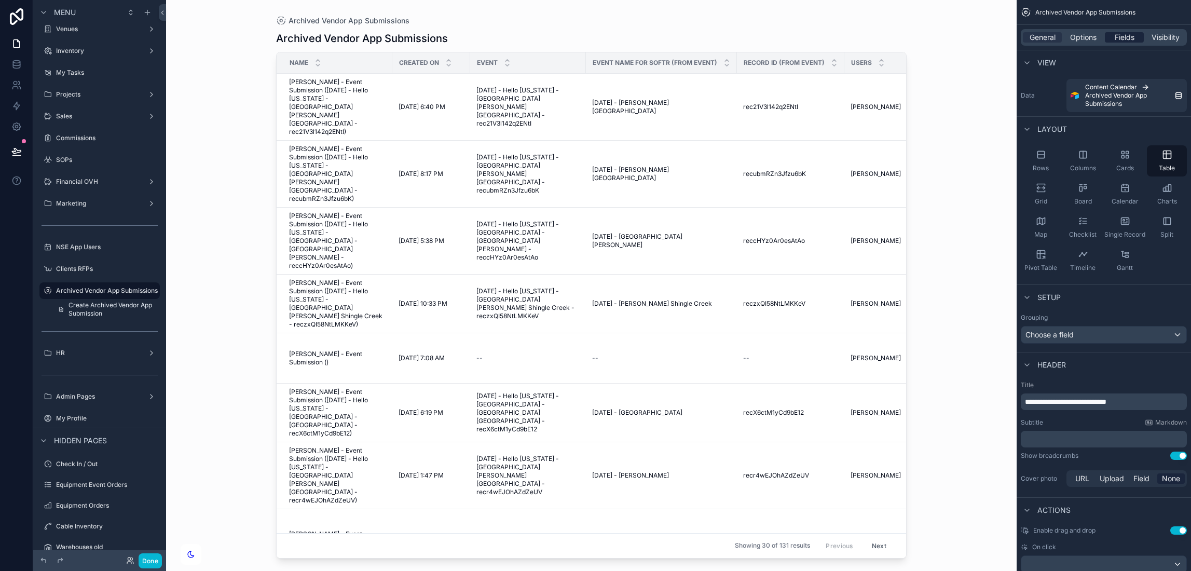
click at [1123, 36] on span "Fields" at bounding box center [1125, 37] width 20 height 10
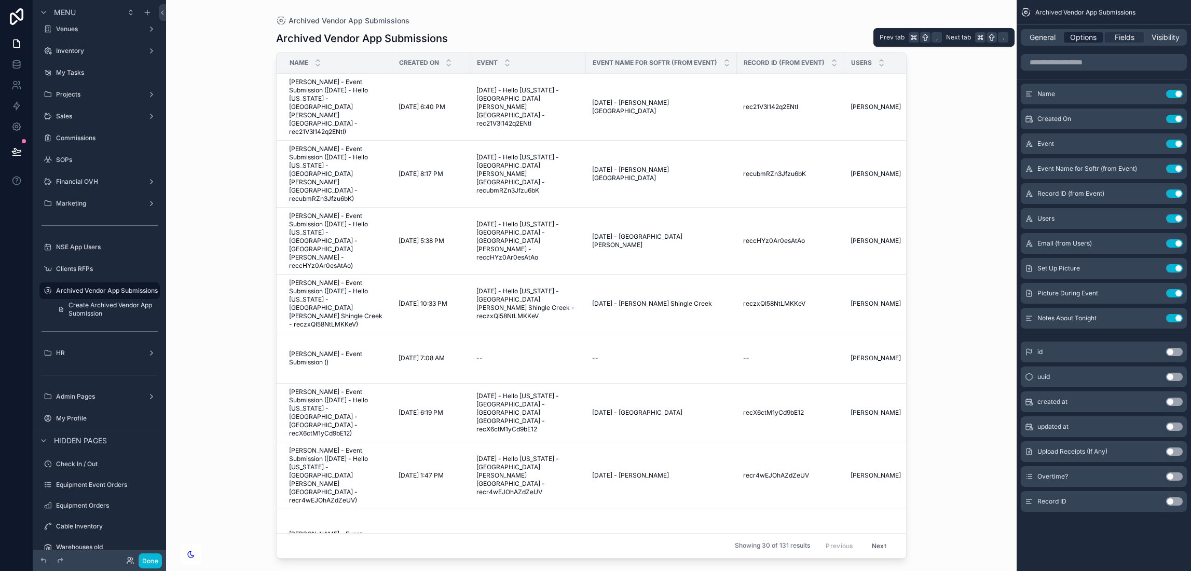
click at [1077, 38] on span "Options" at bounding box center [1083, 37] width 26 height 10
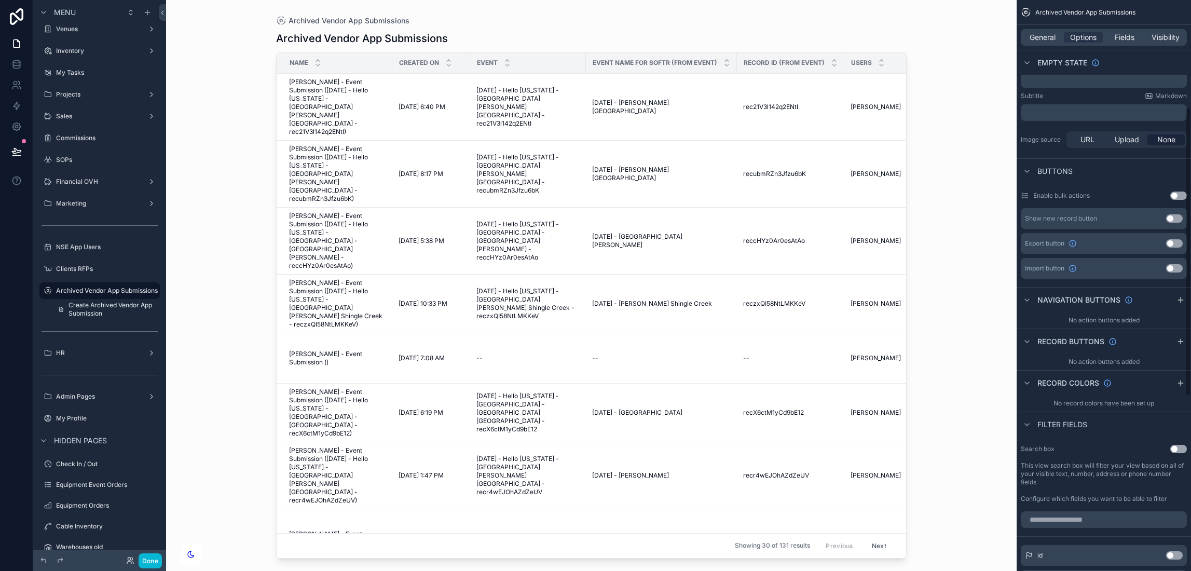
scroll to position [234, 0]
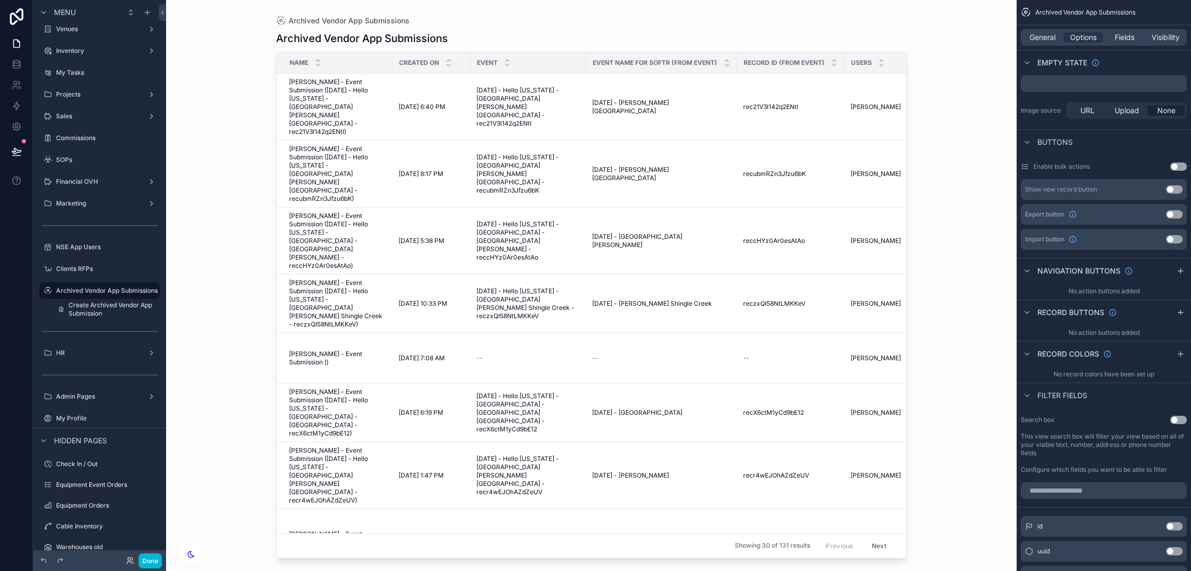
click at [1173, 419] on button "Use setting" at bounding box center [1179, 420] width 17 height 8
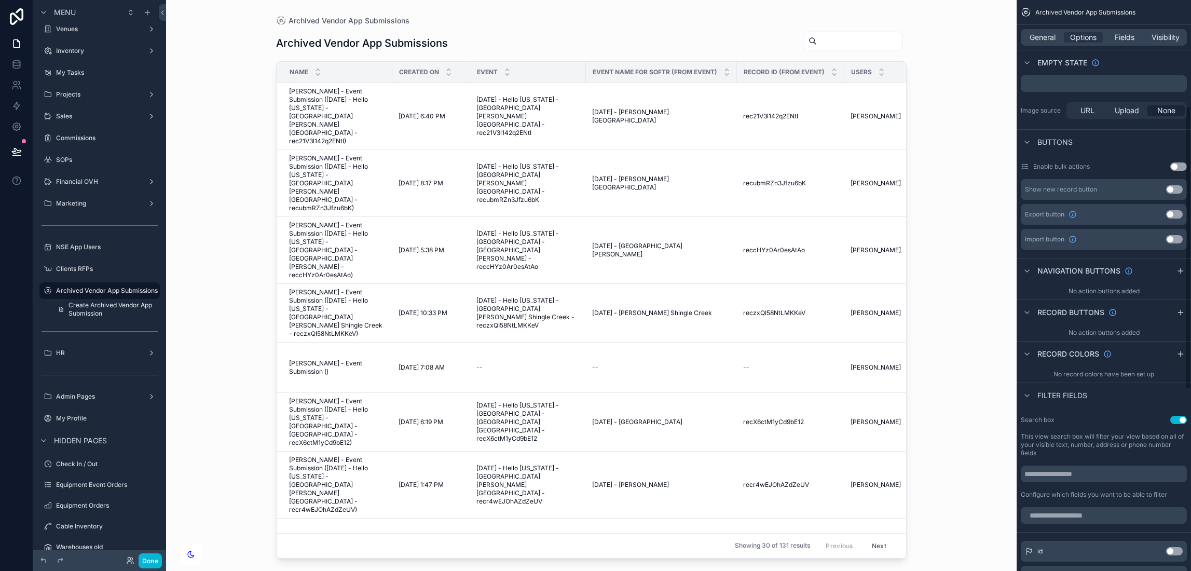
scroll to position [0, 0]
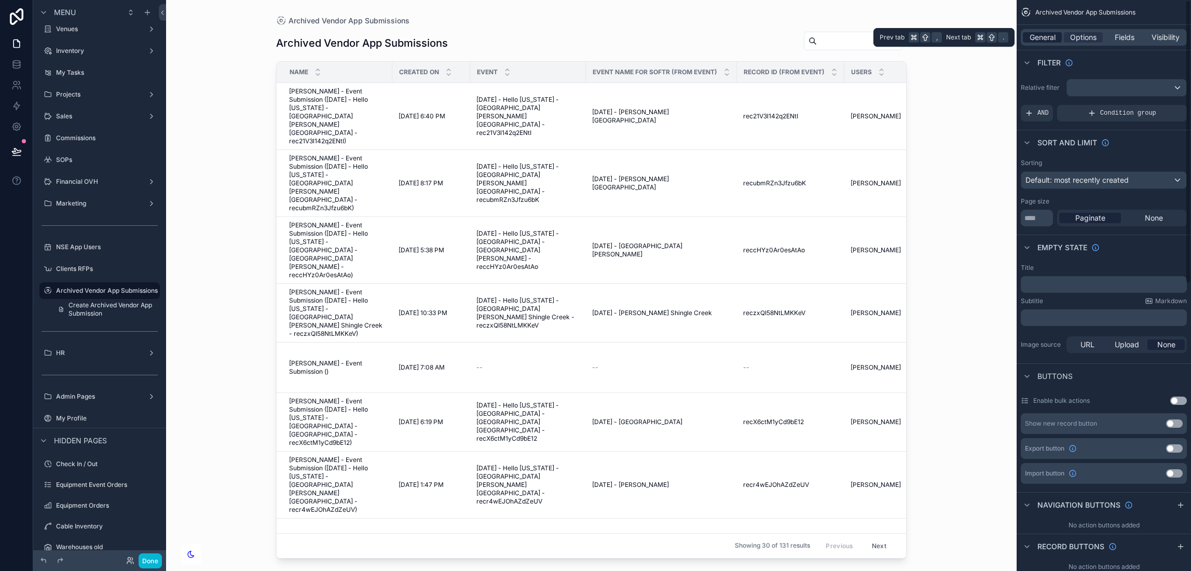
click at [1042, 36] on span "General" at bounding box center [1043, 37] width 26 height 10
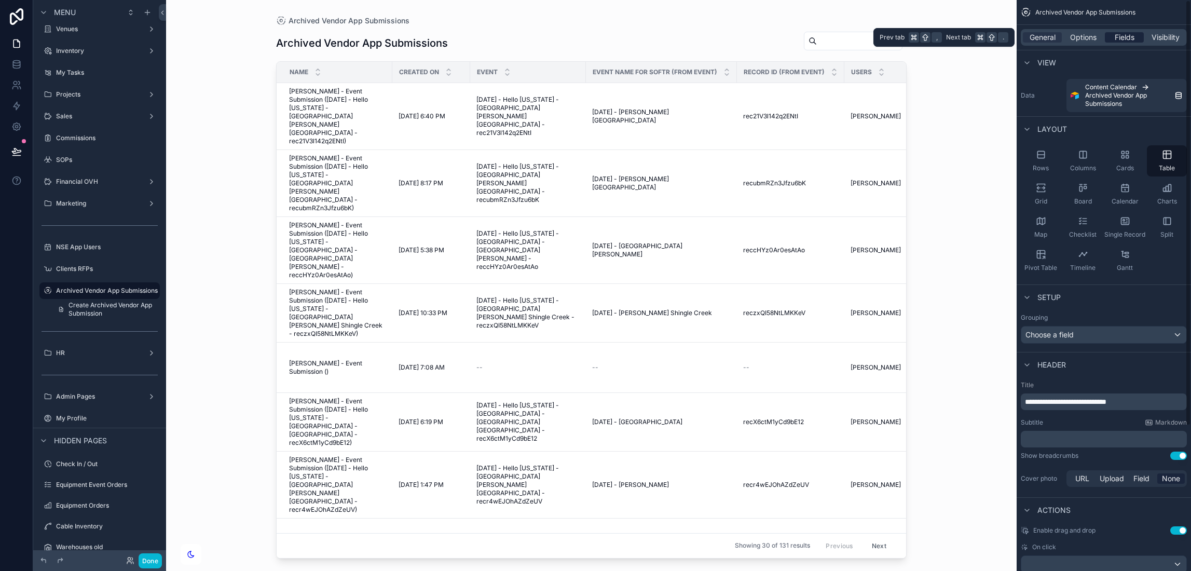
click at [1128, 35] on span "Fields" at bounding box center [1125, 37] width 20 height 10
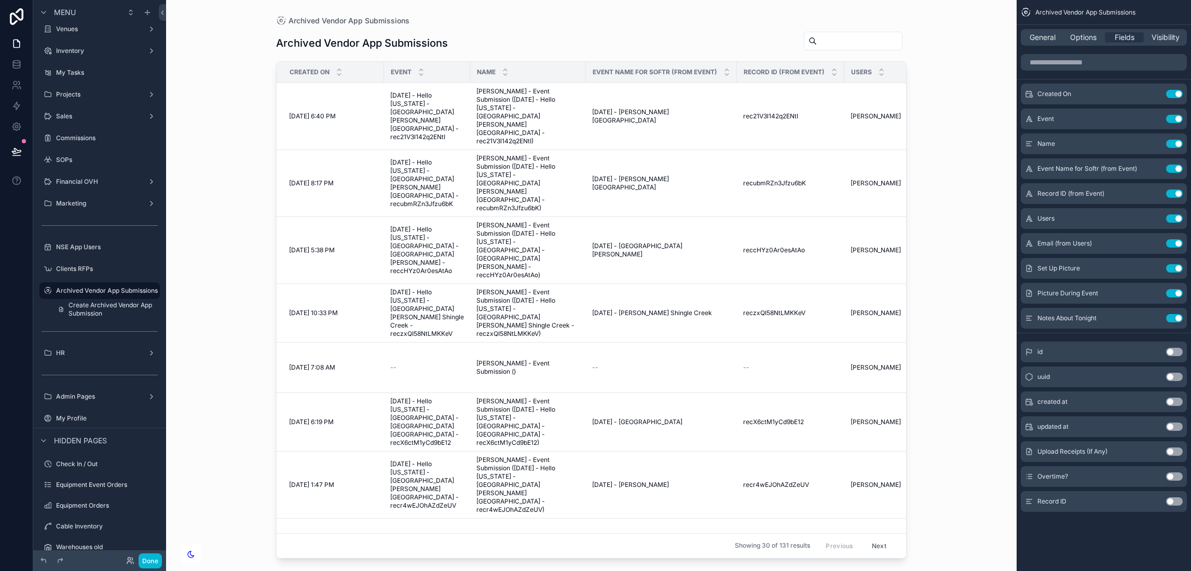
click at [1170, 477] on button "Use setting" at bounding box center [1174, 476] width 17 height 8
click at [1172, 503] on button "Use setting" at bounding box center [1174, 501] width 17 height 8
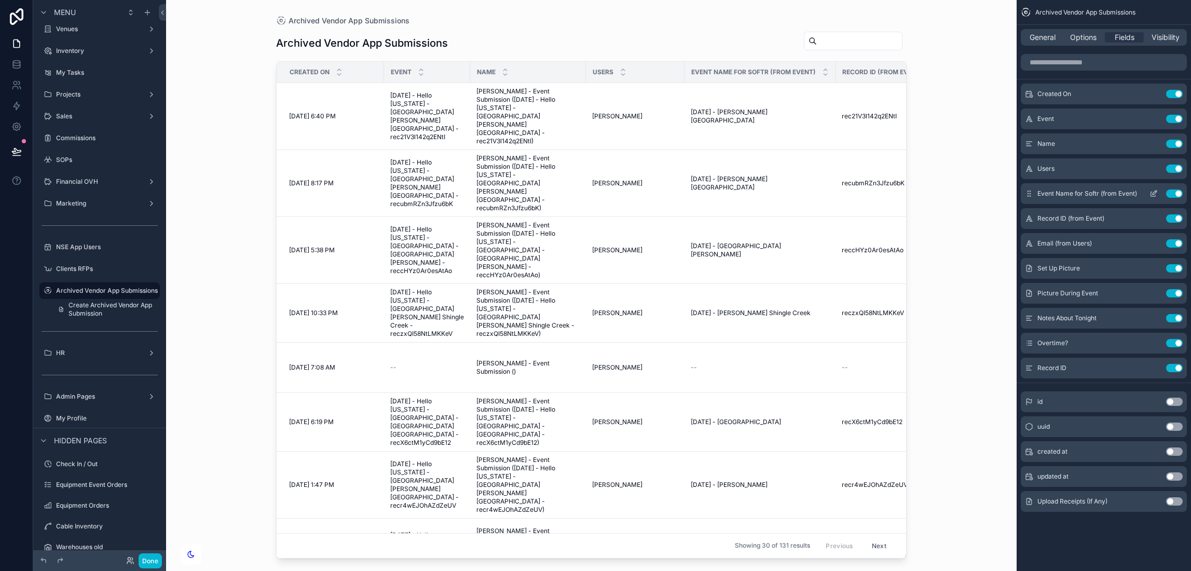
click at [1178, 144] on button "Use setting" at bounding box center [1174, 144] width 17 height 8
click at [1178, 165] on button "Use setting" at bounding box center [1174, 169] width 17 height 8
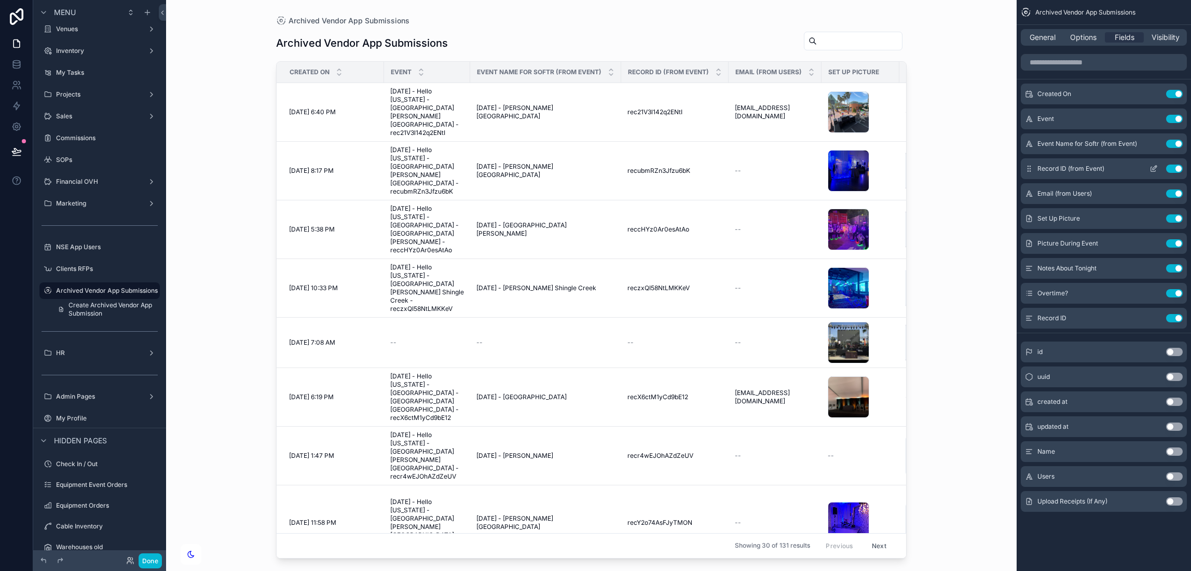
click at [1181, 167] on button "Use setting" at bounding box center [1174, 169] width 17 height 8
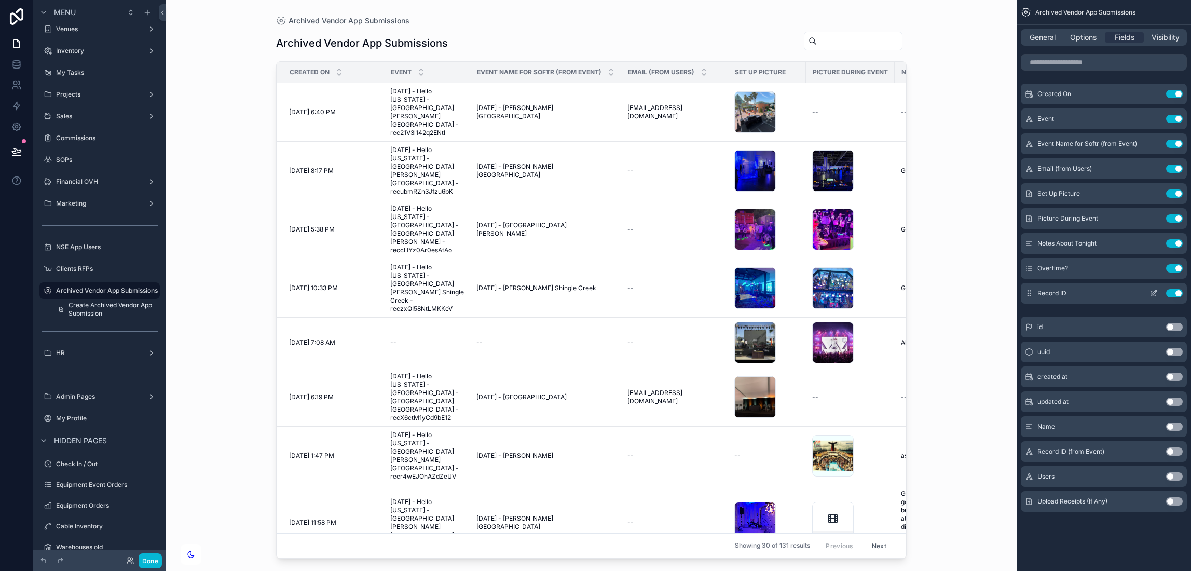
click at [1176, 290] on button "Use setting" at bounding box center [1174, 293] width 17 height 8
click at [1176, 143] on button "Use setting" at bounding box center [1174, 144] width 17 height 8
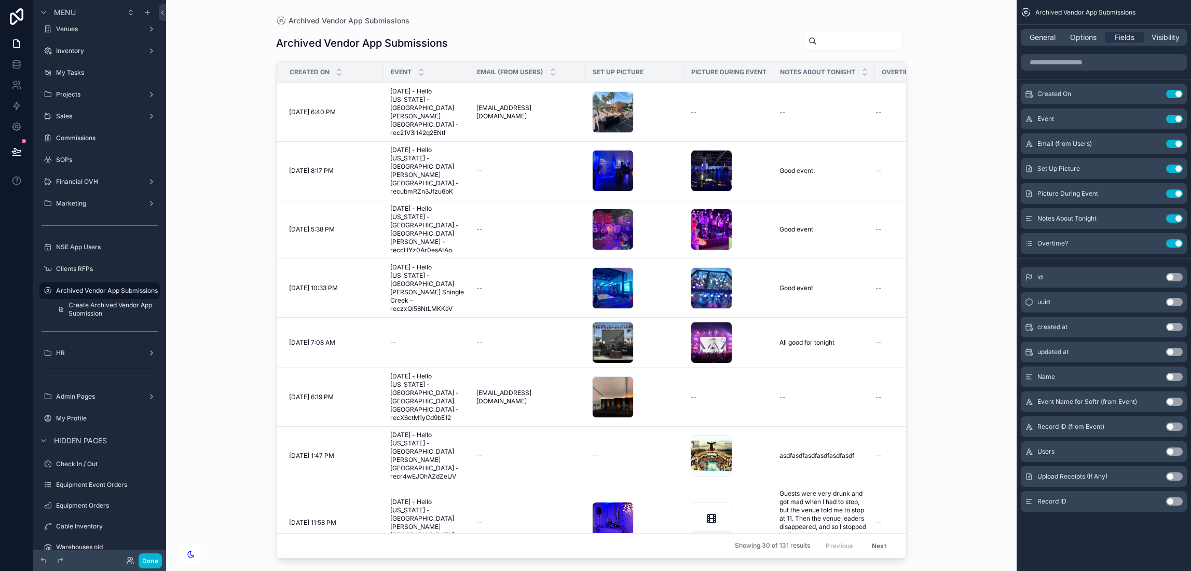
click at [1171, 452] on button "Use setting" at bounding box center [1174, 451] width 17 height 8
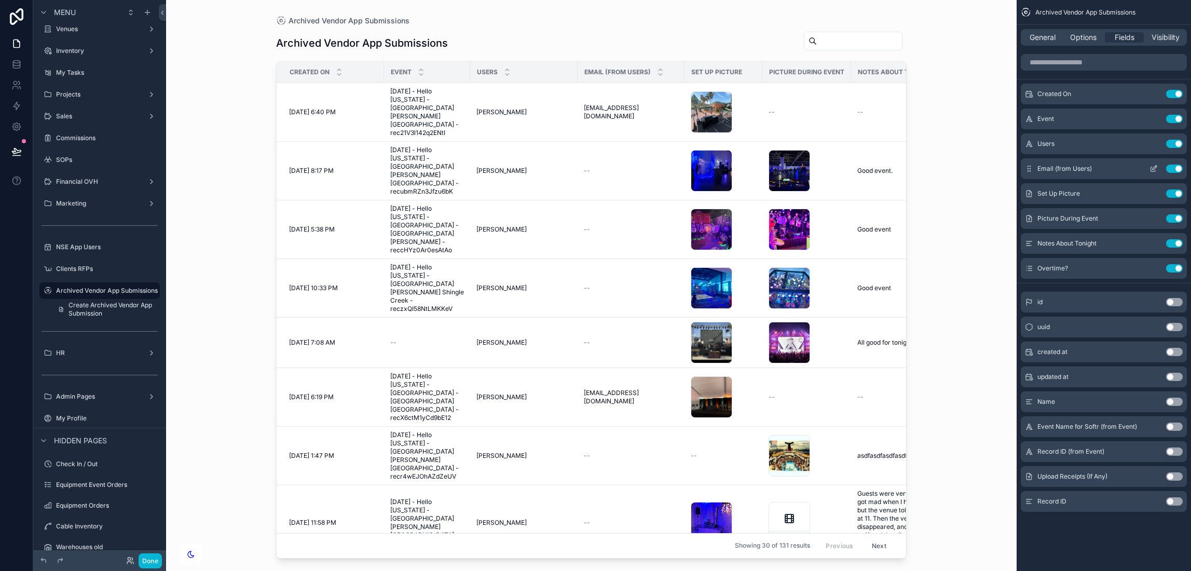
click at [1177, 167] on button "Use setting" at bounding box center [1174, 169] width 17 height 8
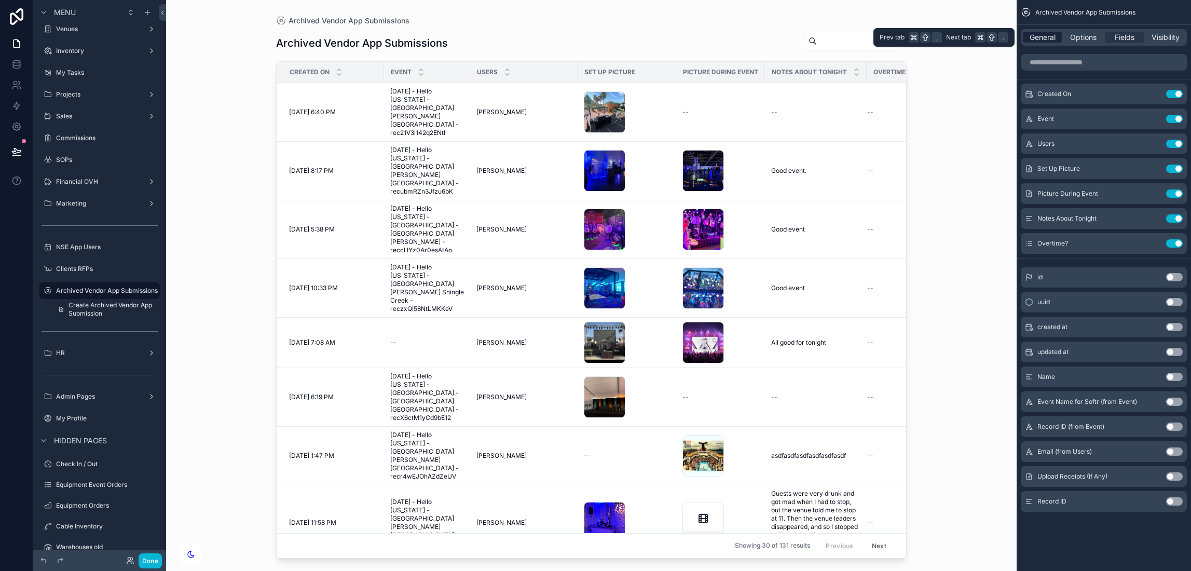
click at [1052, 35] on span "General" at bounding box center [1043, 37] width 26 height 10
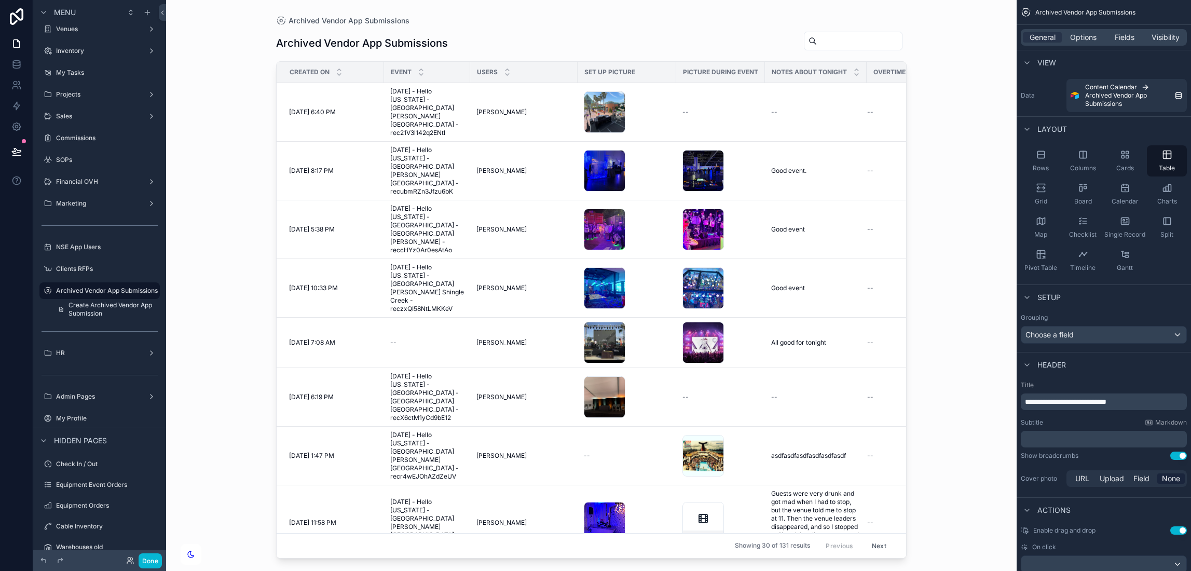
click at [455, 49] on div "scrollable content" at bounding box center [592, 279] width 664 height 559
click at [518, 43] on div "Archived Vendor App Submissions" at bounding box center [591, 43] width 631 height 24
click at [323, 108] on span "[DATE] 6:40 PM" at bounding box center [312, 112] width 47 height 8
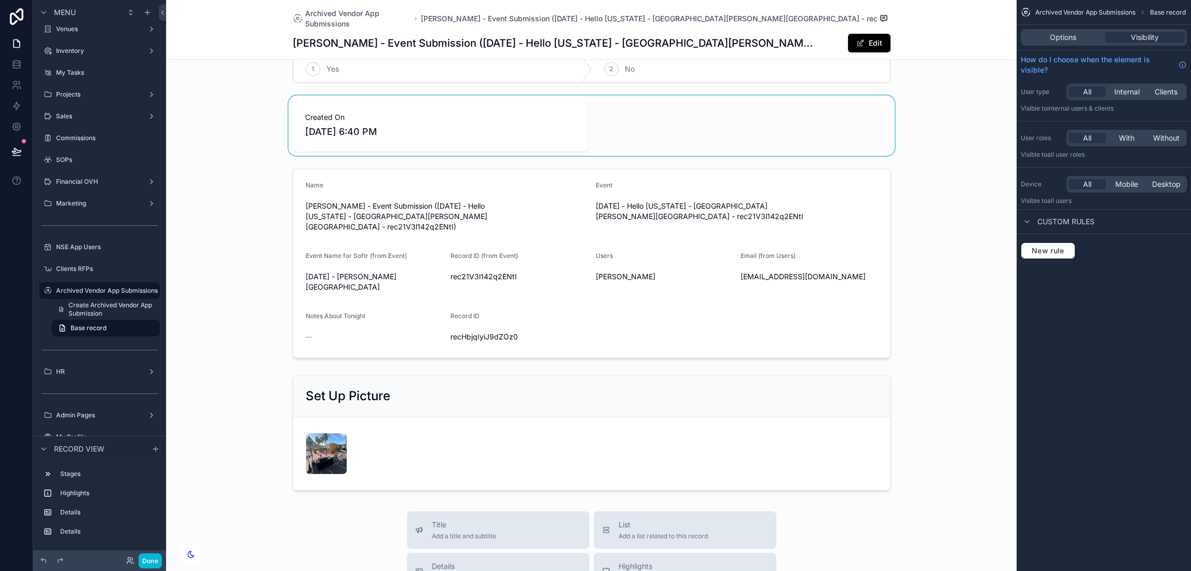
scroll to position [23, 0]
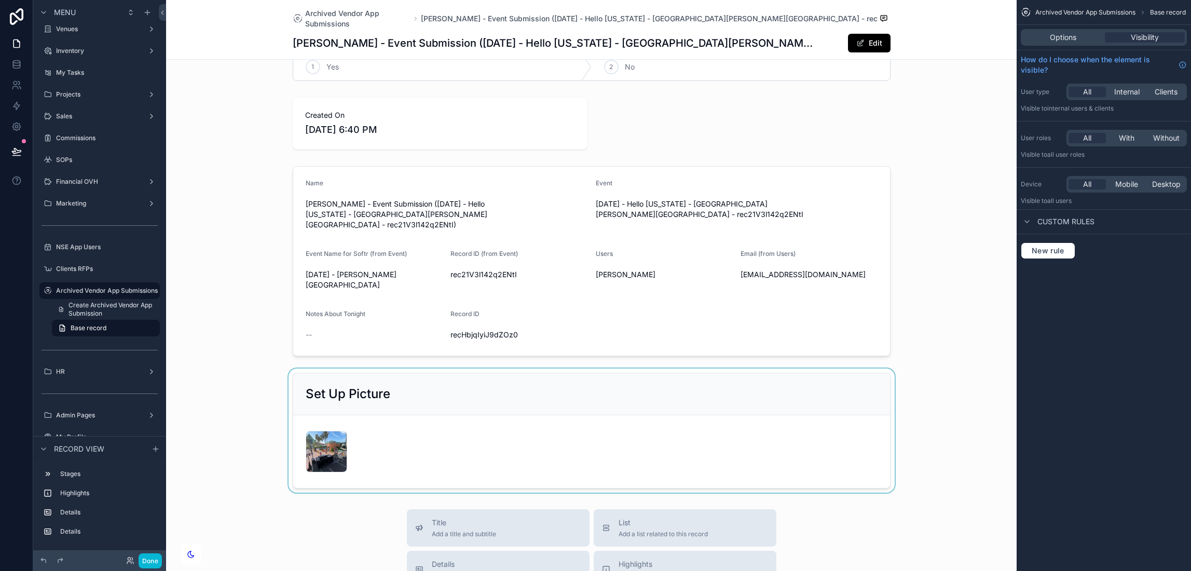
click at [653, 427] on div "scrollable content" at bounding box center [591, 431] width 851 height 124
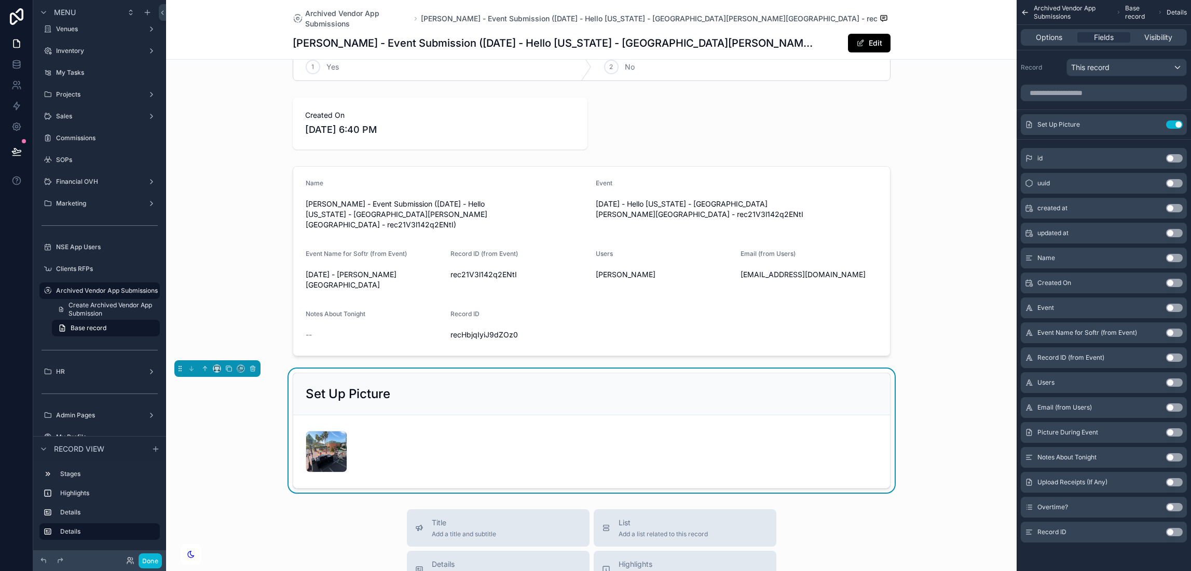
click at [1172, 429] on button "Use setting" at bounding box center [1174, 432] width 17 height 8
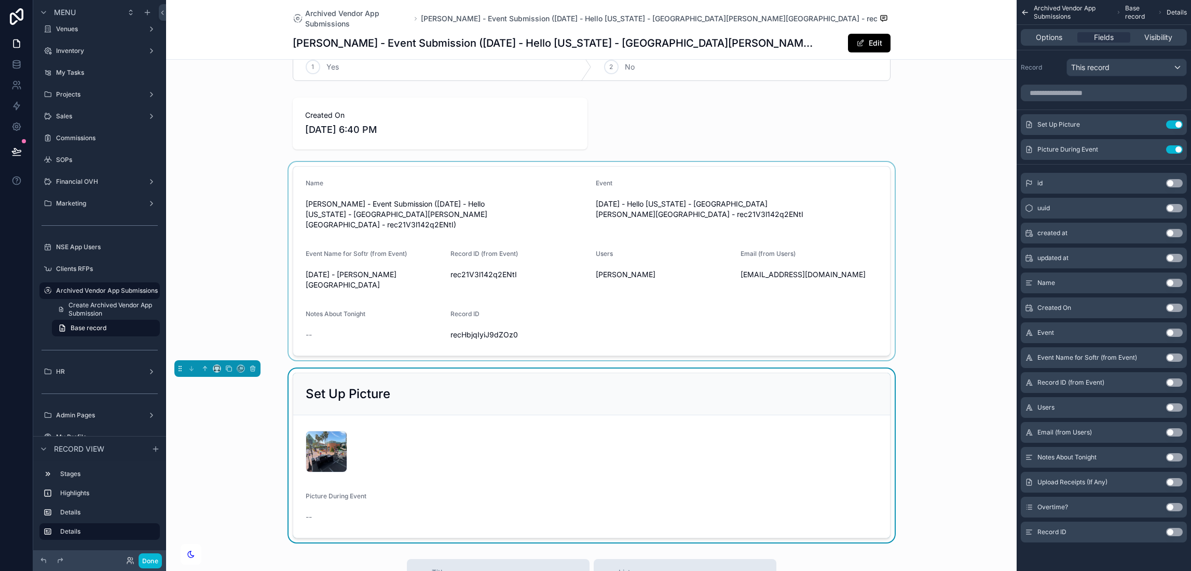
click at [824, 279] on div "scrollable content" at bounding box center [591, 261] width 851 height 198
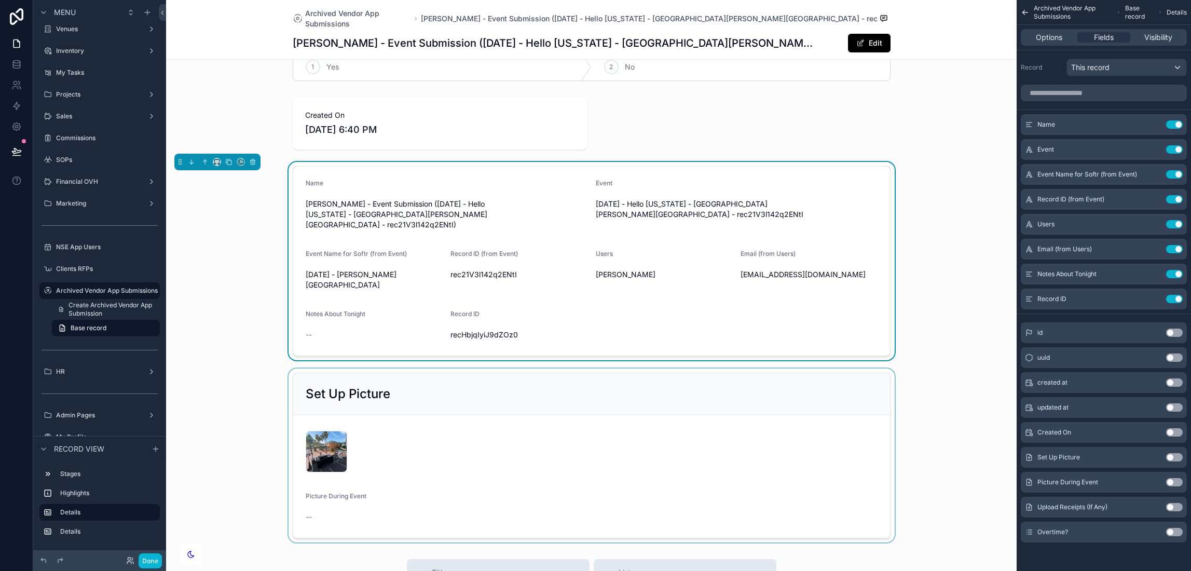
click at [662, 521] on div "scrollable content" at bounding box center [591, 456] width 851 height 174
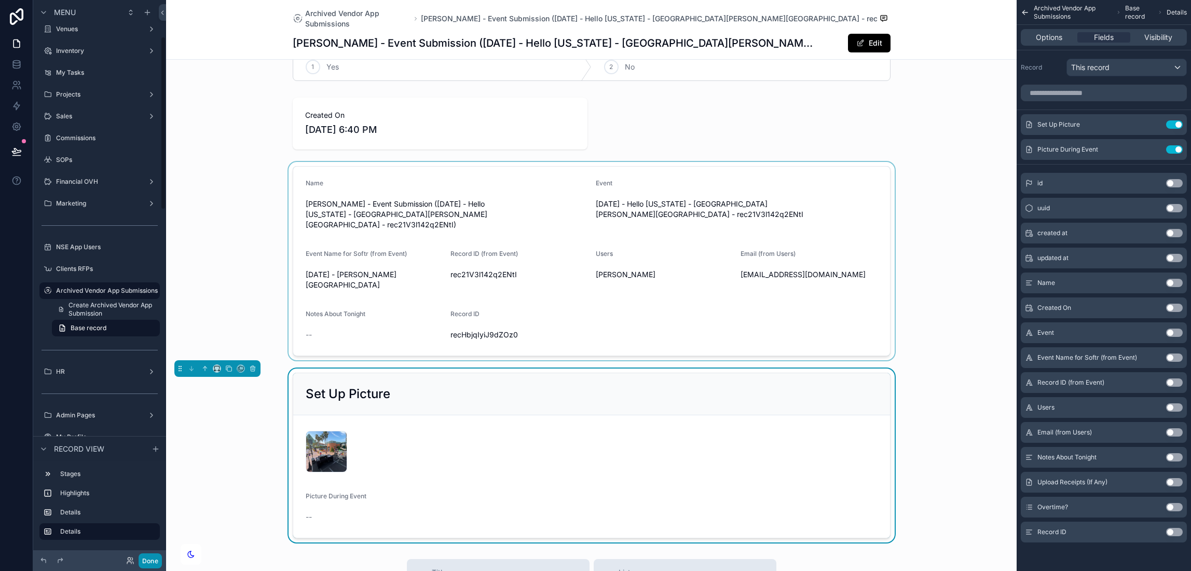
click at [146, 557] on button "Done" at bounding box center [150, 560] width 23 height 15
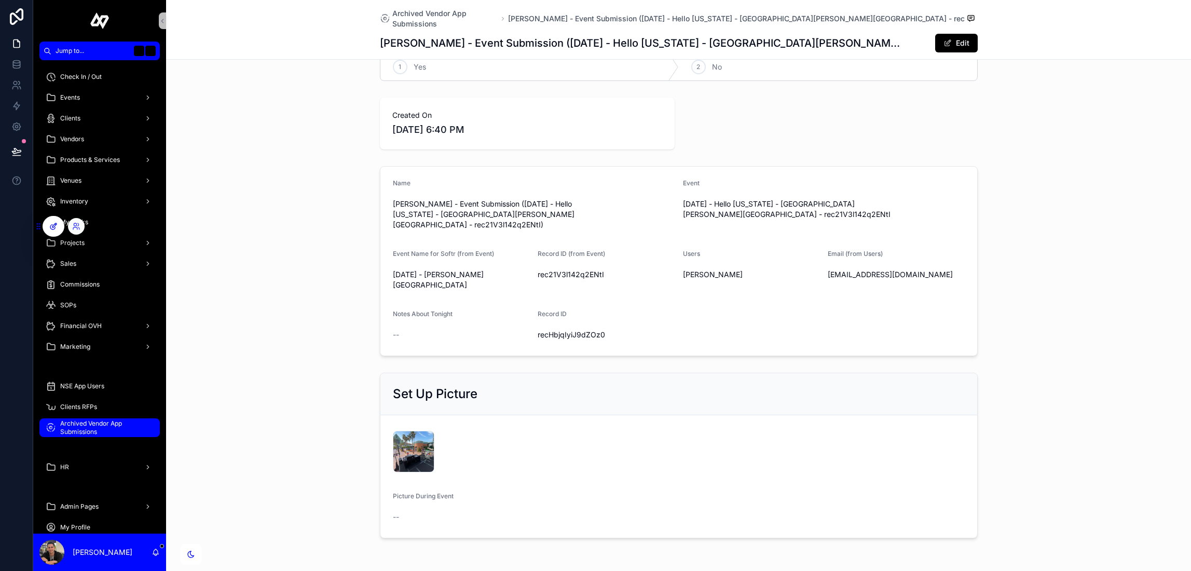
click at [51, 228] on icon at bounding box center [53, 226] width 8 height 8
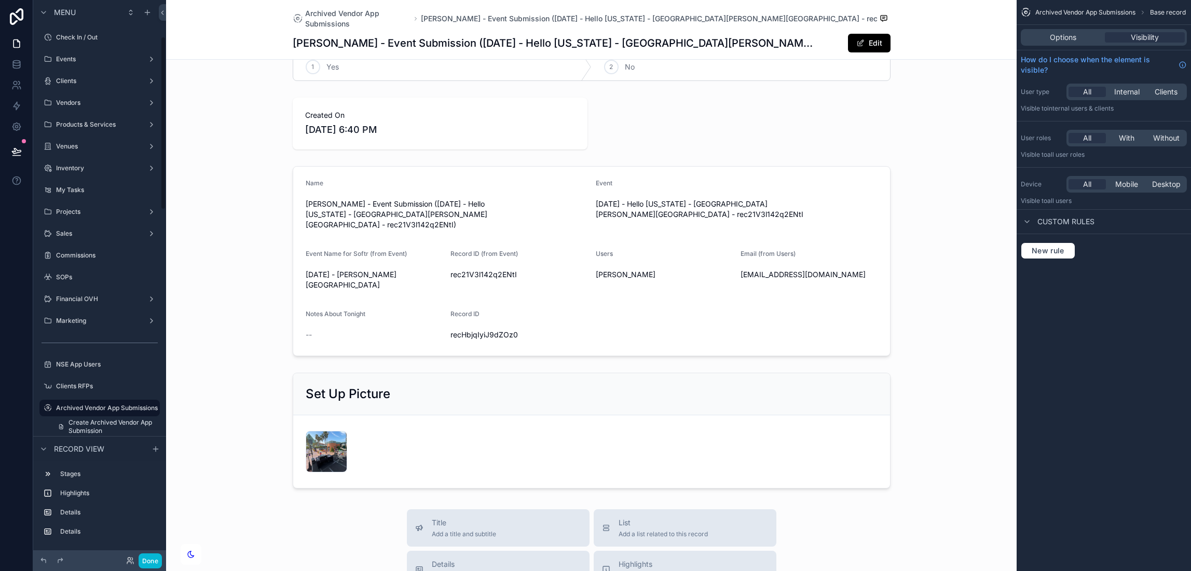
scroll to position [117, 0]
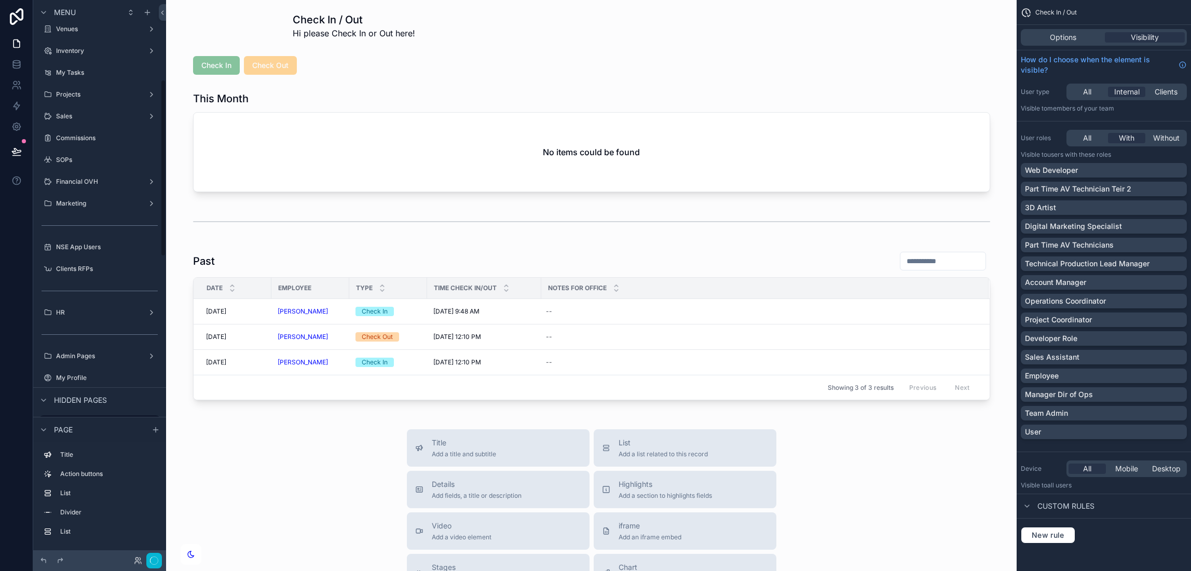
scroll to position [251, 0]
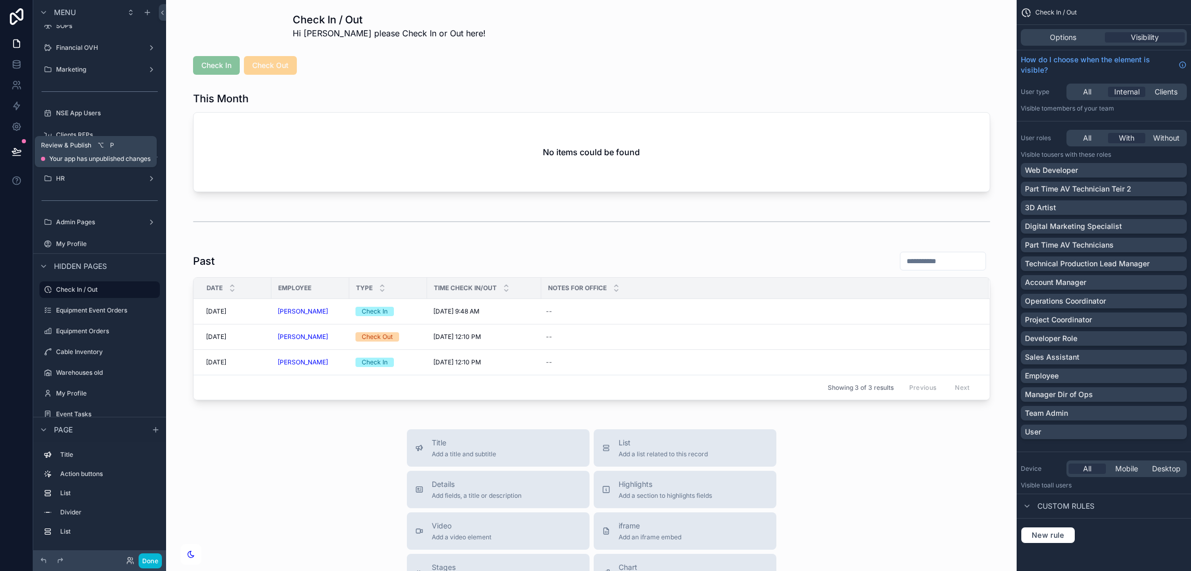
drag, startPoint x: 19, startPoint y: 141, endPoint x: 13, endPoint y: 142, distance: 5.3
click at [13, 142] on button at bounding box center [16, 151] width 23 height 29
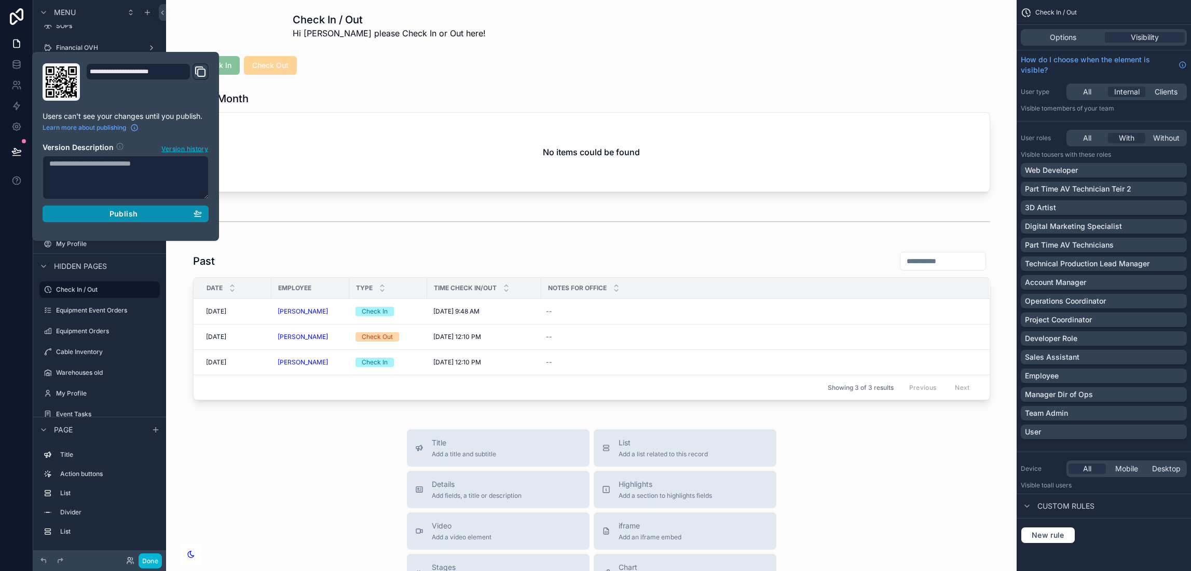
click at [133, 214] on span "Publish" at bounding box center [124, 213] width 28 height 9
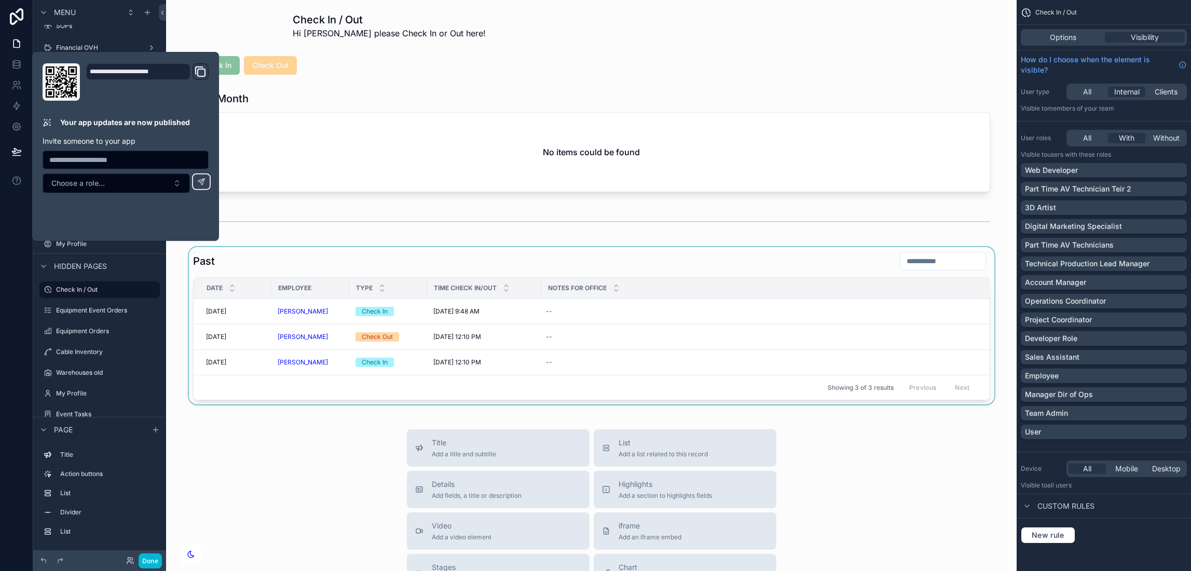
click at [262, 250] on div "scrollable content" at bounding box center [591, 325] width 834 height 157
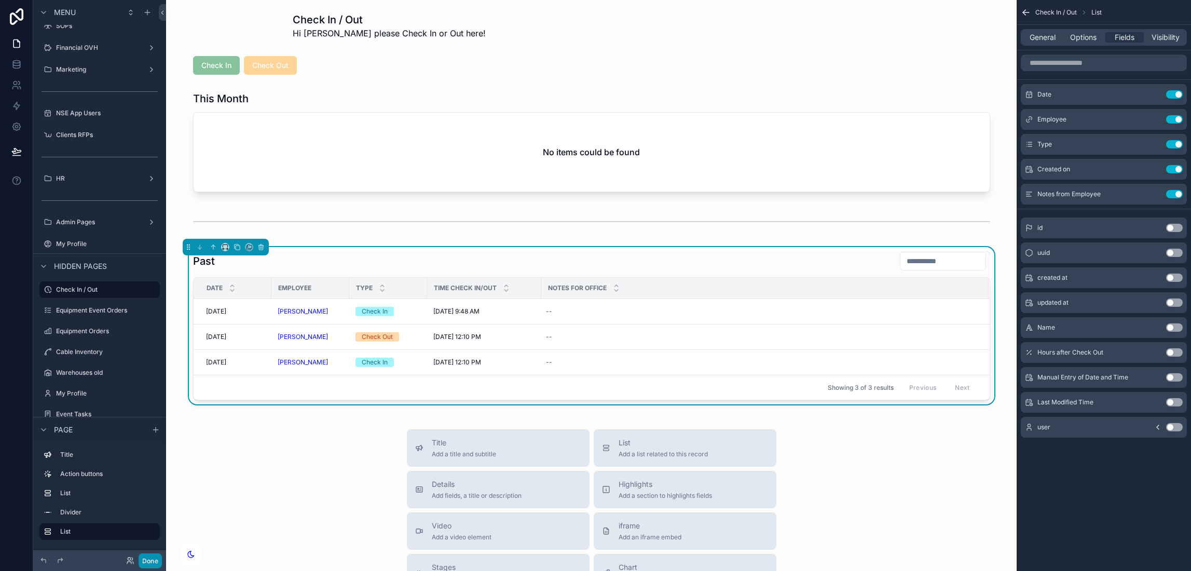
click at [151, 562] on button "Done" at bounding box center [150, 560] width 23 height 15
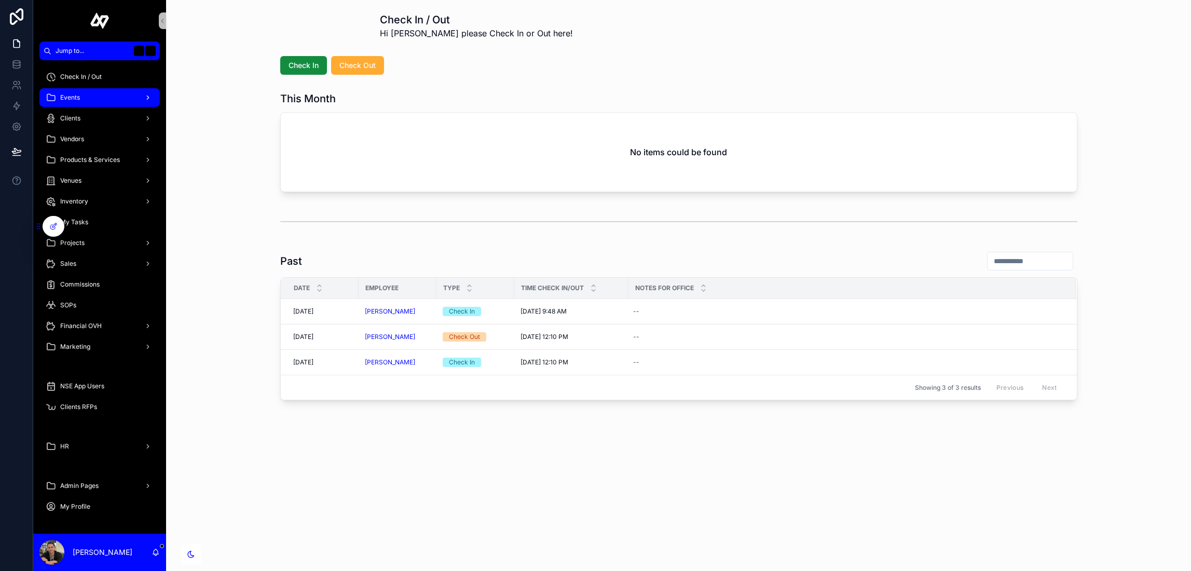
click at [105, 96] on div "Events" at bounding box center [100, 97] width 108 height 17
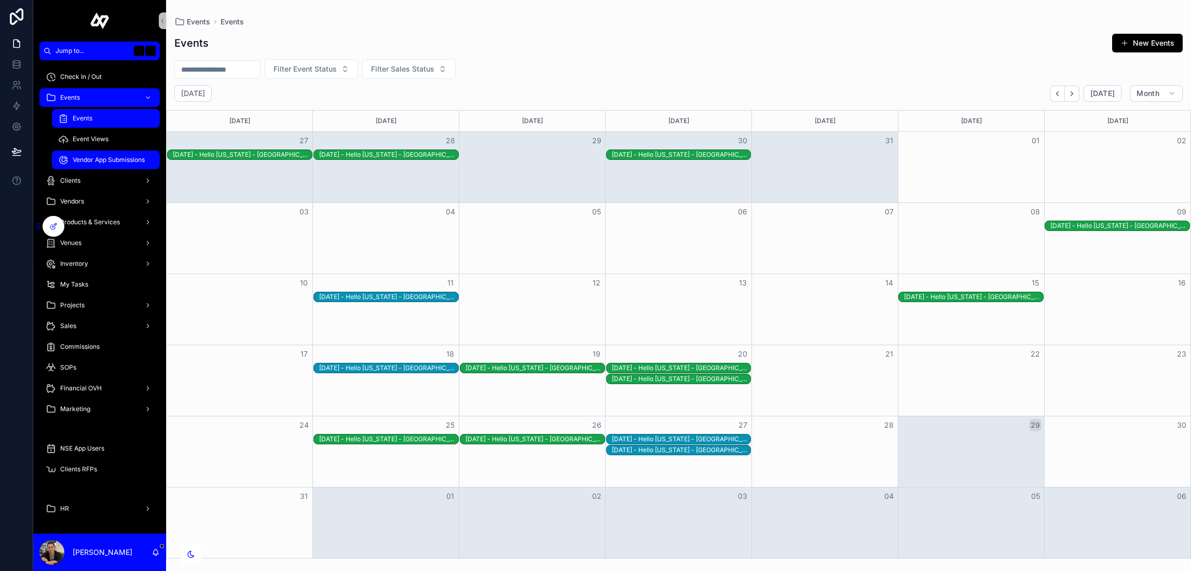
click at [101, 157] on span "Vendor App Submissions" at bounding box center [109, 160] width 72 height 8
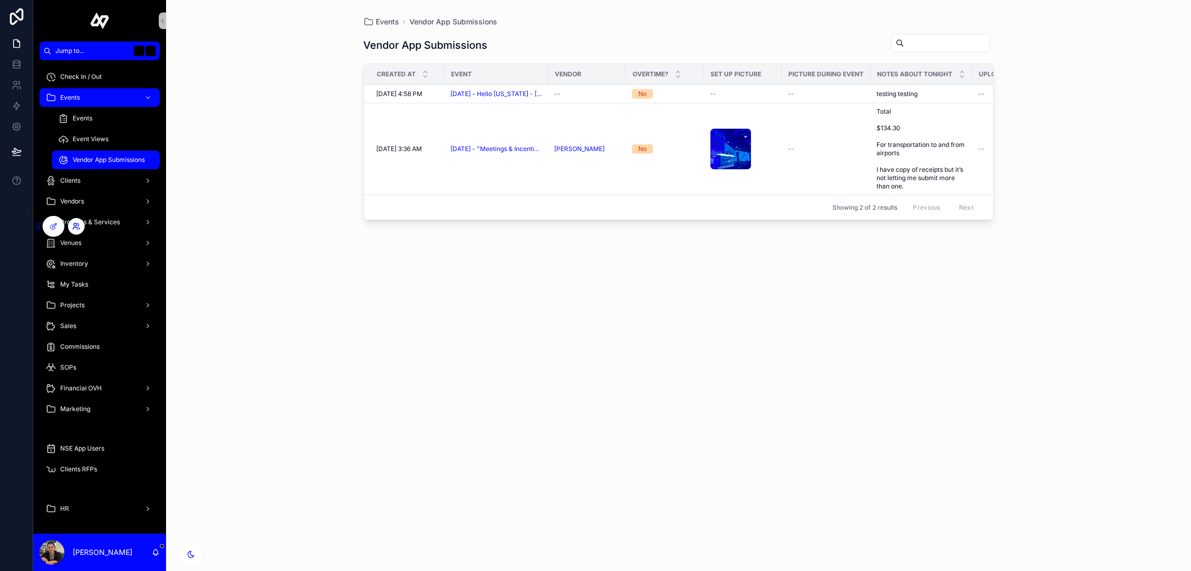
click at [74, 226] on icon at bounding box center [76, 226] width 8 height 8
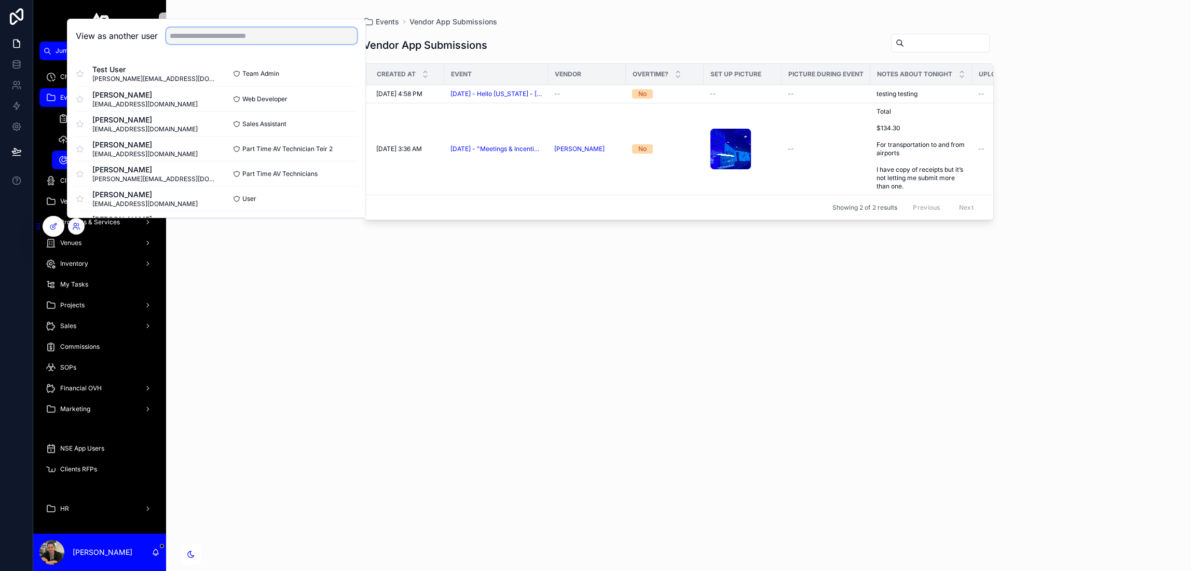
click at [259, 39] on input "text" at bounding box center [261, 36] width 191 height 17
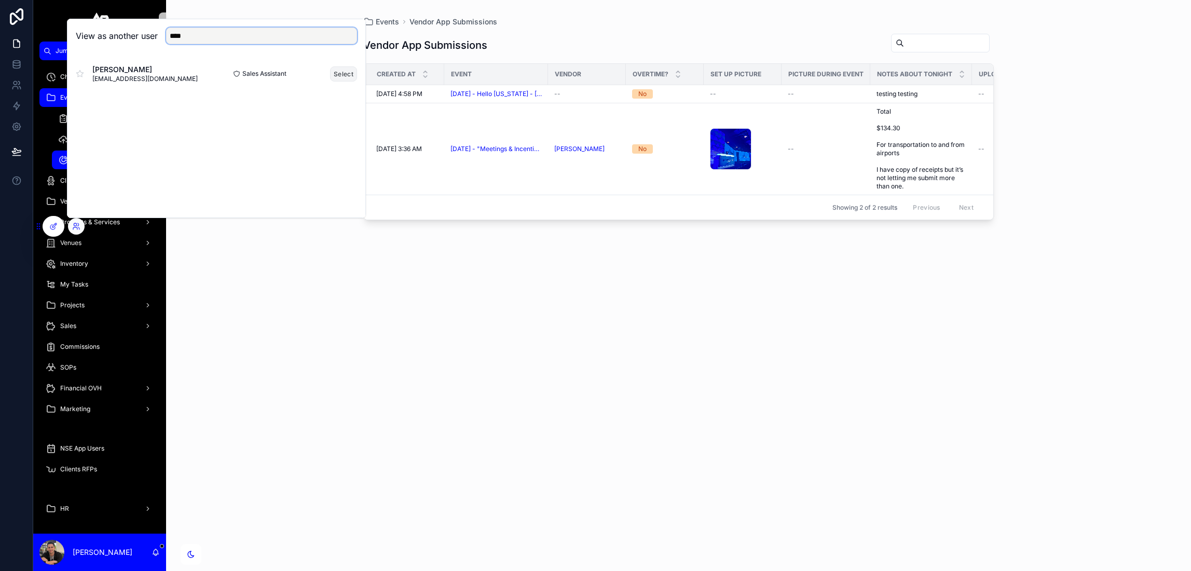
type input "****"
click at [338, 71] on button "Select" at bounding box center [343, 73] width 27 height 15
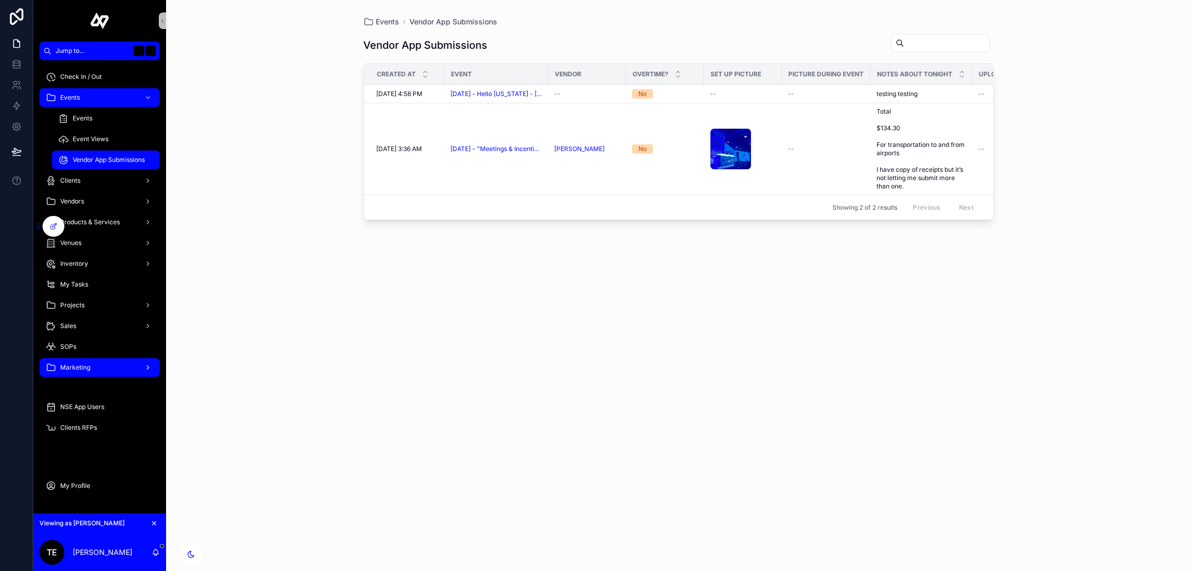
click at [109, 360] on div "Marketing" at bounding box center [100, 367] width 108 height 17
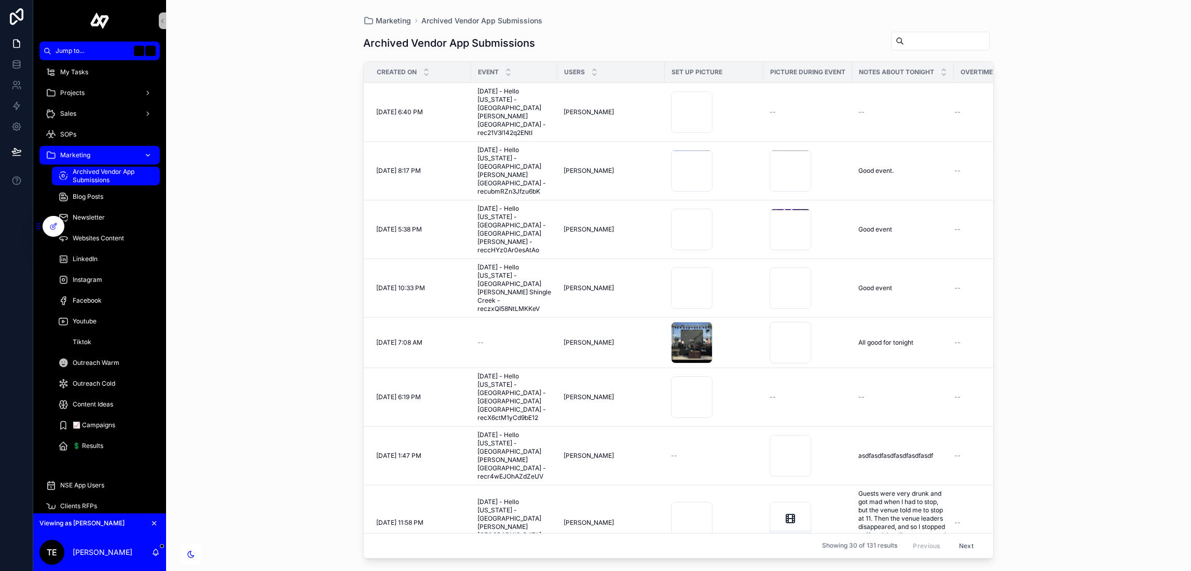
scroll to position [151, 0]
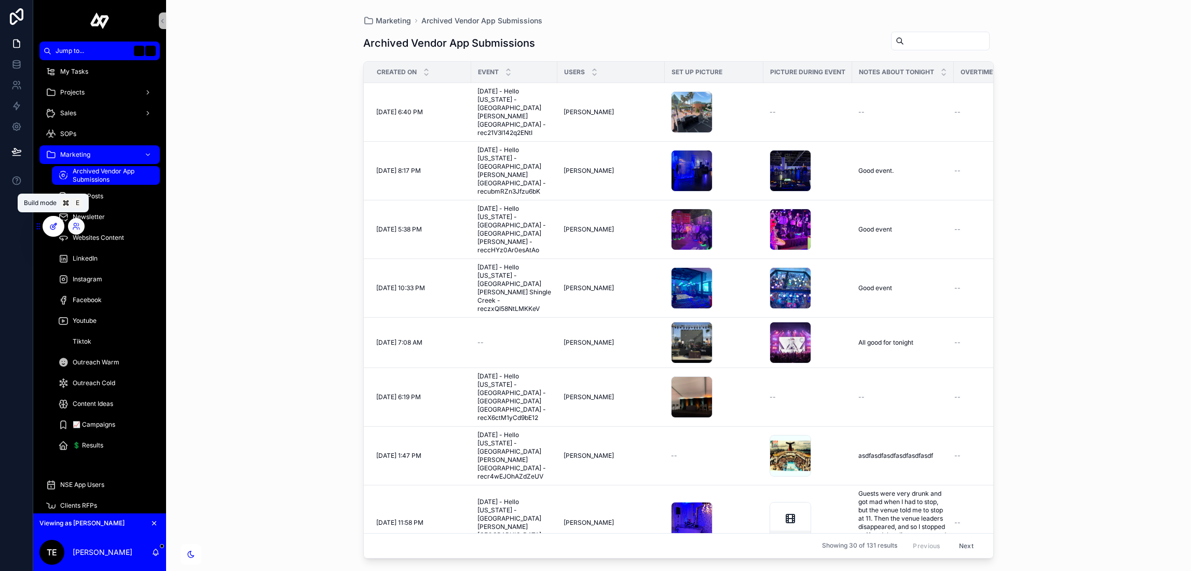
click at [51, 228] on icon at bounding box center [52, 227] width 5 height 5
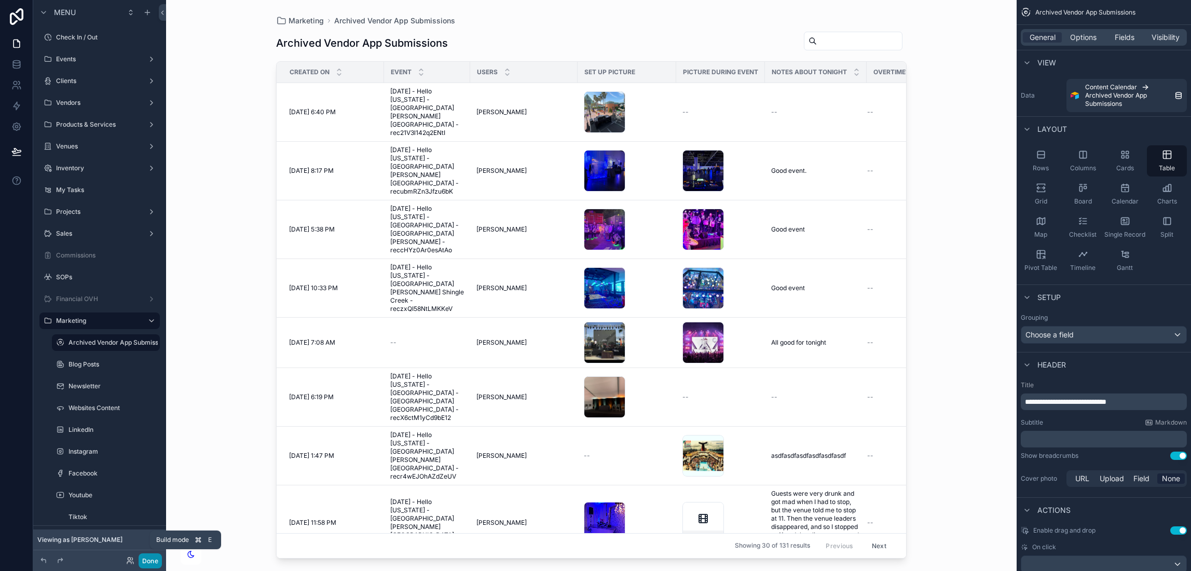
click at [155, 553] on button "Done" at bounding box center [150, 560] width 23 height 15
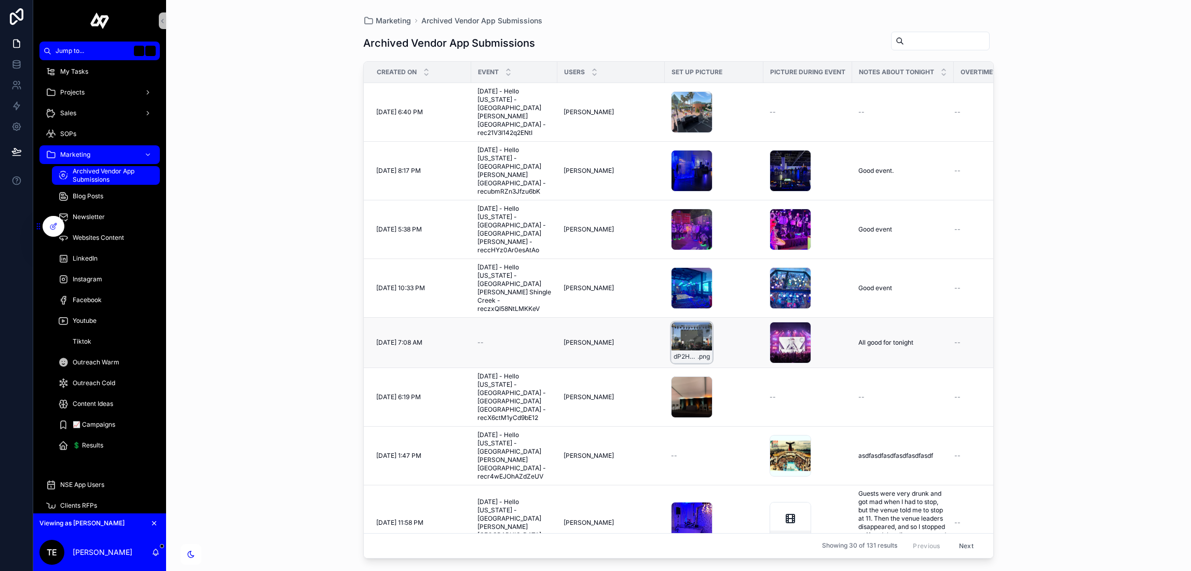
click at [697, 322] on div "dP2HgXQgapHKt4vqODfx .png" at bounding box center [692, 343] width 42 height 42
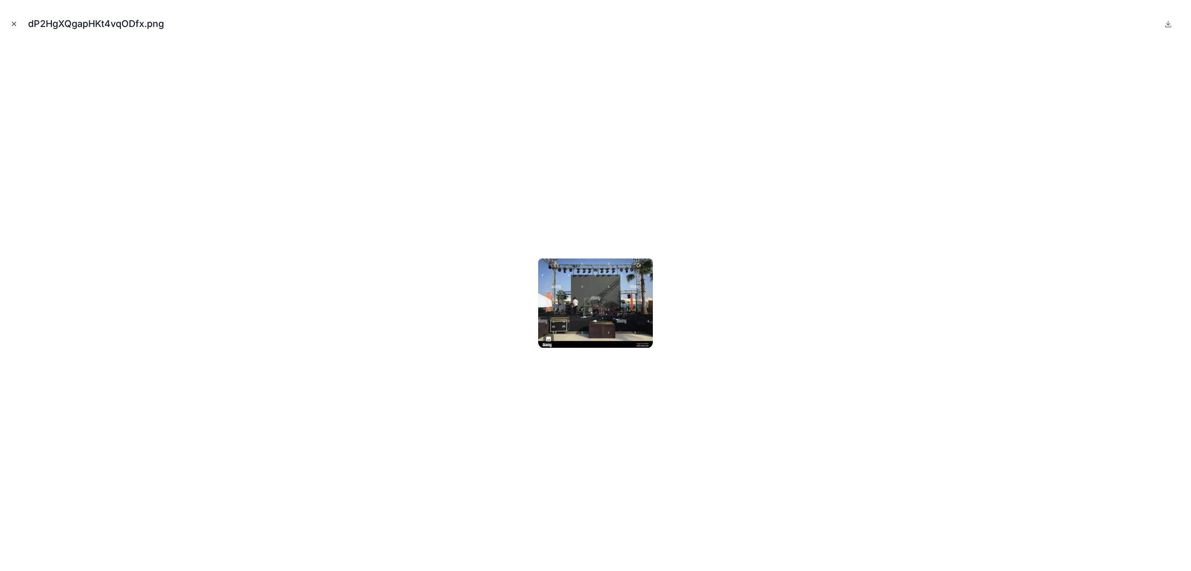
click at [14, 23] on icon "Close modal" at bounding box center [14, 24] width 4 height 4
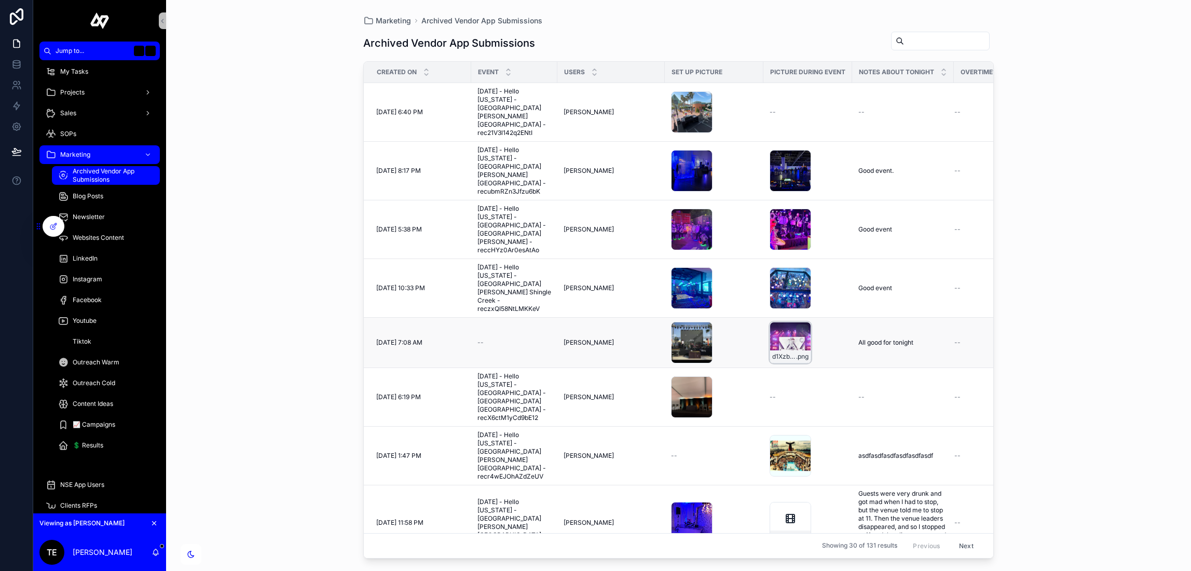
click at [787, 322] on div "d1XzbcwO2ipfHFbK0mji .png" at bounding box center [791, 343] width 42 height 42
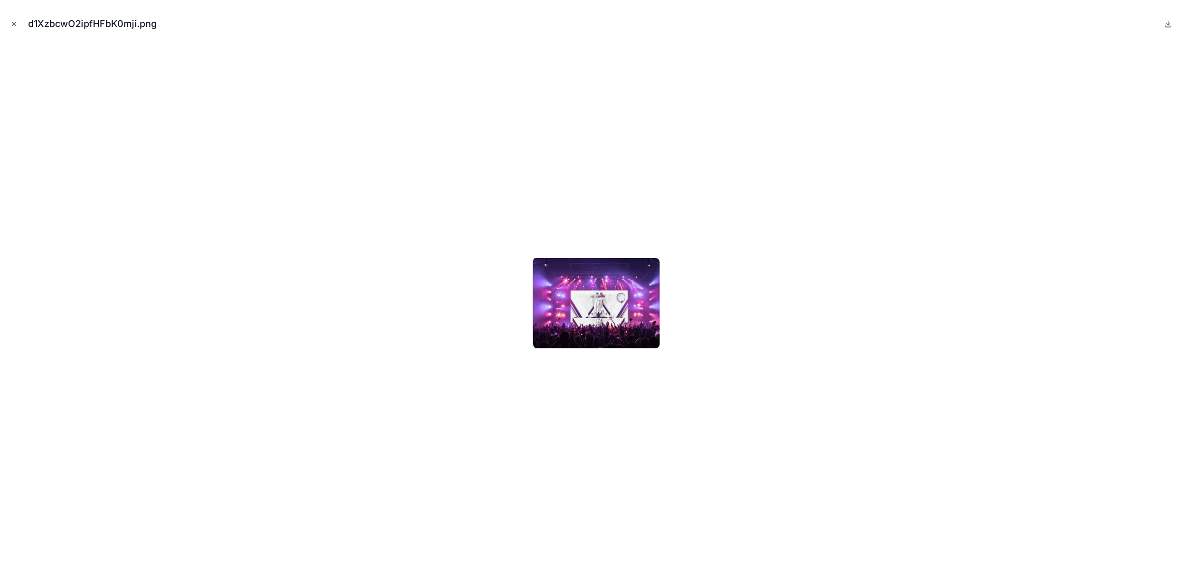
click at [15, 22] on icon "Close modal" at bounding box center [13, 23] width 7 height 7
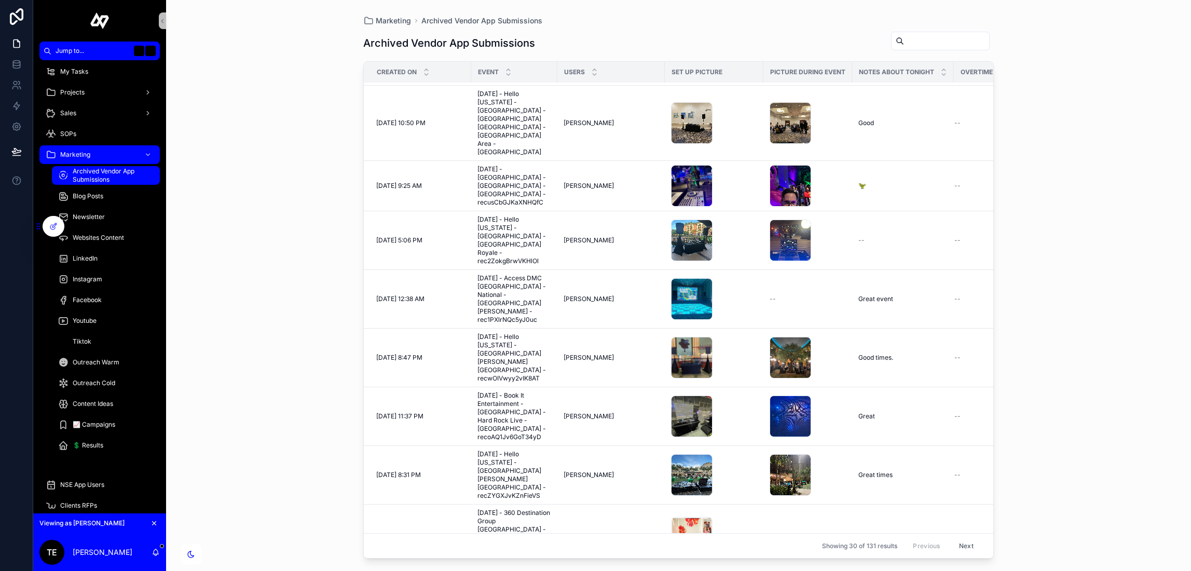
scroll to position [962, 0]
click at [699, 517] on div "3EVbkhRMzYkzBmkmNDjD .jpg" at bounding box center [692, 538] width 42 height 42
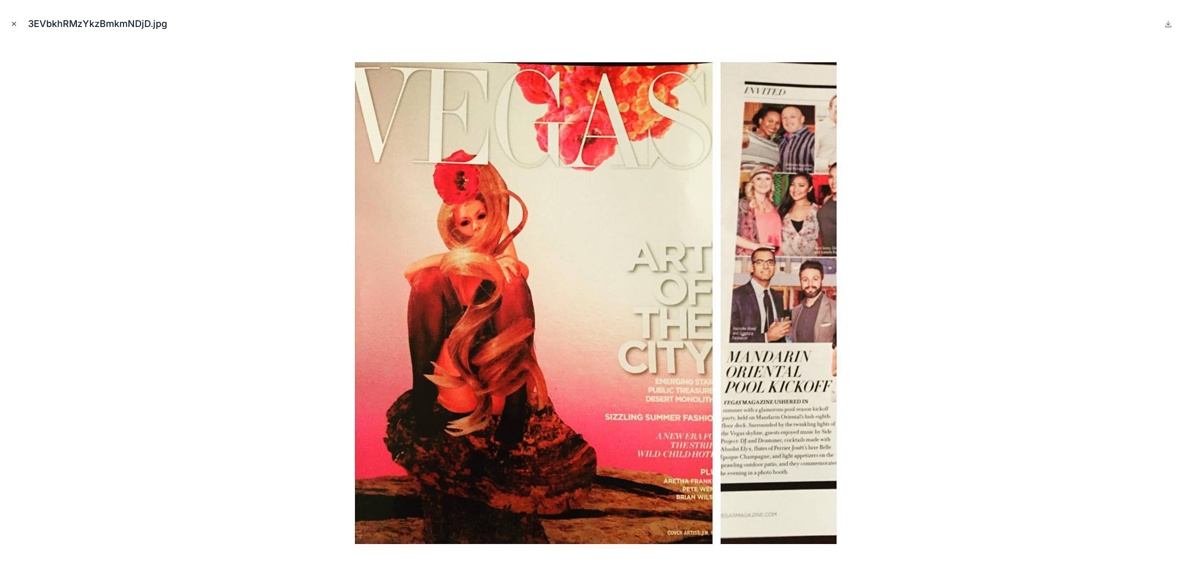
click at [15, 24] on icon "Close modal" at bounding box center [14, 24] width 4 height 4
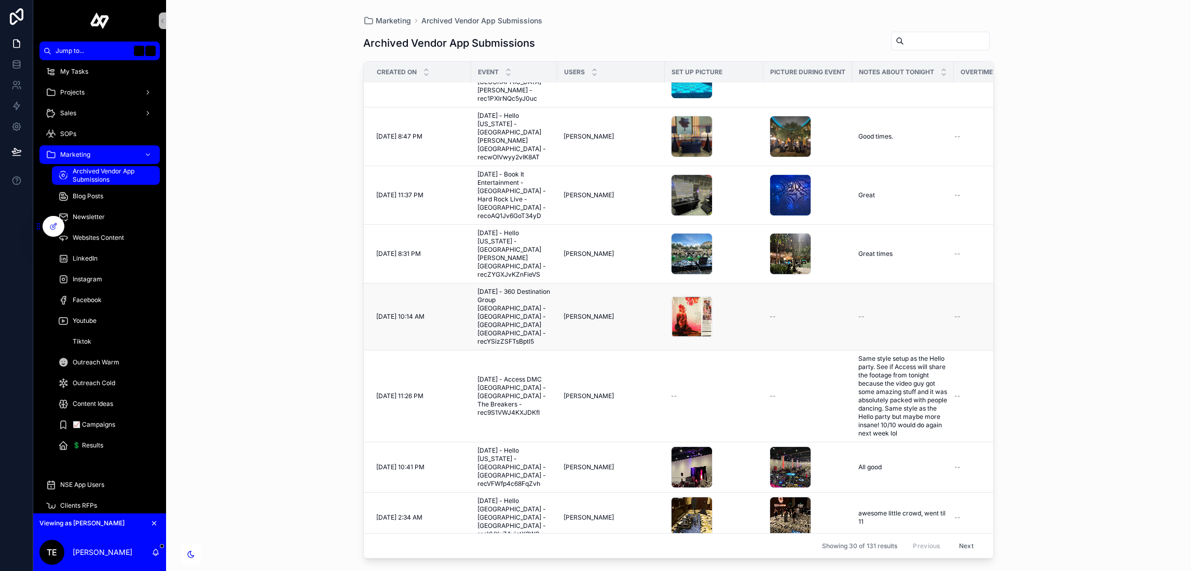
scroll to position [1270, 0]
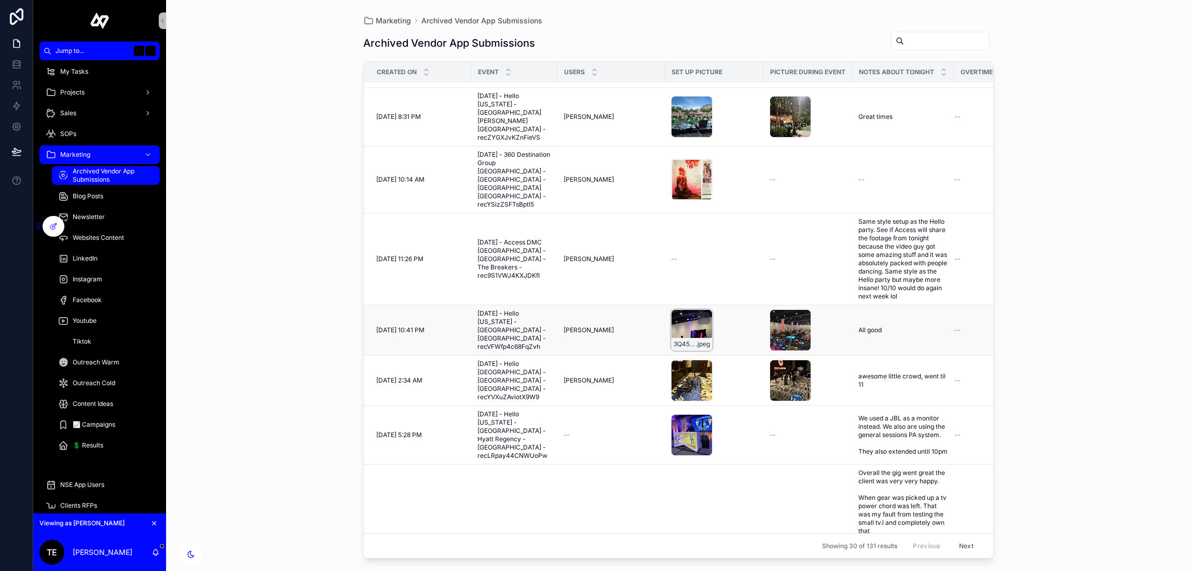
click at [690, 309] on div "3Q45ksi7EVLKjgsKrWU8 .jpeg" at bounding box center [692, 330] width 42 height 42
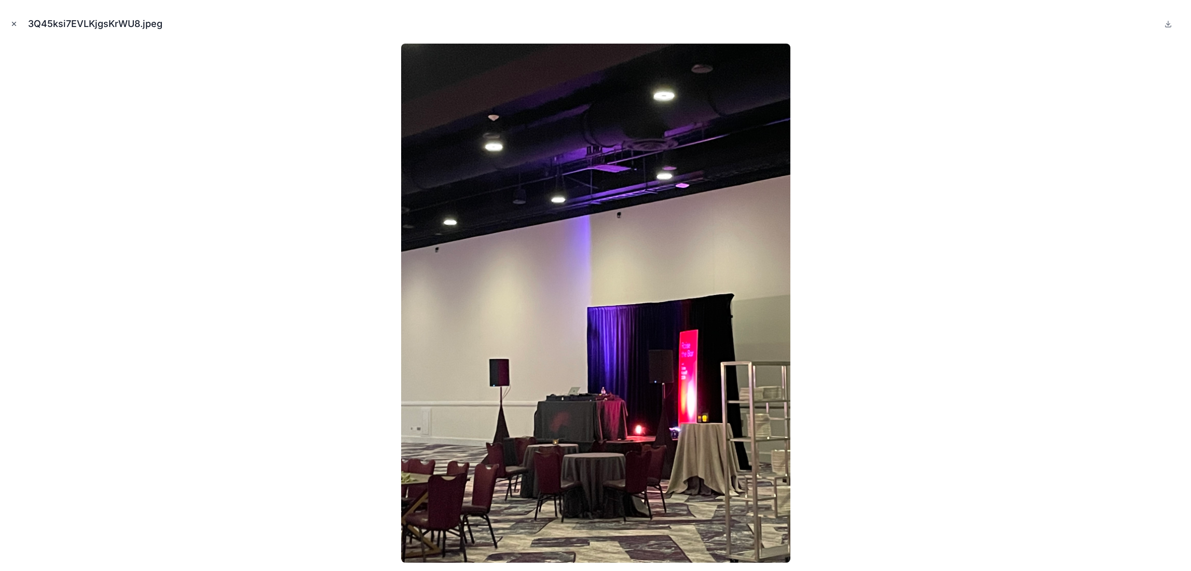
click at [12, 23] on icon "Close modal" at bounding box center [13, 23] width 7 height 7
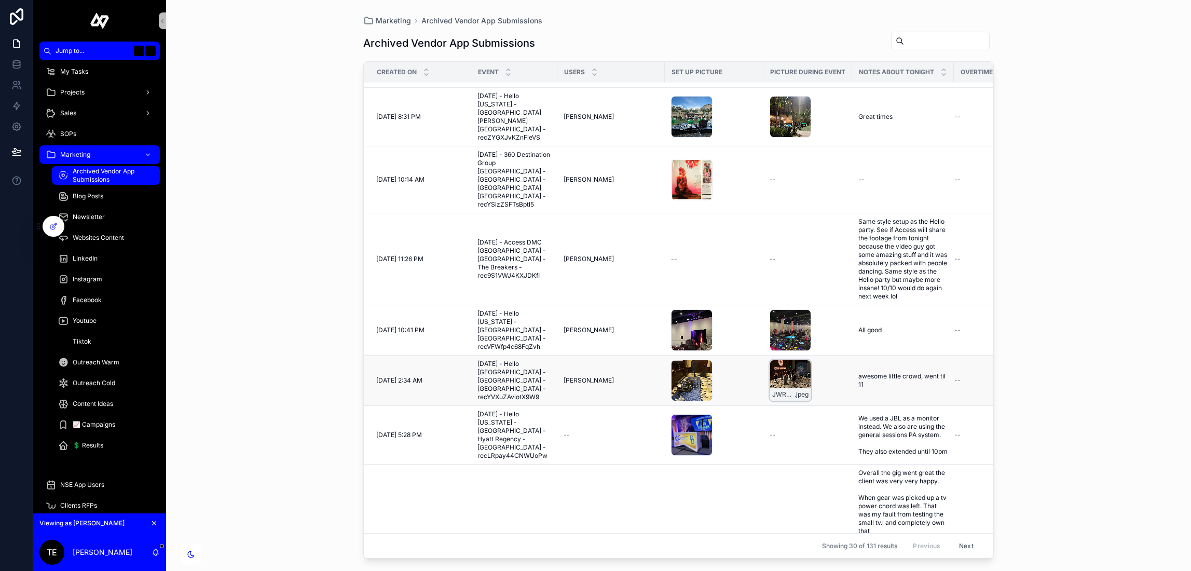
click at [796, 360] on div "JWR9UeXMHcTqm9UIEyKV .jpeg" at bounding box center [791, 381] width 42 height 42
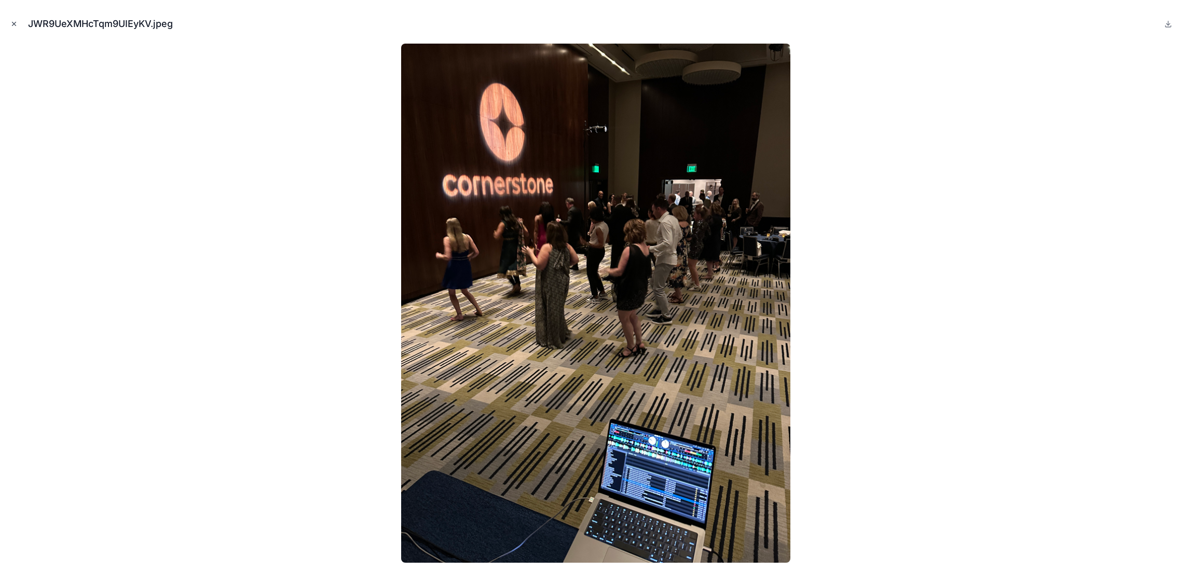
click at [17, 20] on icon "Close modal" at bounding box center [13, 23] width 7 height 7
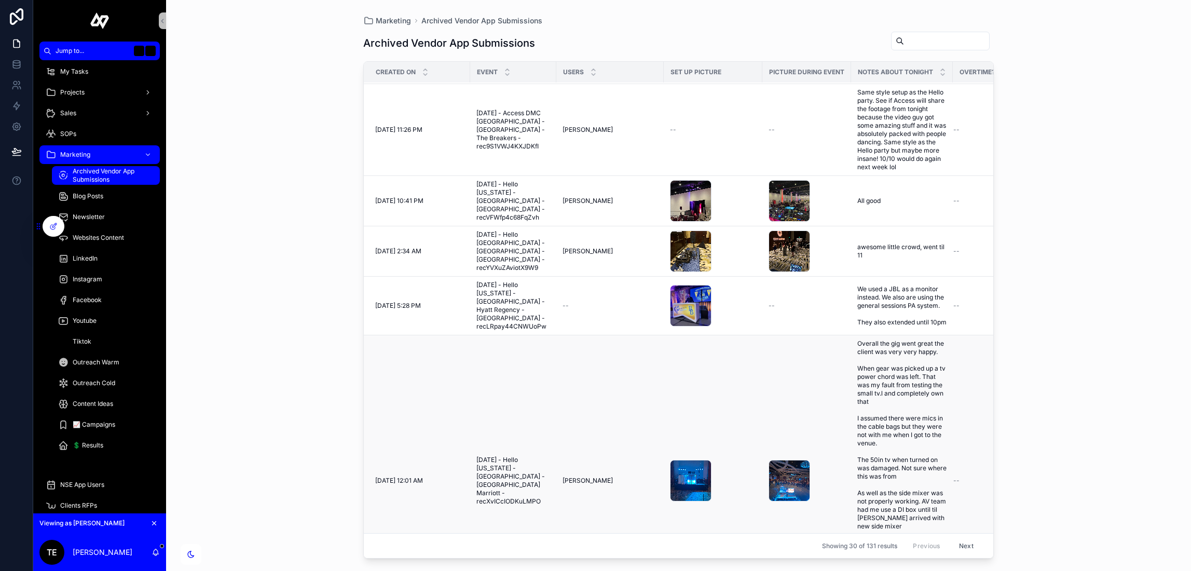
scroll to position [1384, 0]
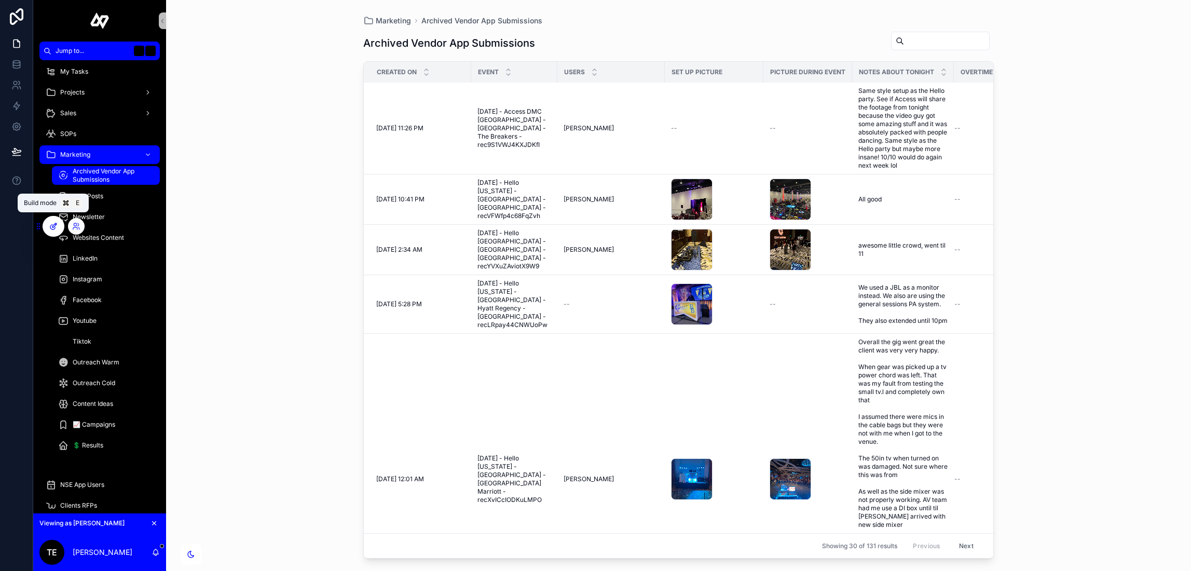
click at [46, 221] on div at bounding box center [53, 226] width 21 height 20
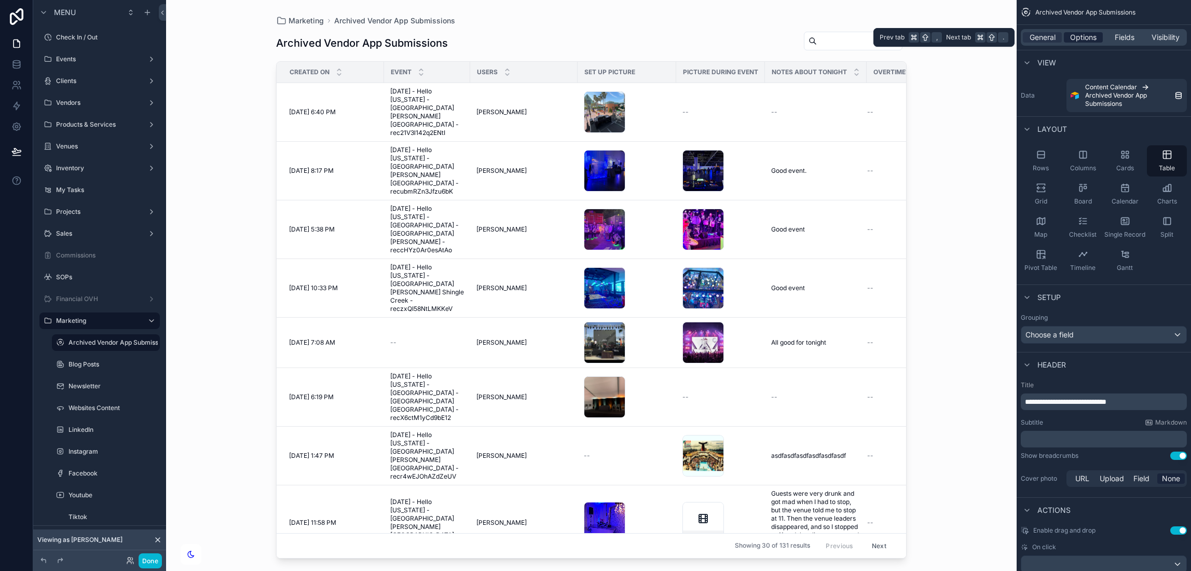
click at [1078, 38] on span "Options" at bounding box center [1083, 37] width 26 height 10
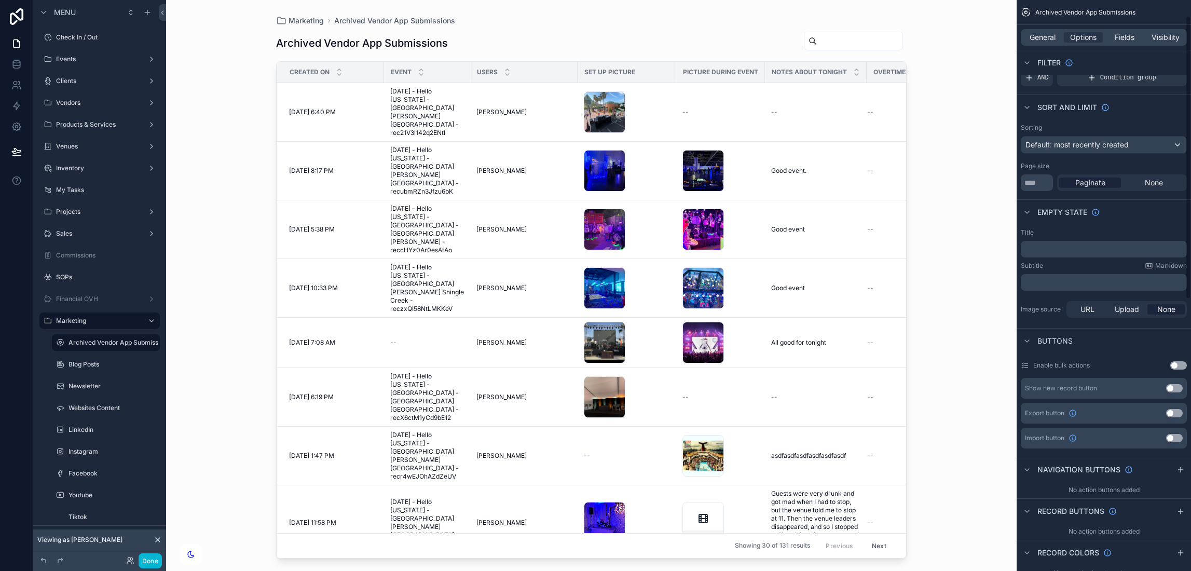
scroll to position [30, 0]
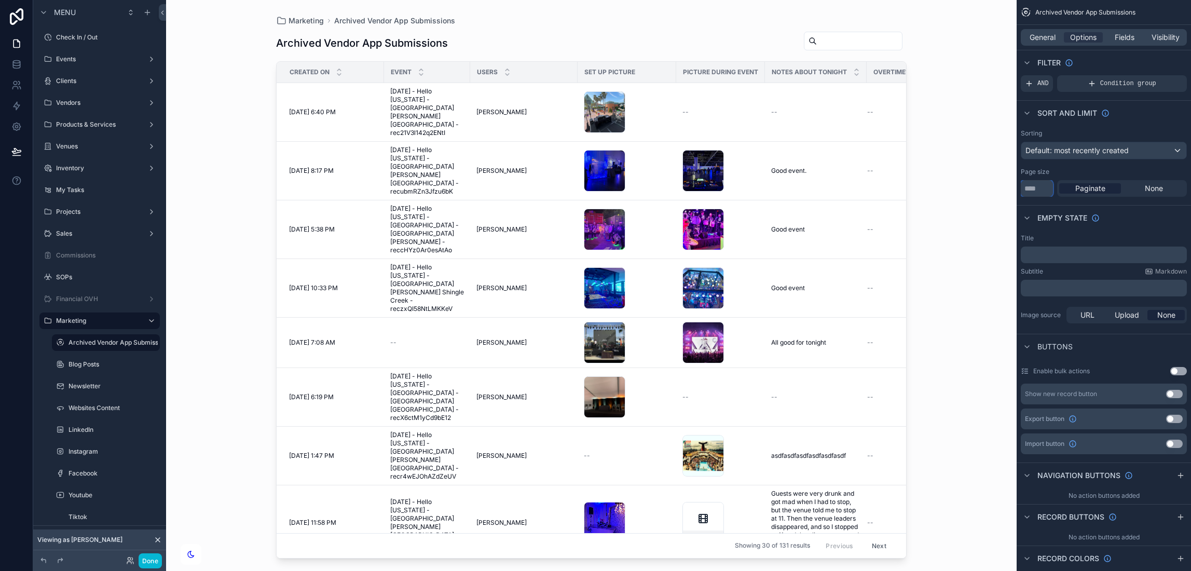
drag, startPoint x: 1038, startPoint y: 186, endPoint x: 1003, endPoint y: 187, distance: 35.3
click at [1003, 187] on div "Jump to... K Check In / Out Events Clients Vendors Products & Services Venues I…" at bounding box center [678, 285] width 1025 height 571
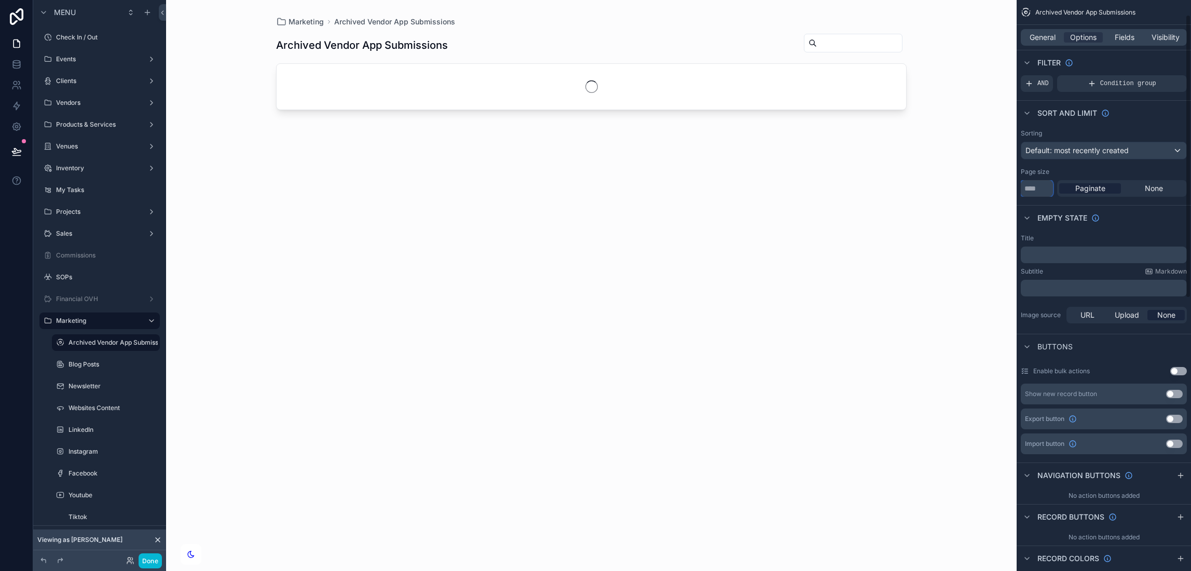
type input "***"
click at [1149, 224] on div "Empty state" at bounding box center [1104, 217] width 174 height 25
click at [86, 59] on label "Events" at bounding box center [97, 59] width 83 height 8
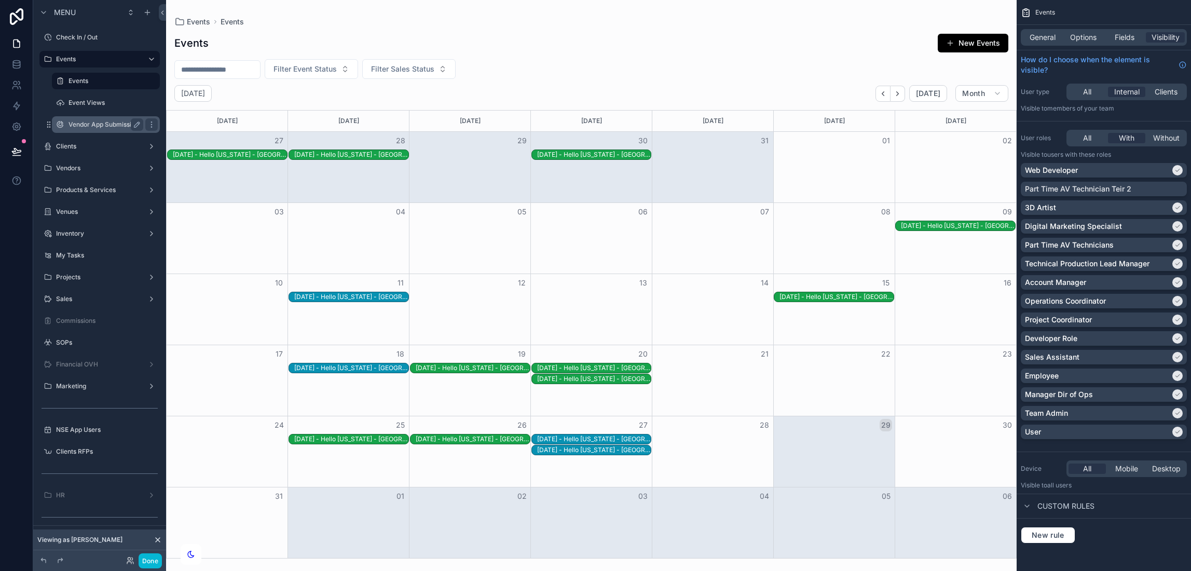
click at [77, 124] on label "Vendor App Submissions" at bounding box center [105, 124] width 73 height 8
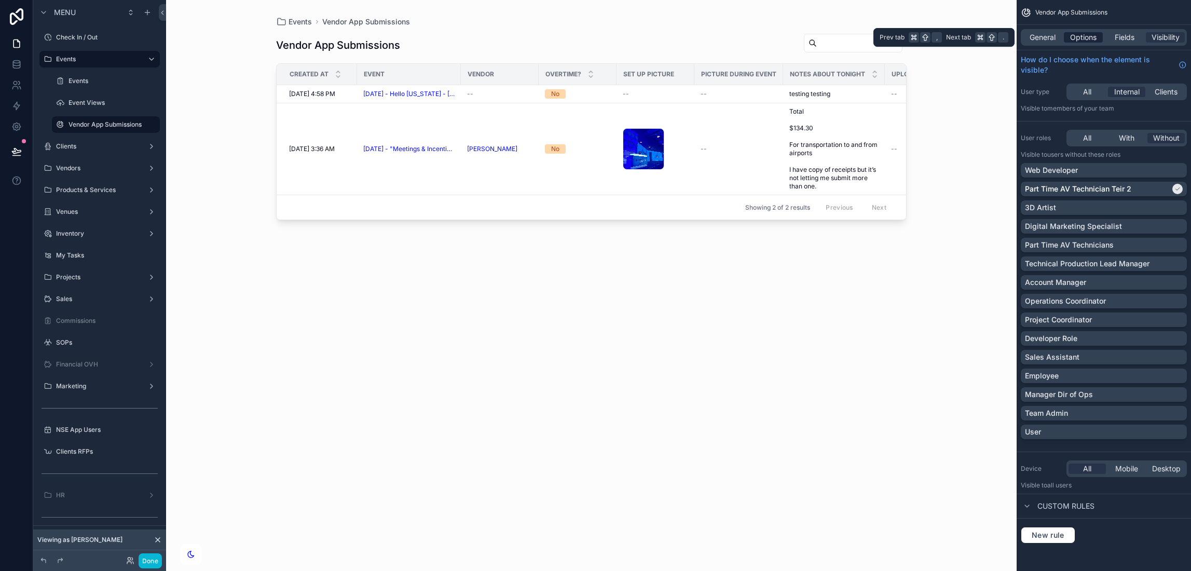
click at [1070, 37] on span "Options" at bounding box center [1083, 37] width 26 height 10
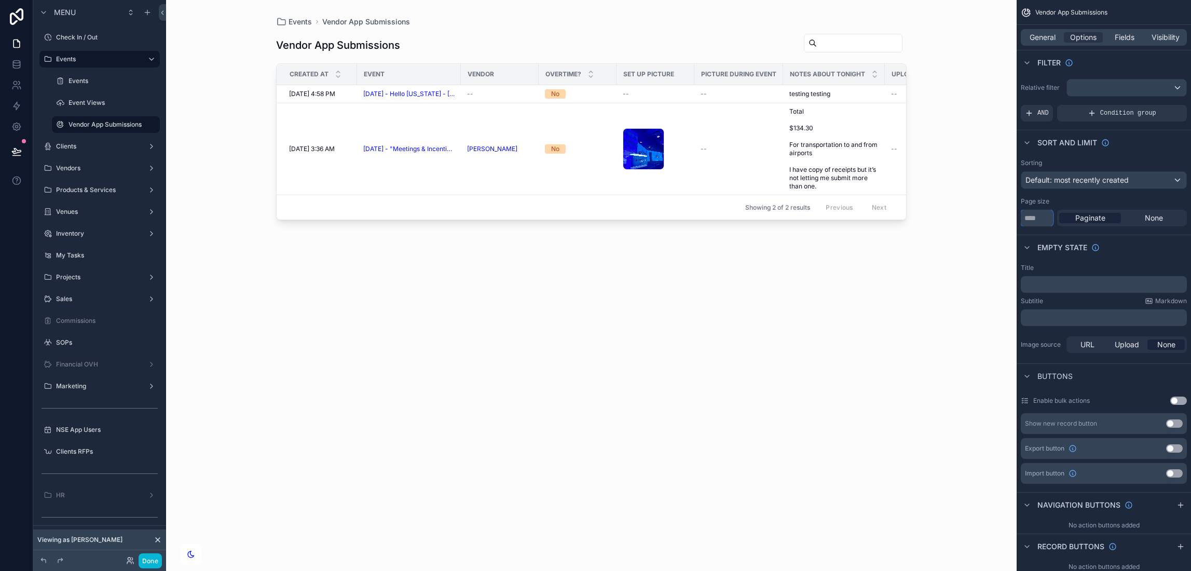
drag, startPoint x: 1034, startPoint y: 221, endPoint x: 1022, endPoint y: 220, distance: 12.0
click at [1022, 220] on input "**" at bounding box center [1037, 218] width 32 height 17
type input "***"
click at [148, 562] on button "Done" at bounding box center [150, 560] width 23 height 15
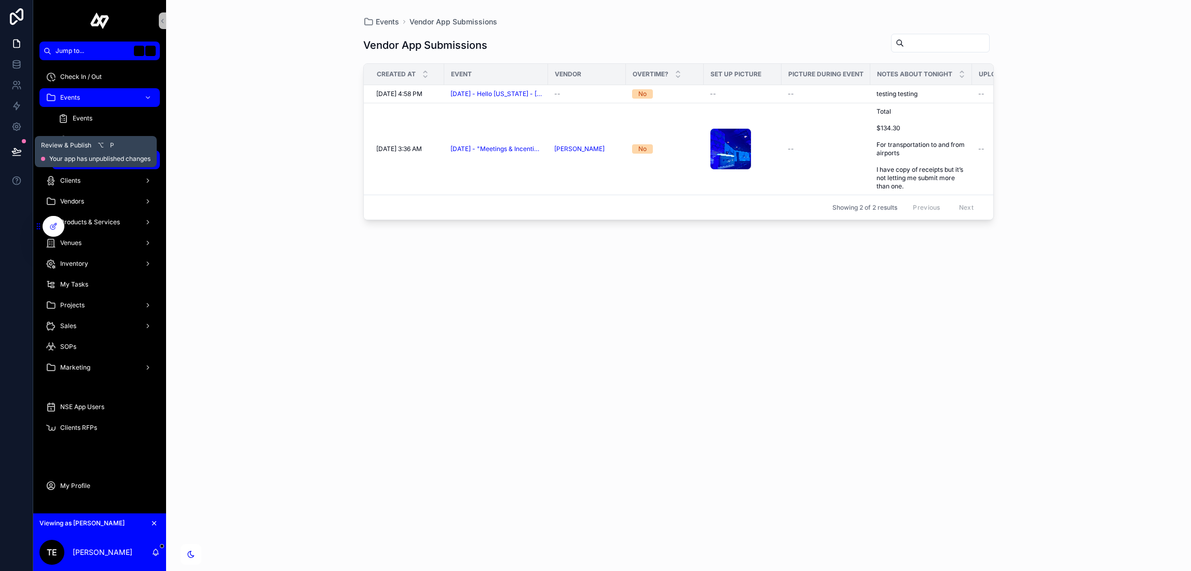
click at [18, 149] on icon at bounding box center [16, 151] width 10 height 10
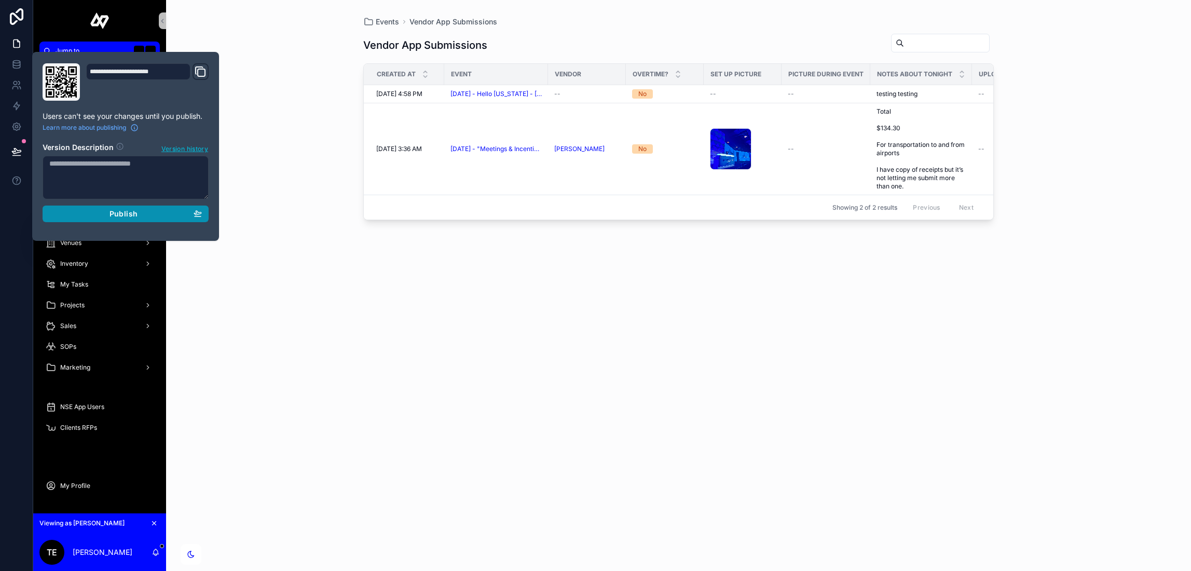
click at [146, 210] on div "Publish" at bounding box center [125, 213] width 153 height 9
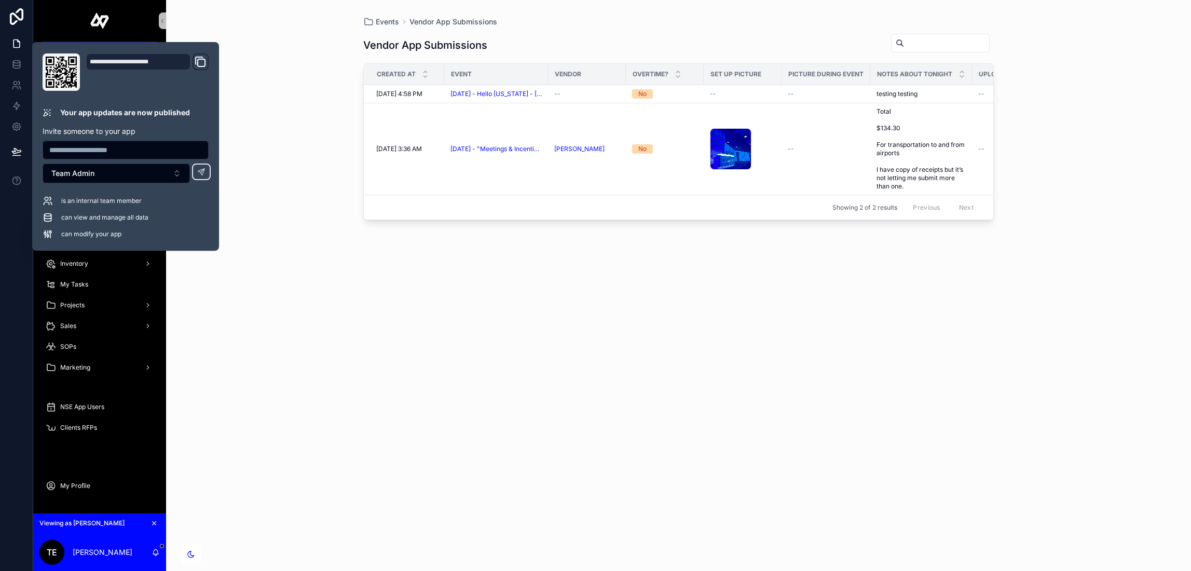
click at [783, 329] on div "Vendor App Submissions Created at Event Vendor Overtime? Set Up Picture Picture…" at bounding box center [678, 293] width 631 height 532
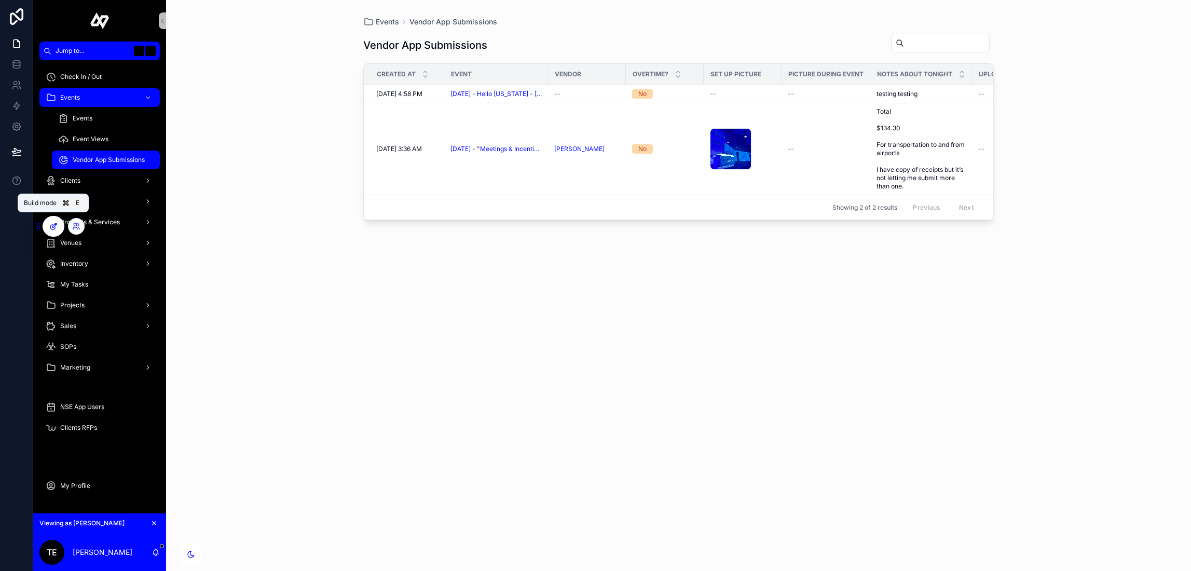
click at [57, 224] on icon at bounding box center [53, 226] width 8 height 8
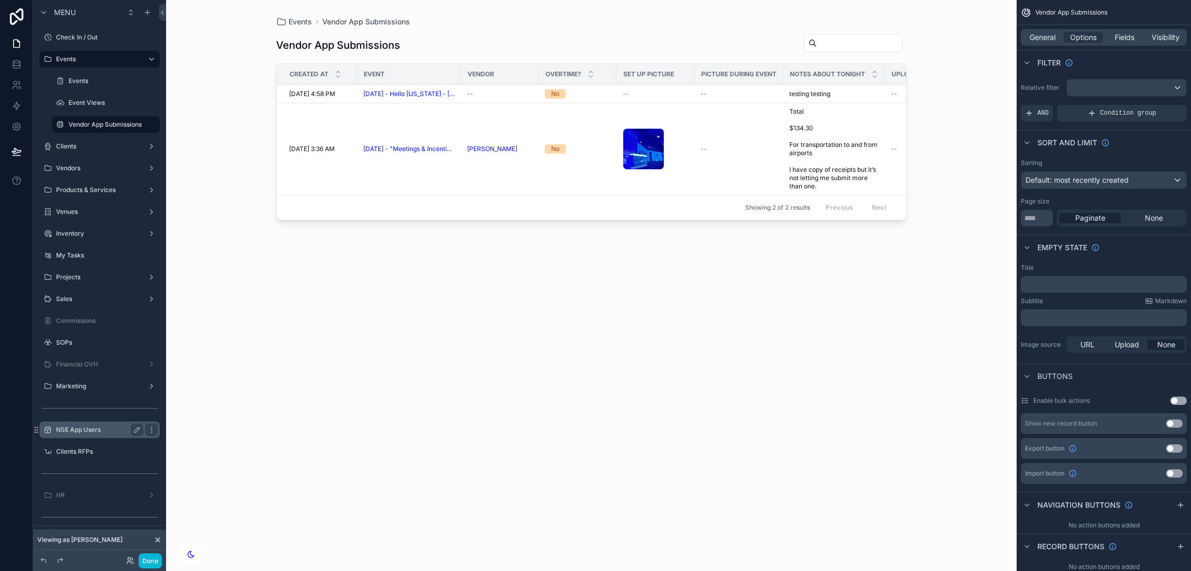
click at [94, 426] on label "NSE App Users" at bounding box center [97, 430] width 83 height 8
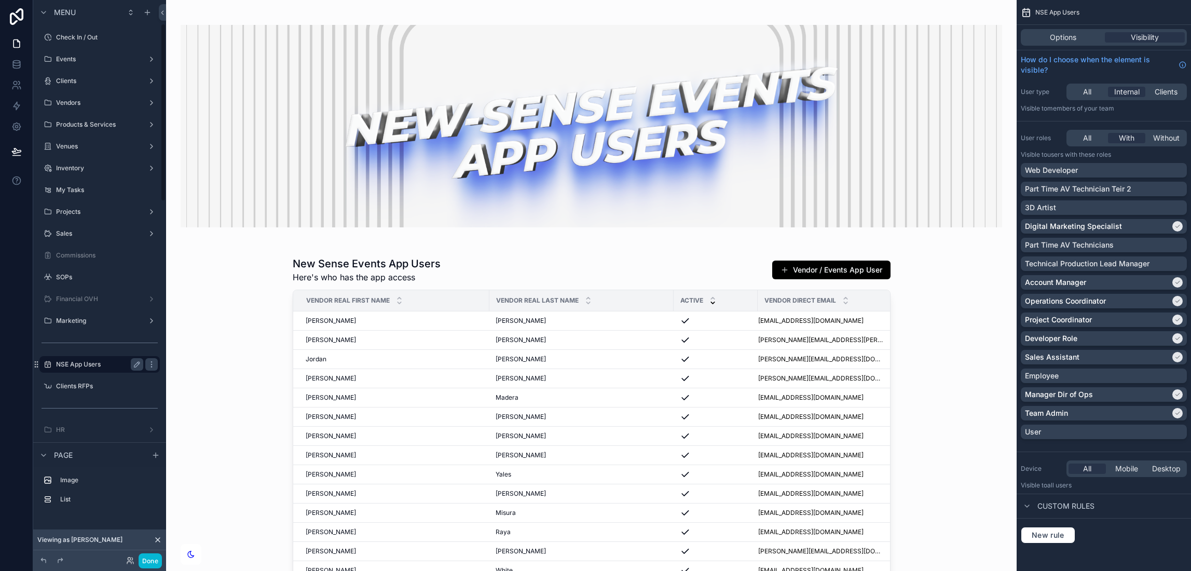
scroll to position [74, 0]
click at [152, 288] on icon "scrollable content" at bounding box center [151, 291] width 8 height 8
click at [197, 294] on span "Remove" at bounding box center [199, 298] width 28 height 10
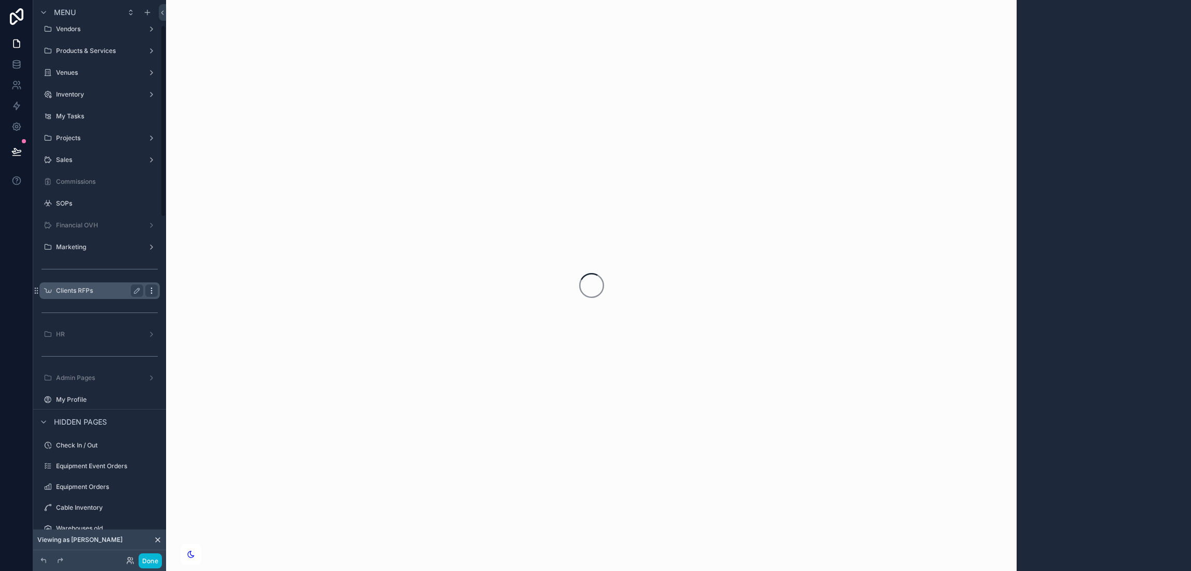
click at [151, 437] on div "Check In / Out" at bounding box center [100, 445] width 116 height 17
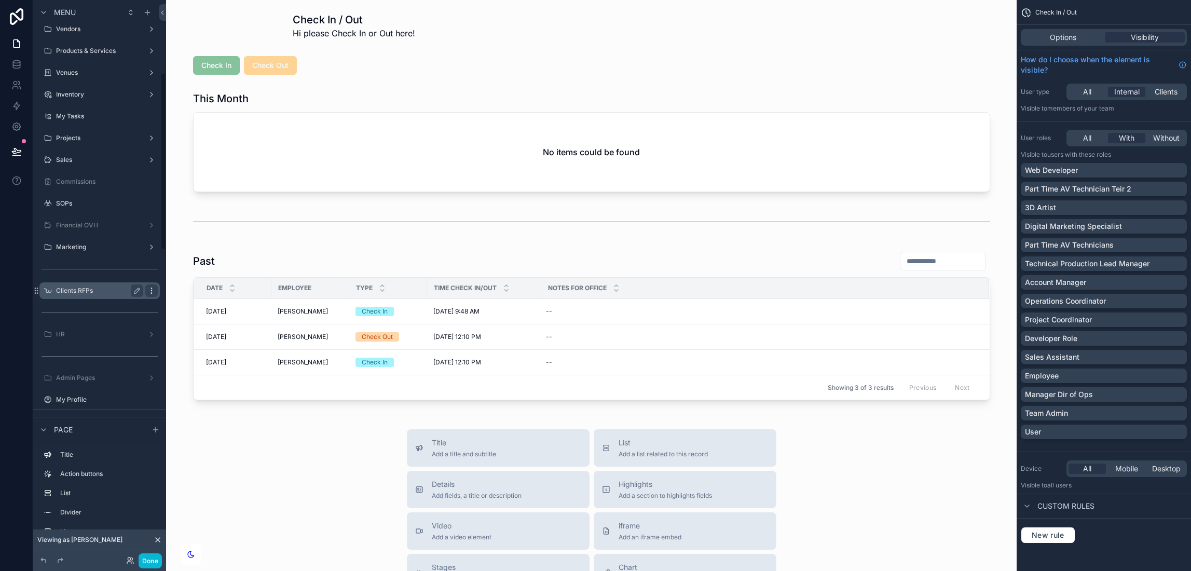
scroll to position [229, 0]
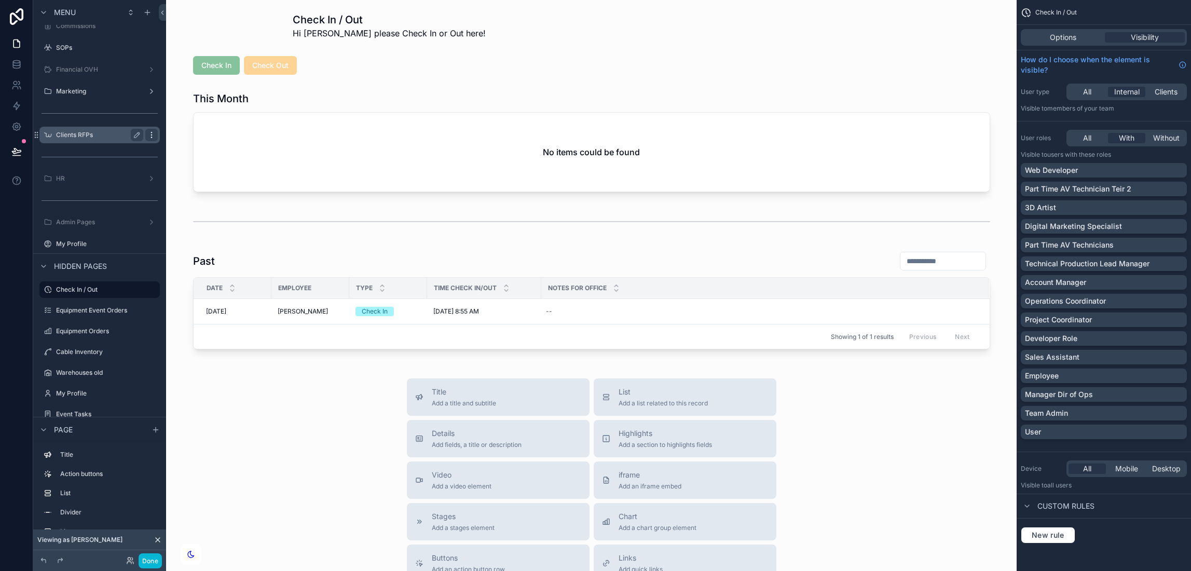
click at [150, 131] on icon "scrollable content" at bounding box center [151, 135] width 8 height 8
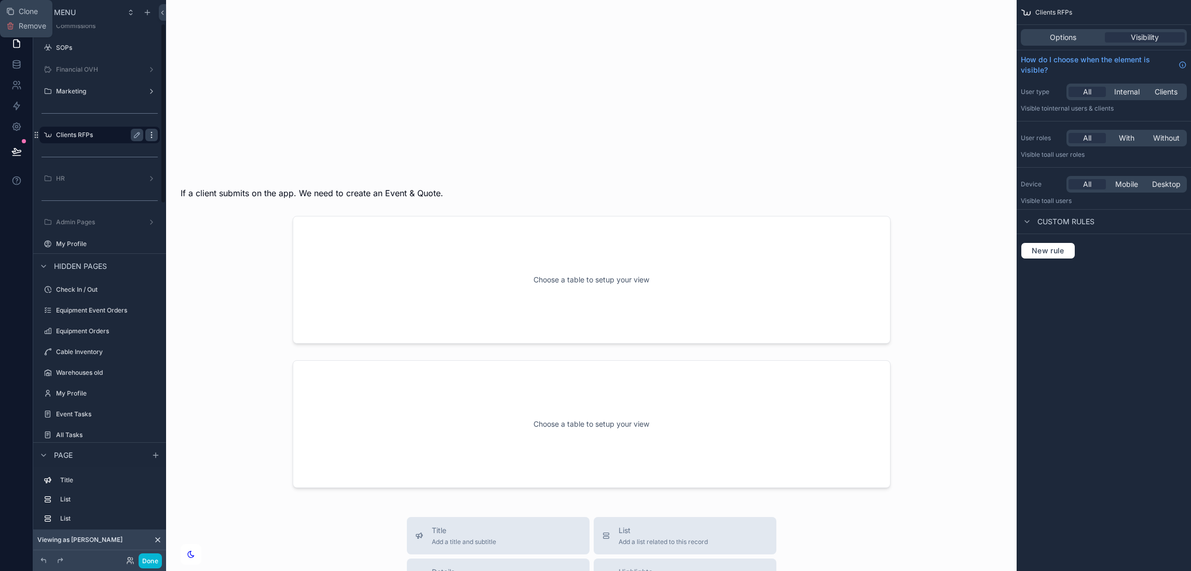
scroll to position [74, 0]
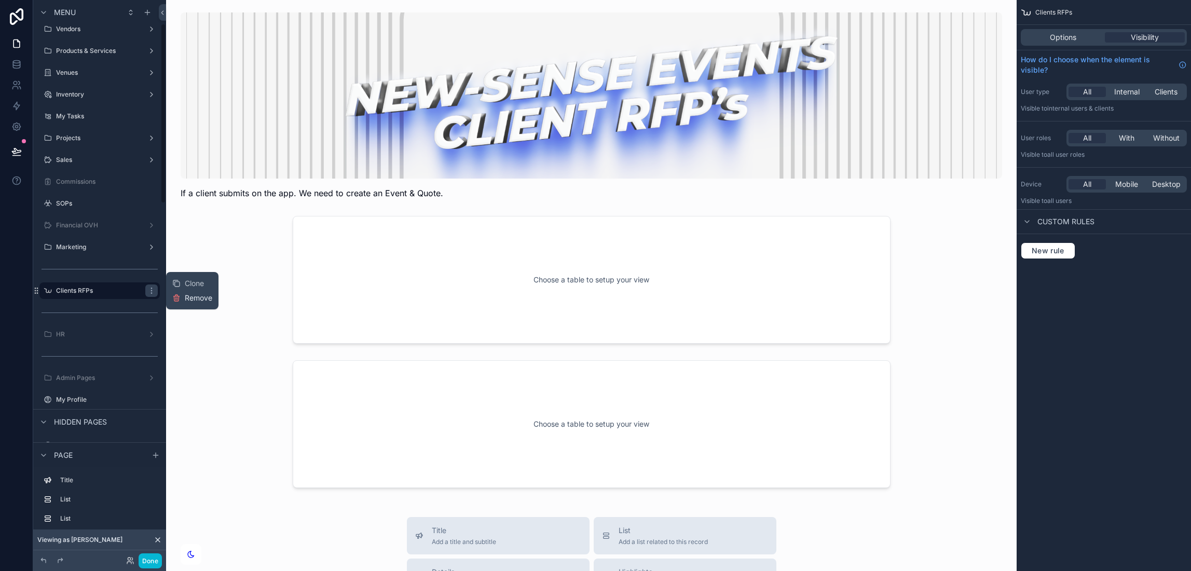
click at [179, 297] on icon at bounding box center [176, 298] width 5 height 5
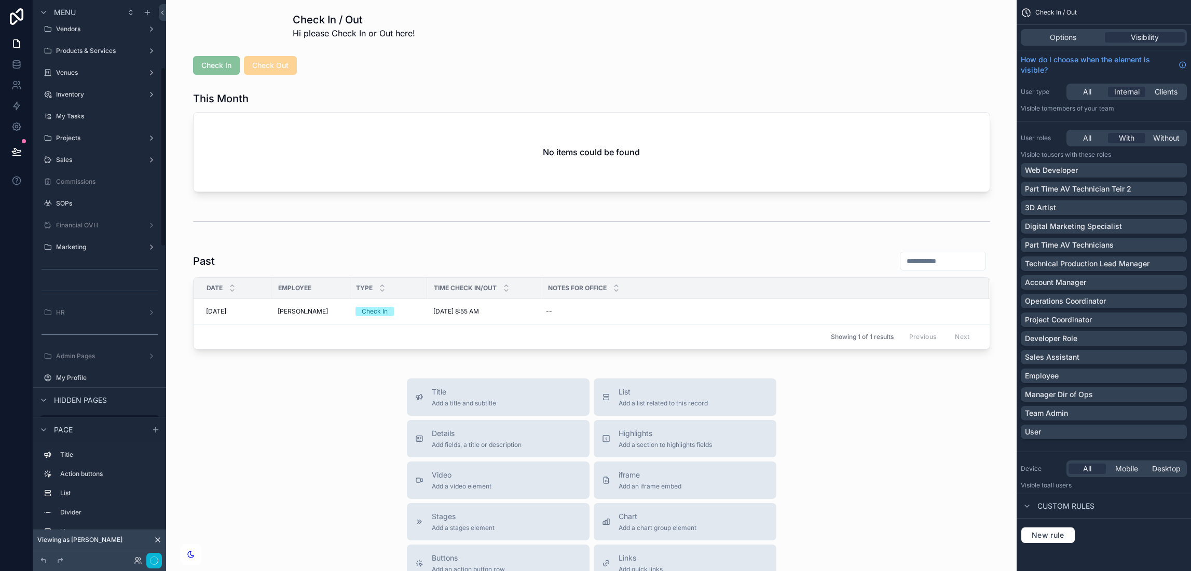
scroll to position [208, 0]
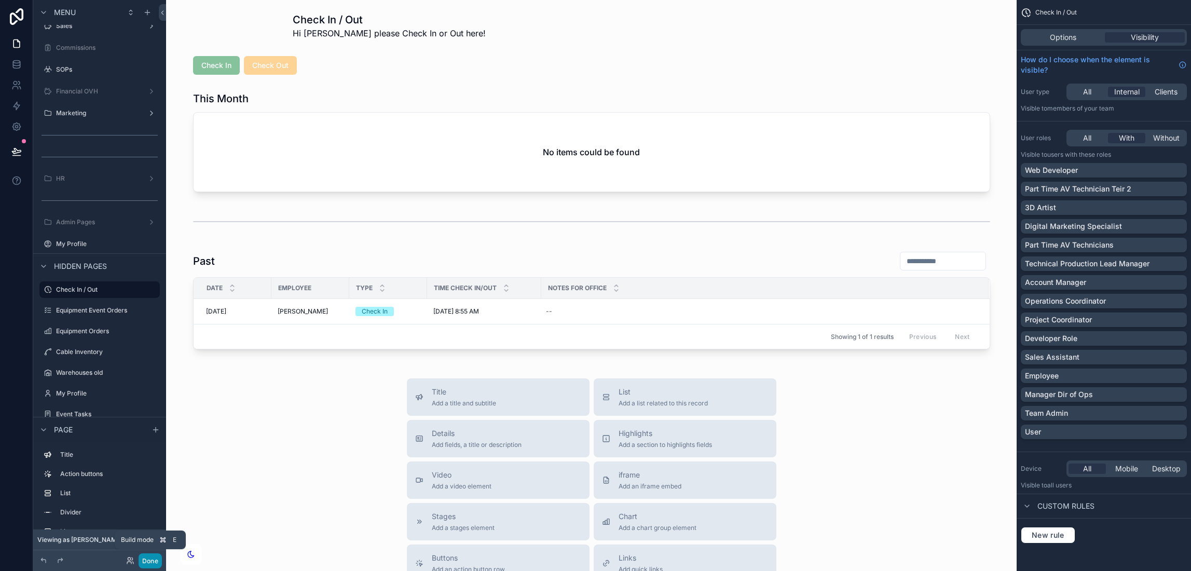
click at [155, 560] on button "Done" at bounding box center [150, 560] width 23 height 15
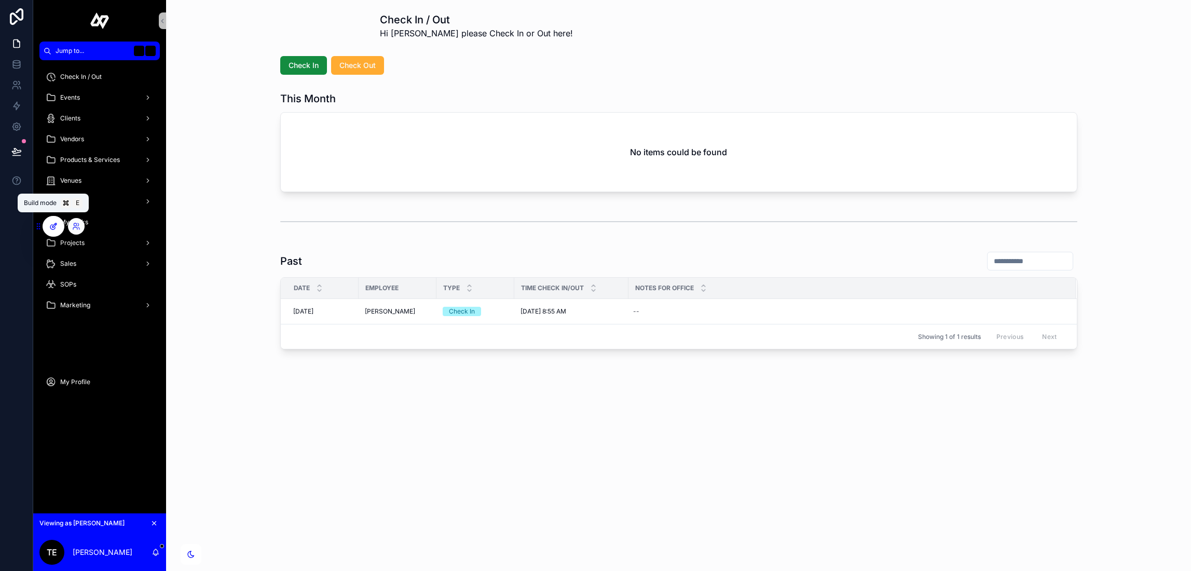
click at [56, 224] on icon at bounding box center [54, 225] width 4 height 4
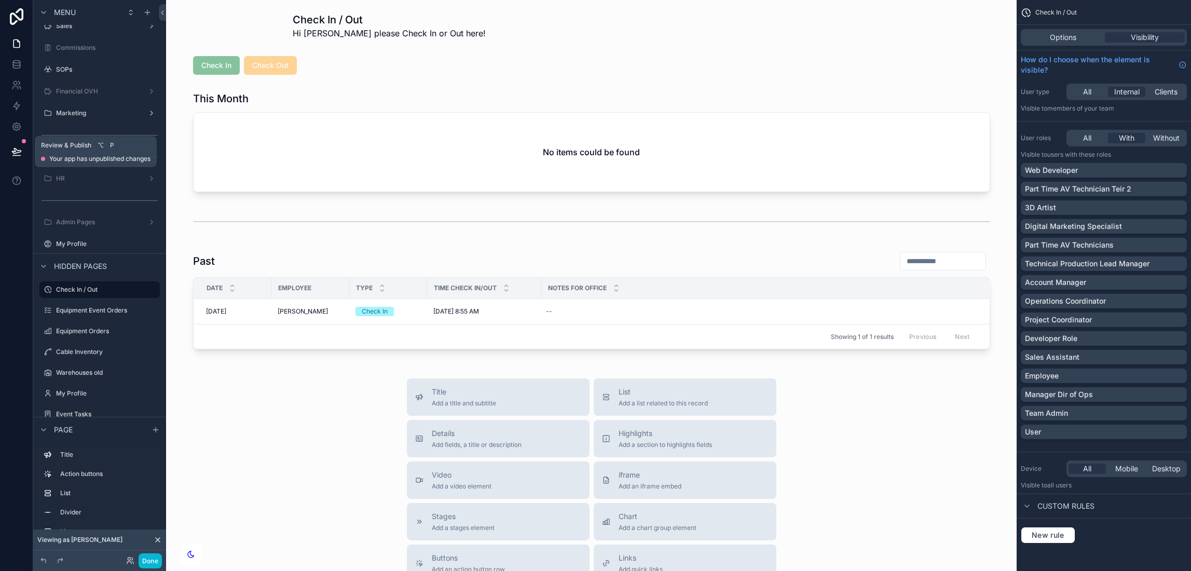
click at [21, 149] on icon at bounding box center [16, 151] width 10 height 10
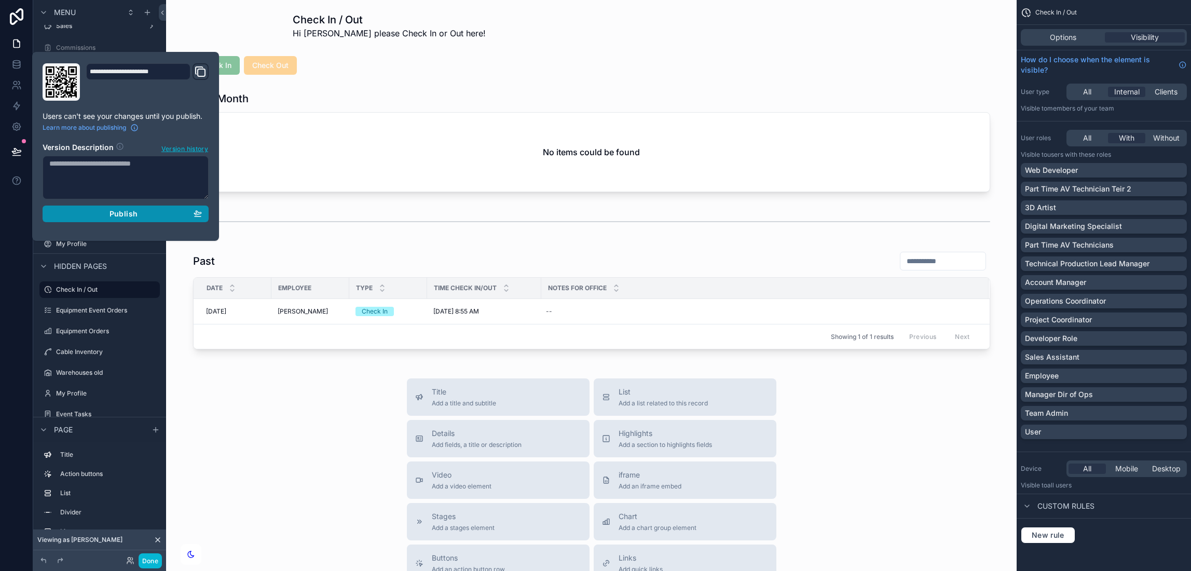
click at [80, 210] on div "Publish" at bounding box center [125, 213] width 153 height 9
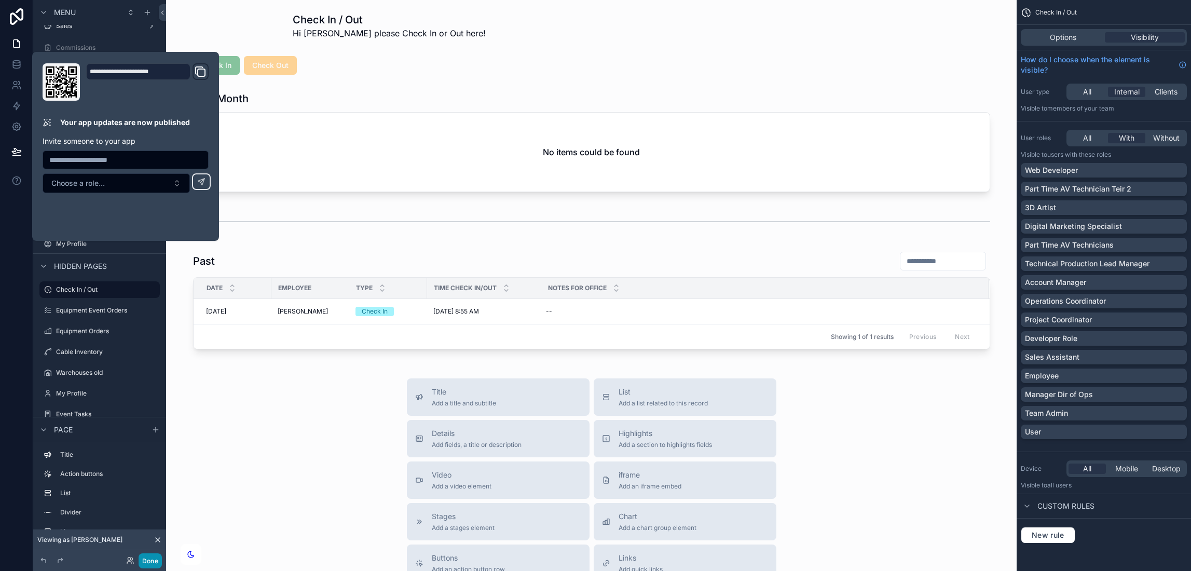
click at [149, 561] on button "Done" at bounding box center [150, 560] width 23 height 15
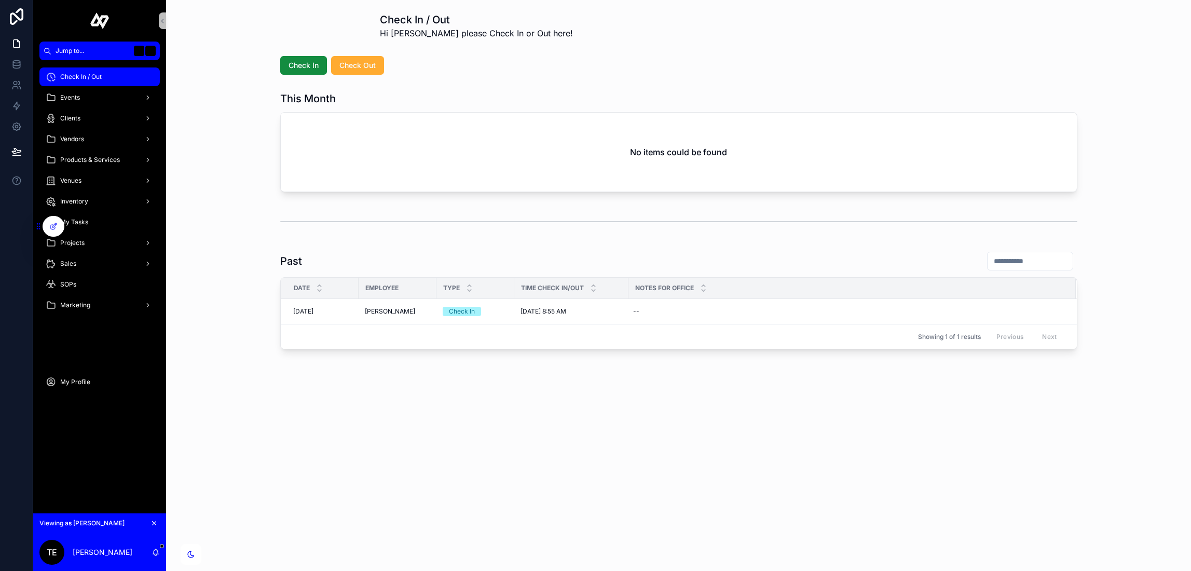
click at [81, 74] on span "Check In / Out" at bounding box center [81, 77] width 42 height 8
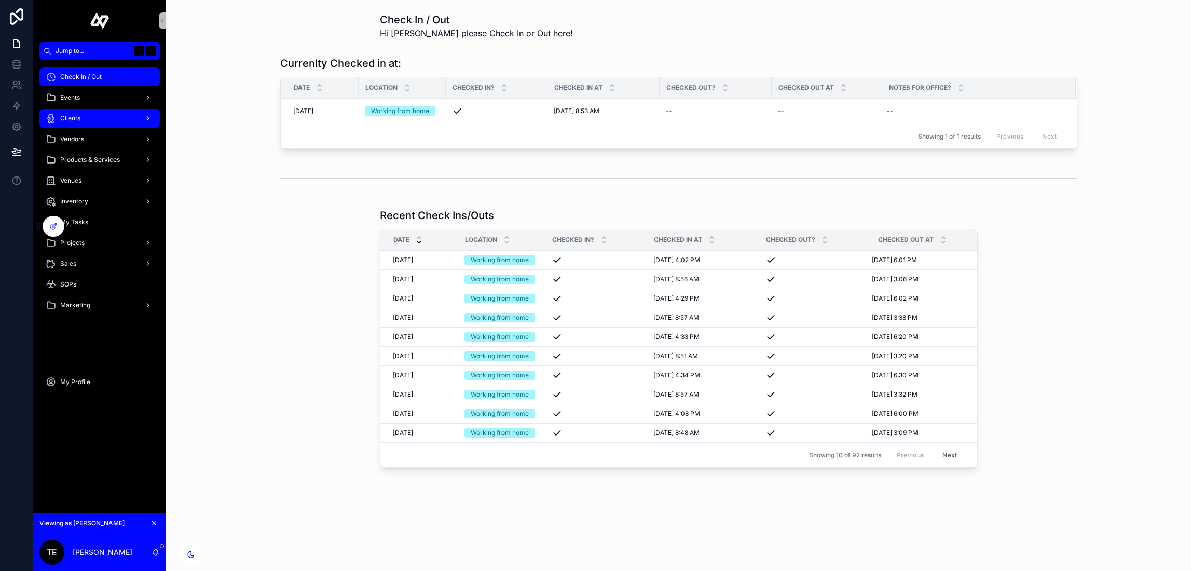
click at [76, 117] on span "Clients" at bounding box center [70, 118] width 20 height 8
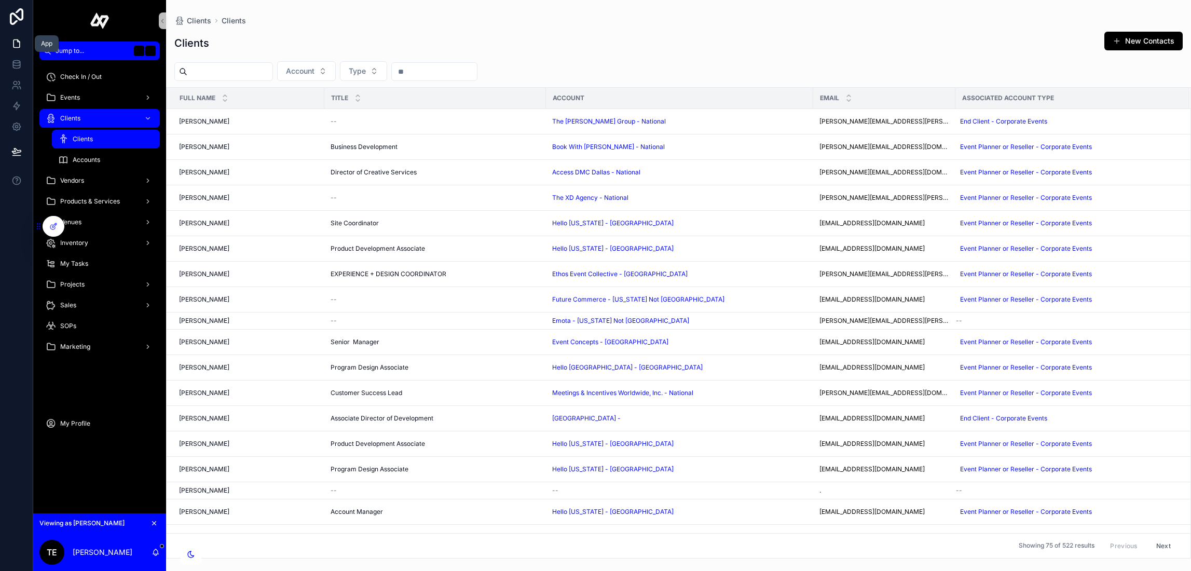
click at [22, 42] on link at bounding box center [16, 43] width 33 height 21
